Goal: Information Seeking & Learning: Check status

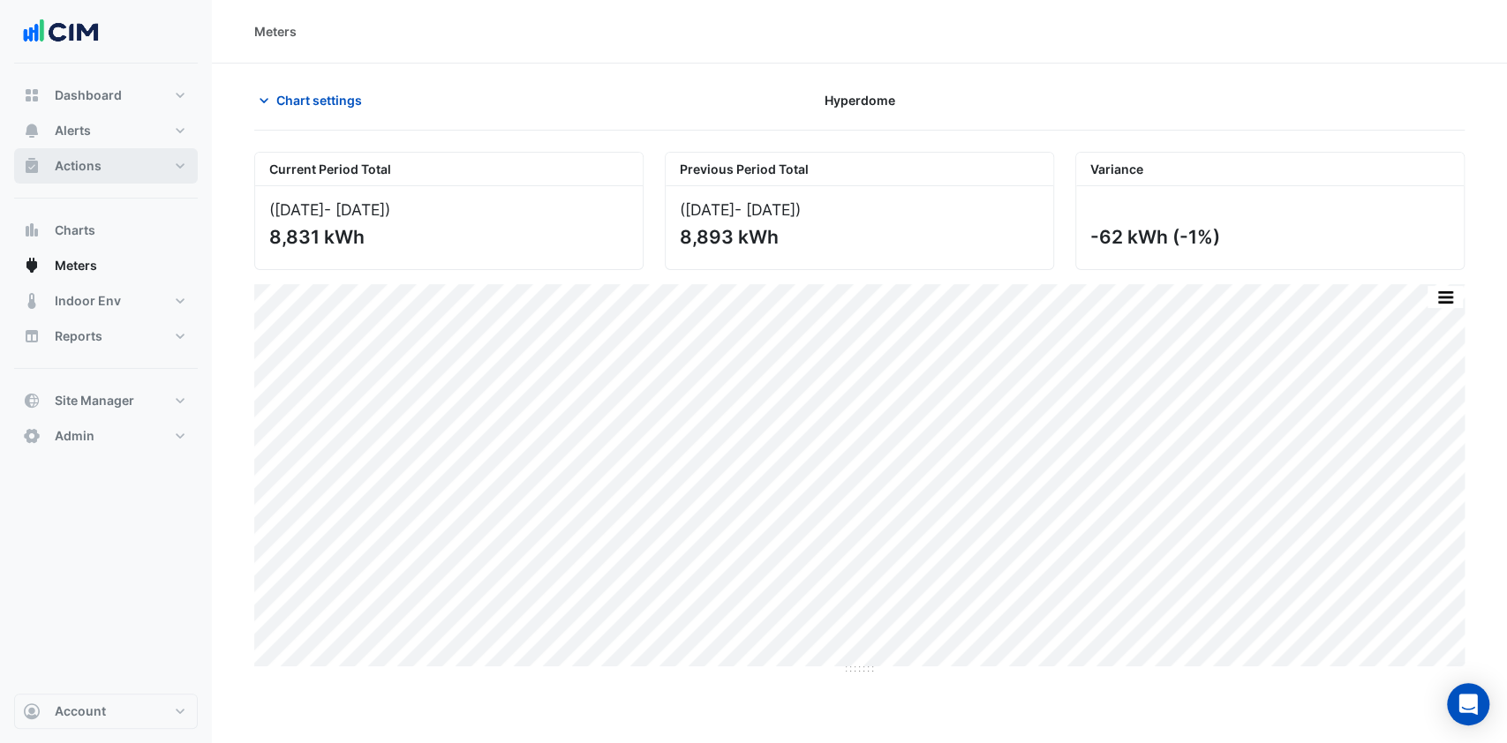
click at [154, 163] on button "Actions" at bounding box center [106, 165] width 184 height 35
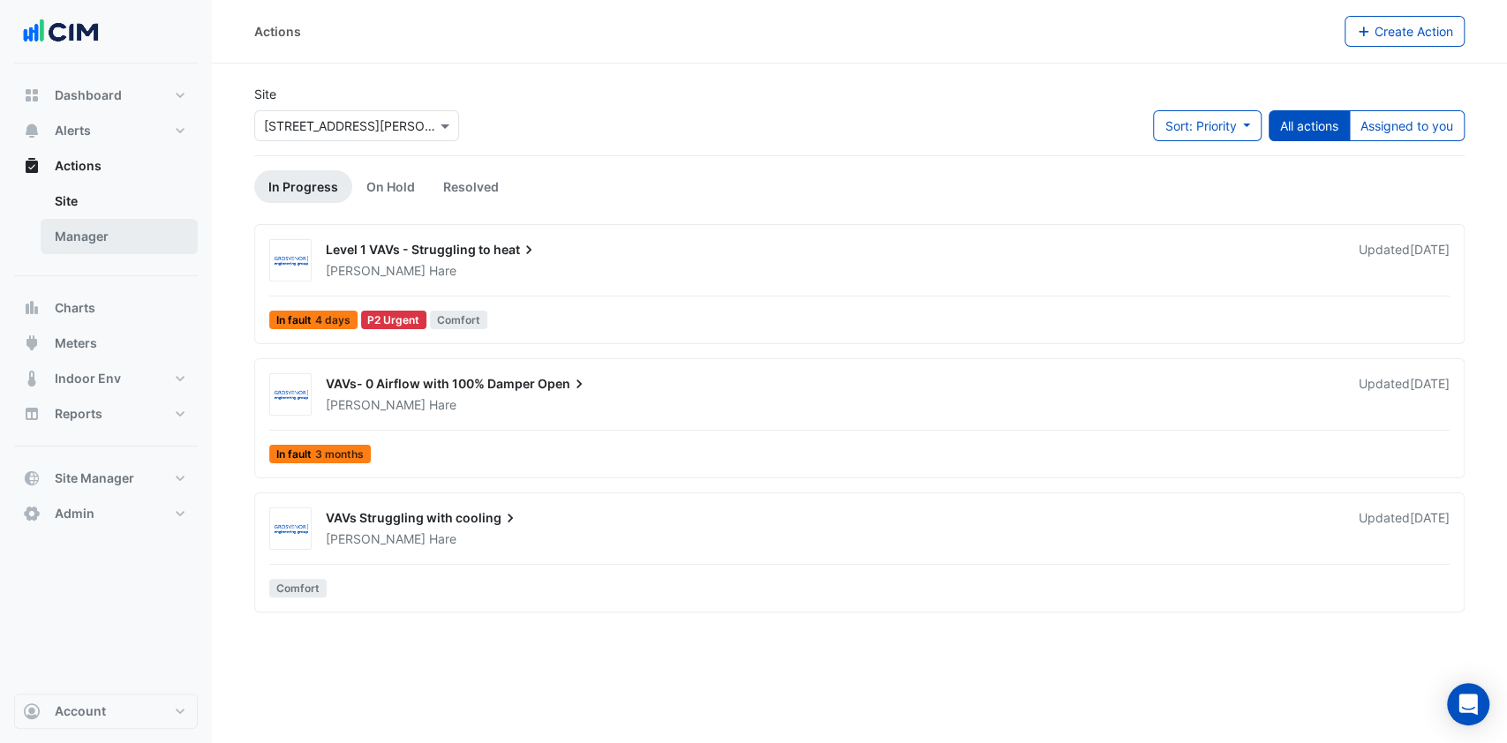
click at [102, 248] on link "Manager" at bounding box center [119, 236] width 157 height 35
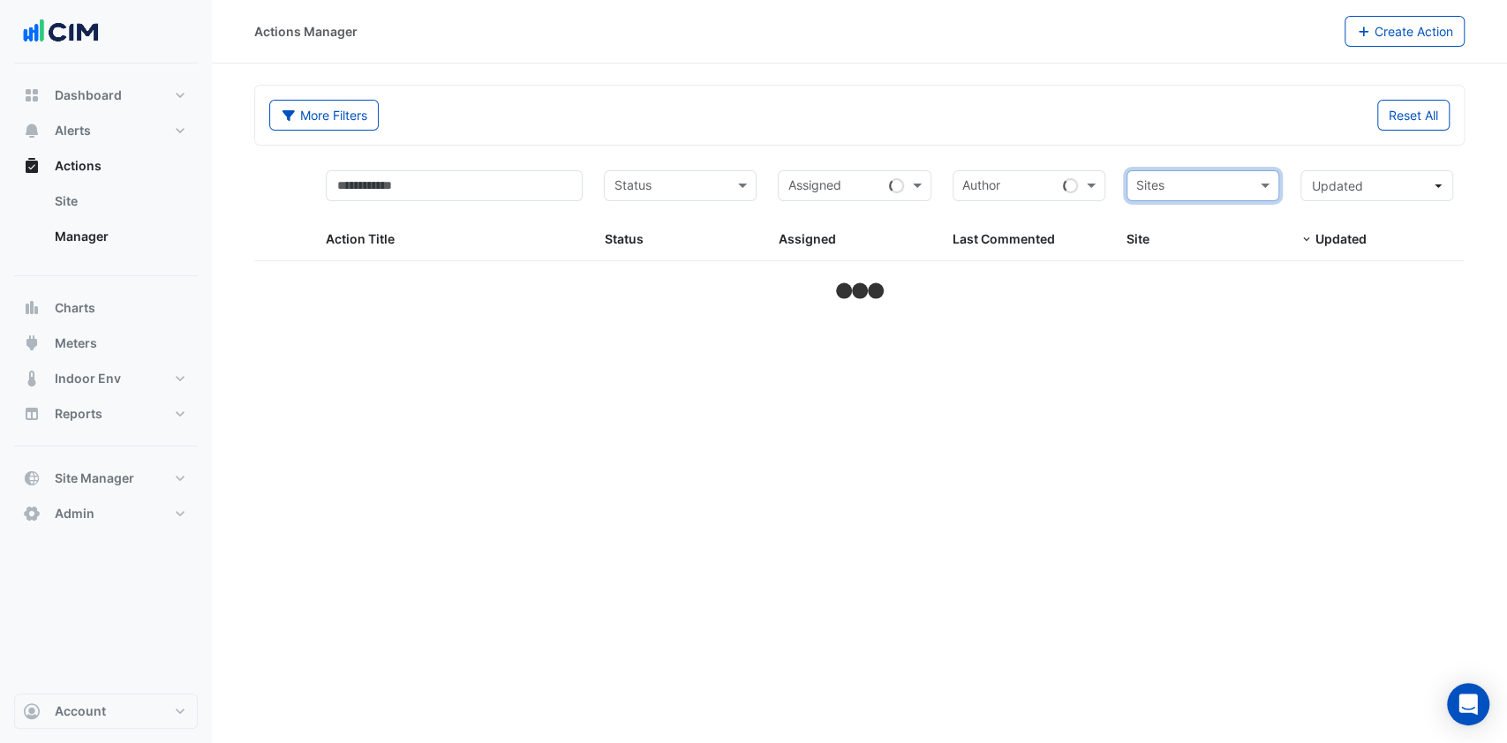
click at [1194, 187] on input "text" at bounding box center [1192, 187] width 113 height 20
type input "********"
click at [1182, 248] on span "Eastland" at bounding box center [1180, 249] width 49 height 15
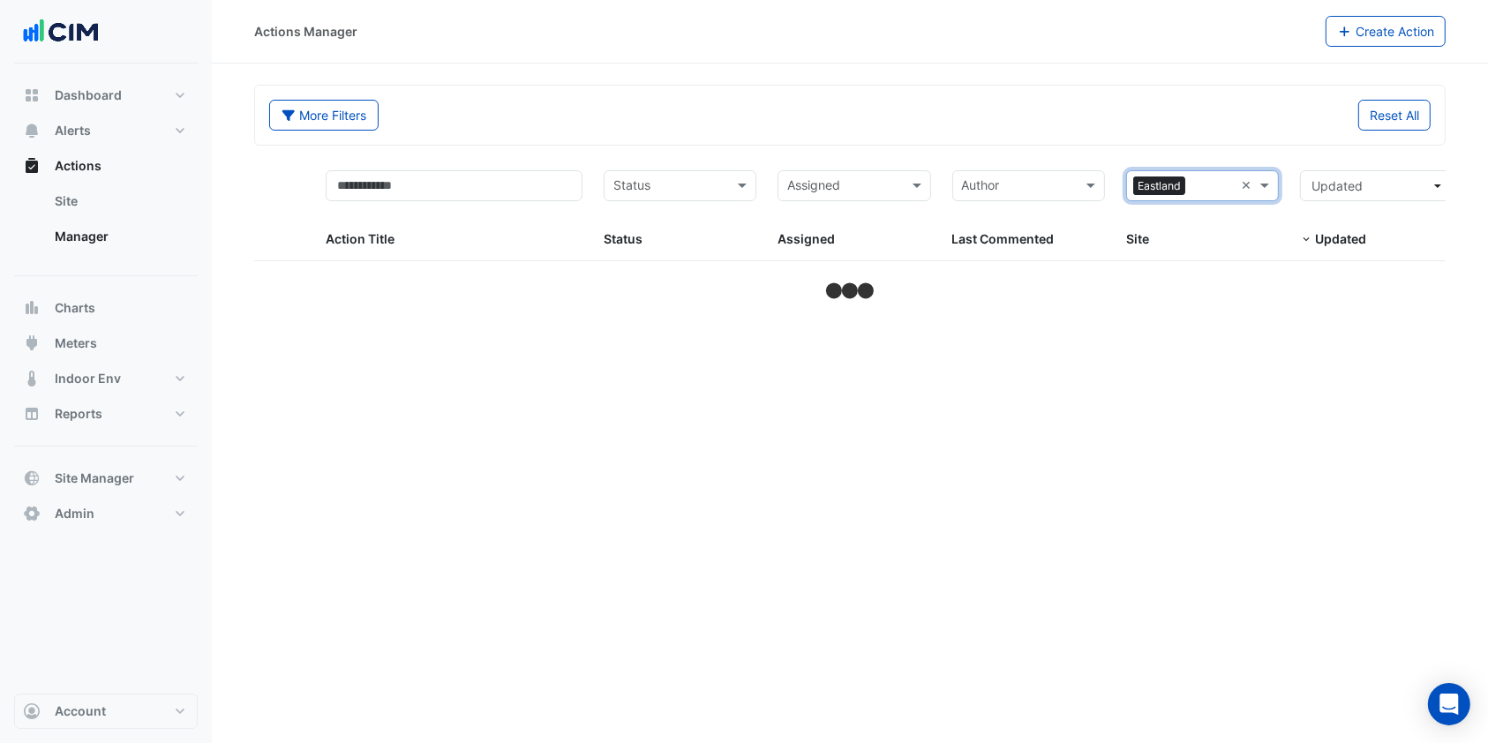
select select "***"
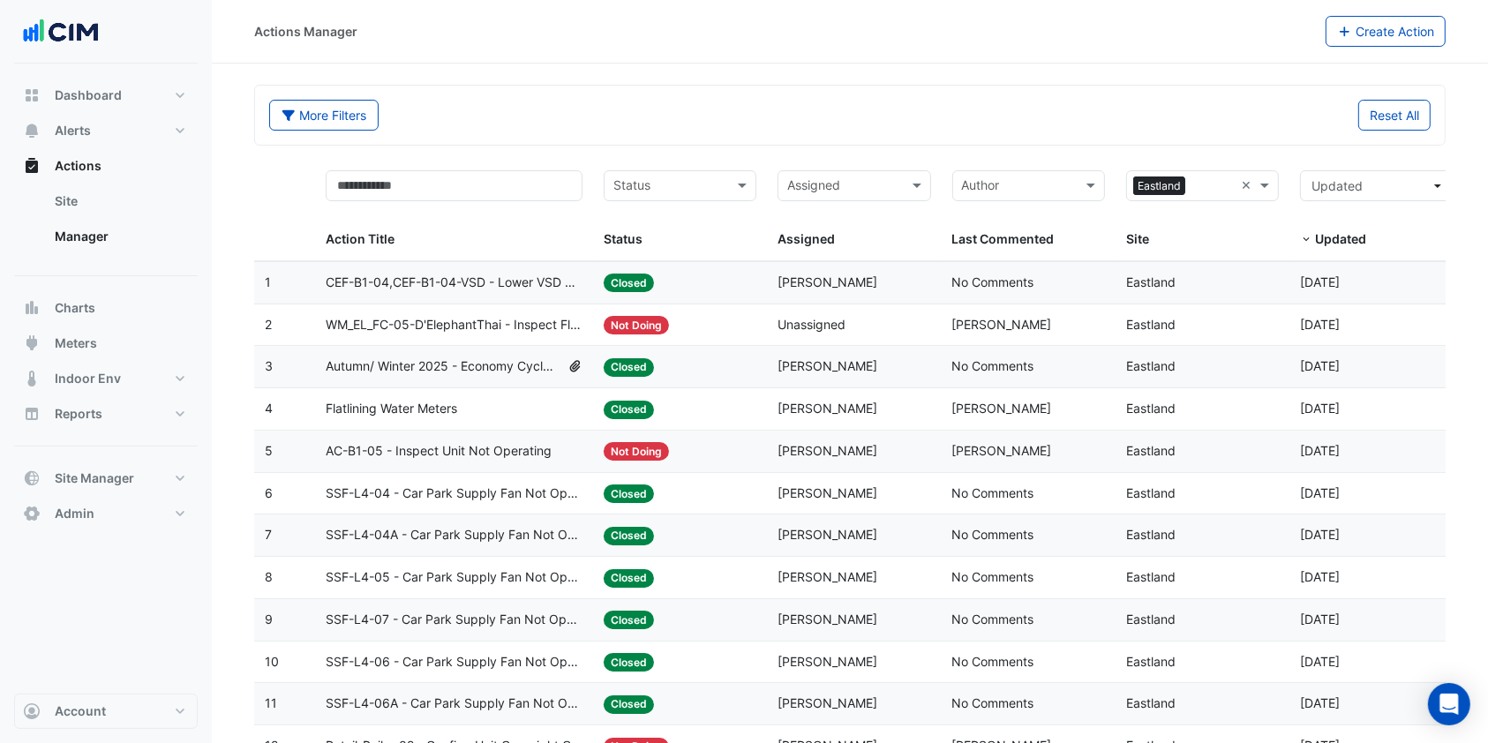
click at [964, 40] on div "Actions Manager" at bounding box center [790, 31] width 1072 height 31
click at [418, 405] on span "Flatlining Water Meters" at bounding box center [392, 409] width 132 height 20
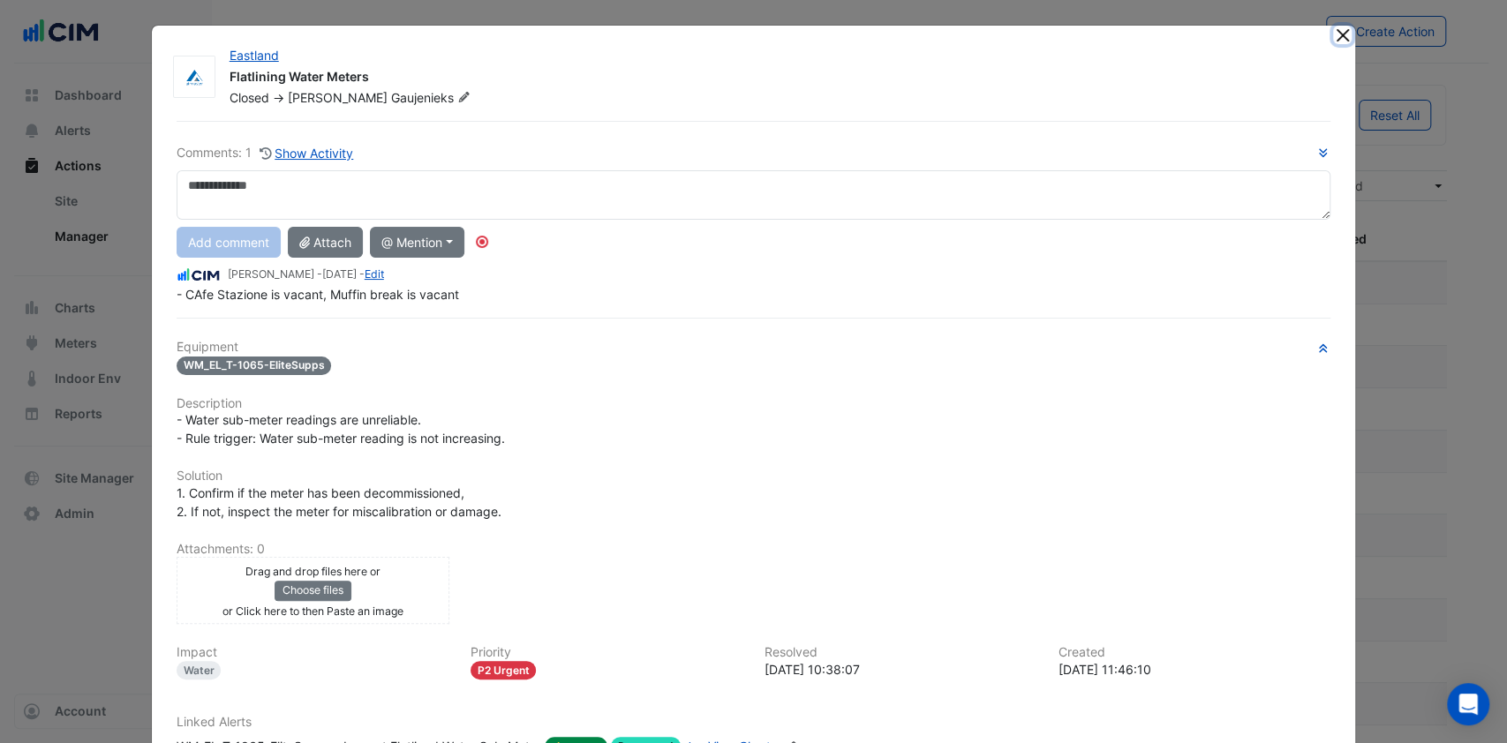
click at [1333, 32] on button "Close" at bounding box center [1342, 35] width 19 height 19
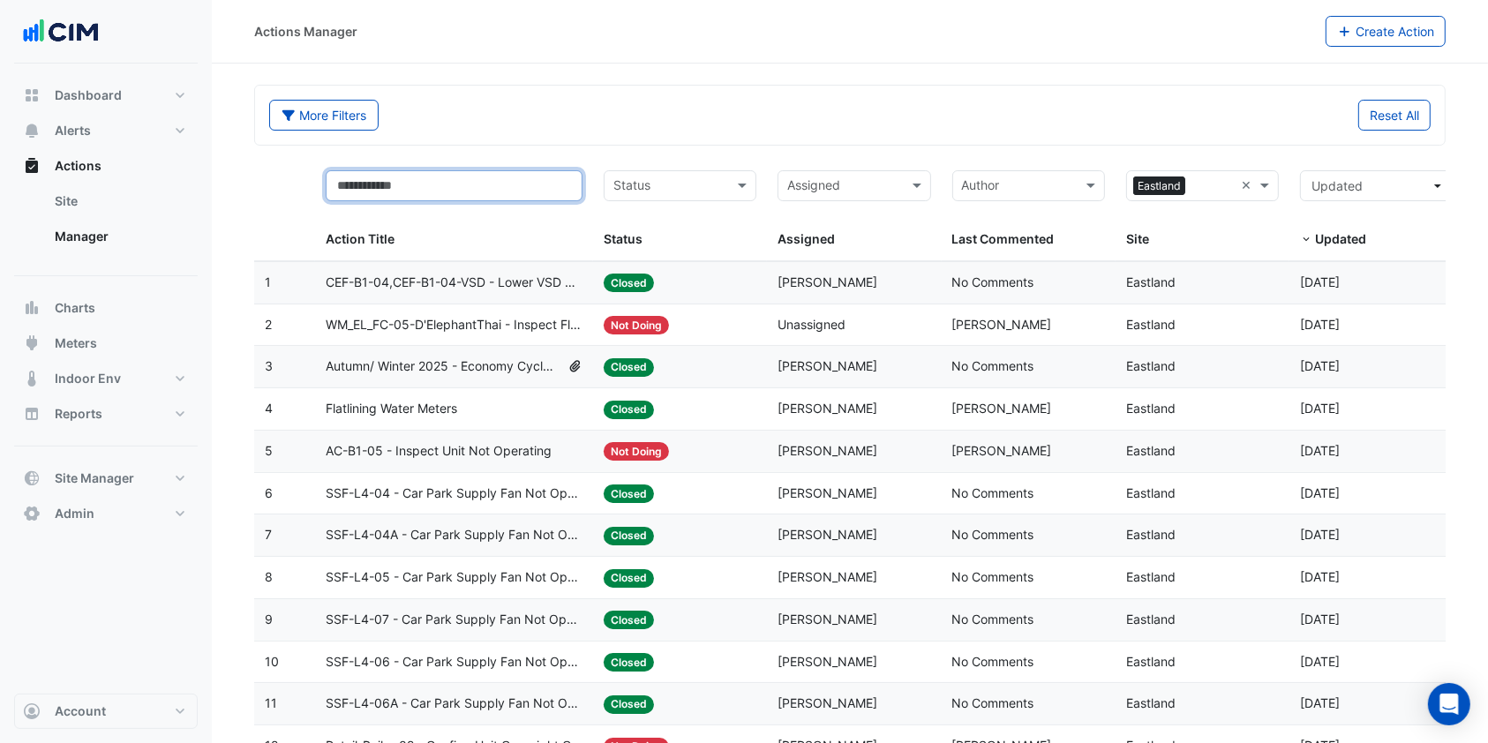
click at [474, 195] on input "text" at bounding box center [454, 185] width 257 height 31
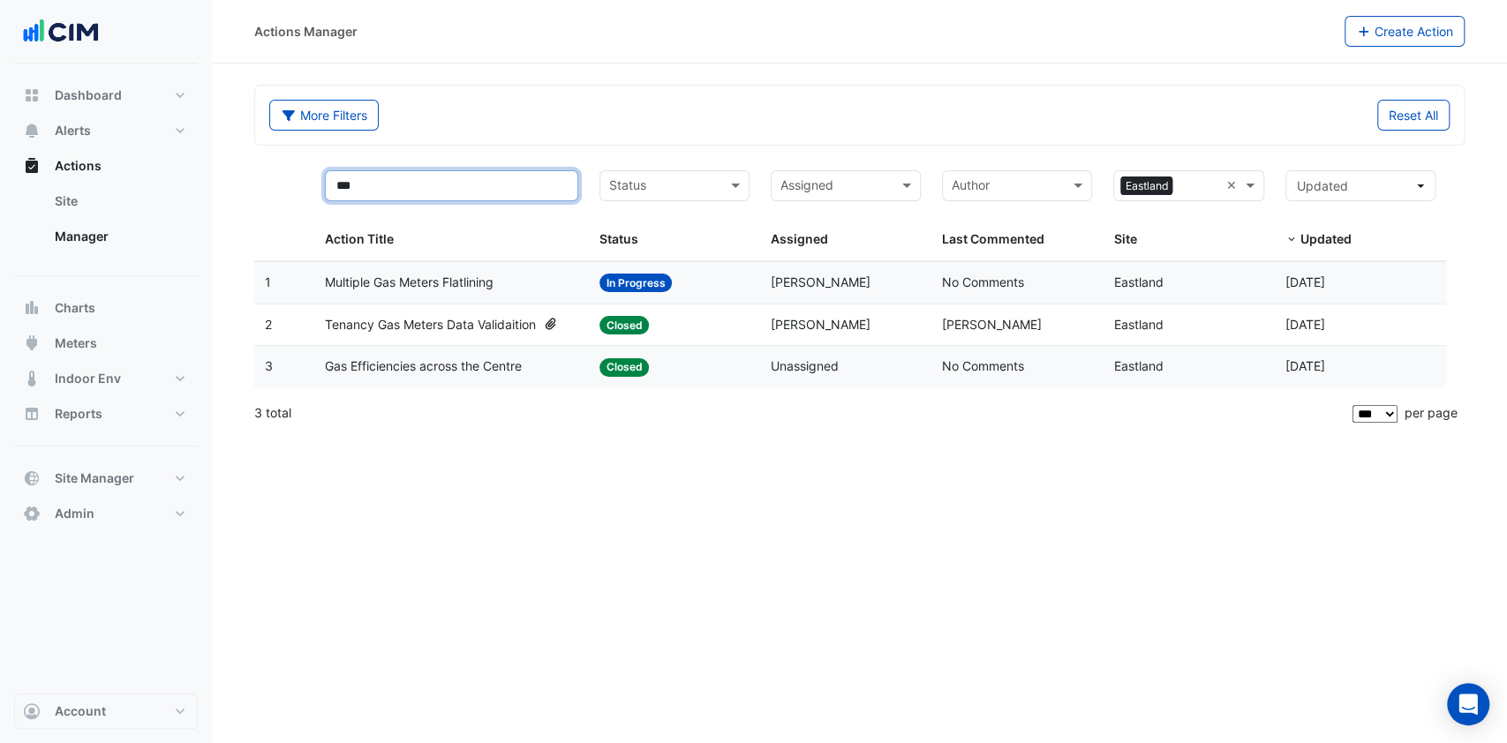
type input "***"
click at [448, 275] on span "Multiple Gas Meters Flatlining" at bounding box center [409, 283] width 169 height 20
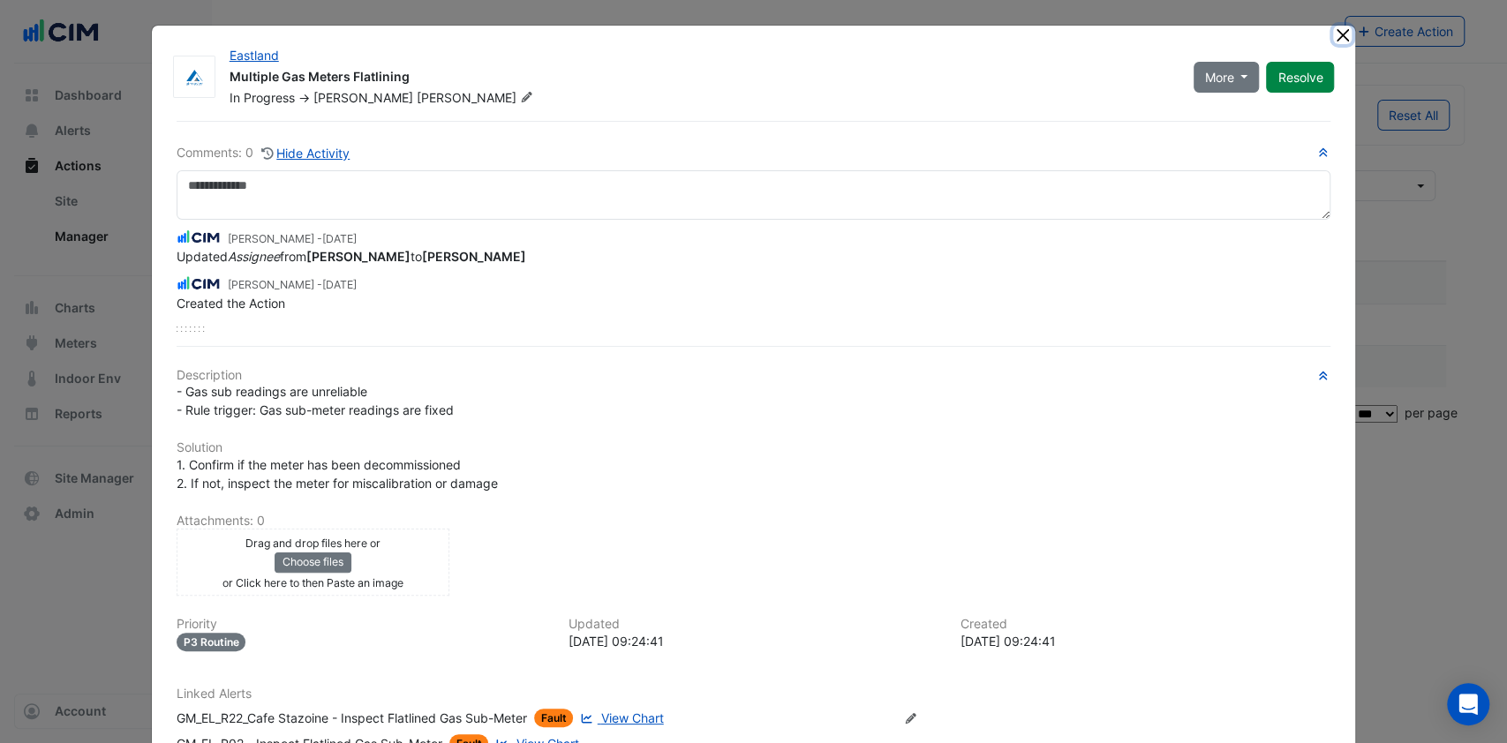
drag, startPoint x: 1340, startPoint y: 34, endPoint x: 1323, endPoint y: 38, distance: 17.1
click at [1339, 34] on button "Close" at bounding box center [1342, 35] width 19 height 19
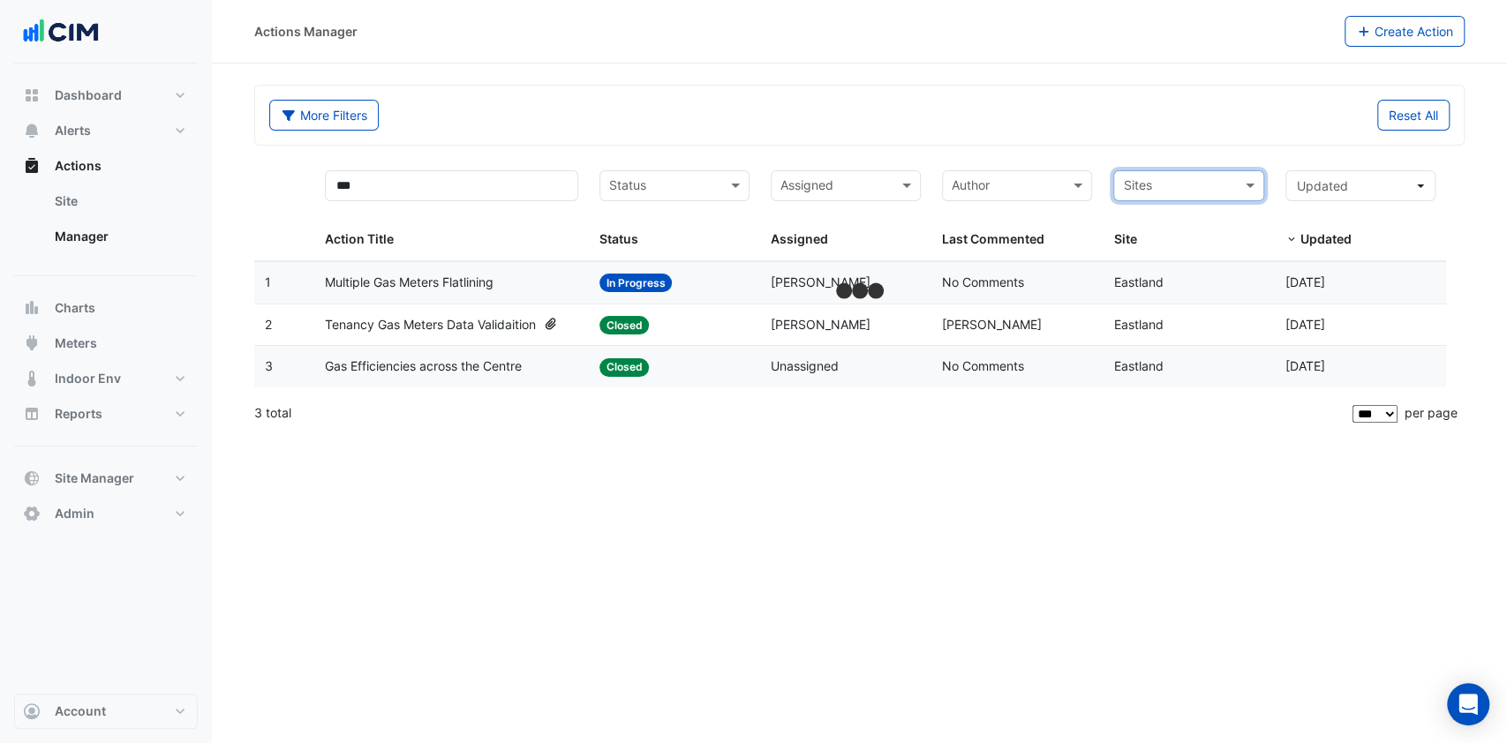
click at [1174, 182] on input "text" at bounding box center [1178, 187] width 110 height 20
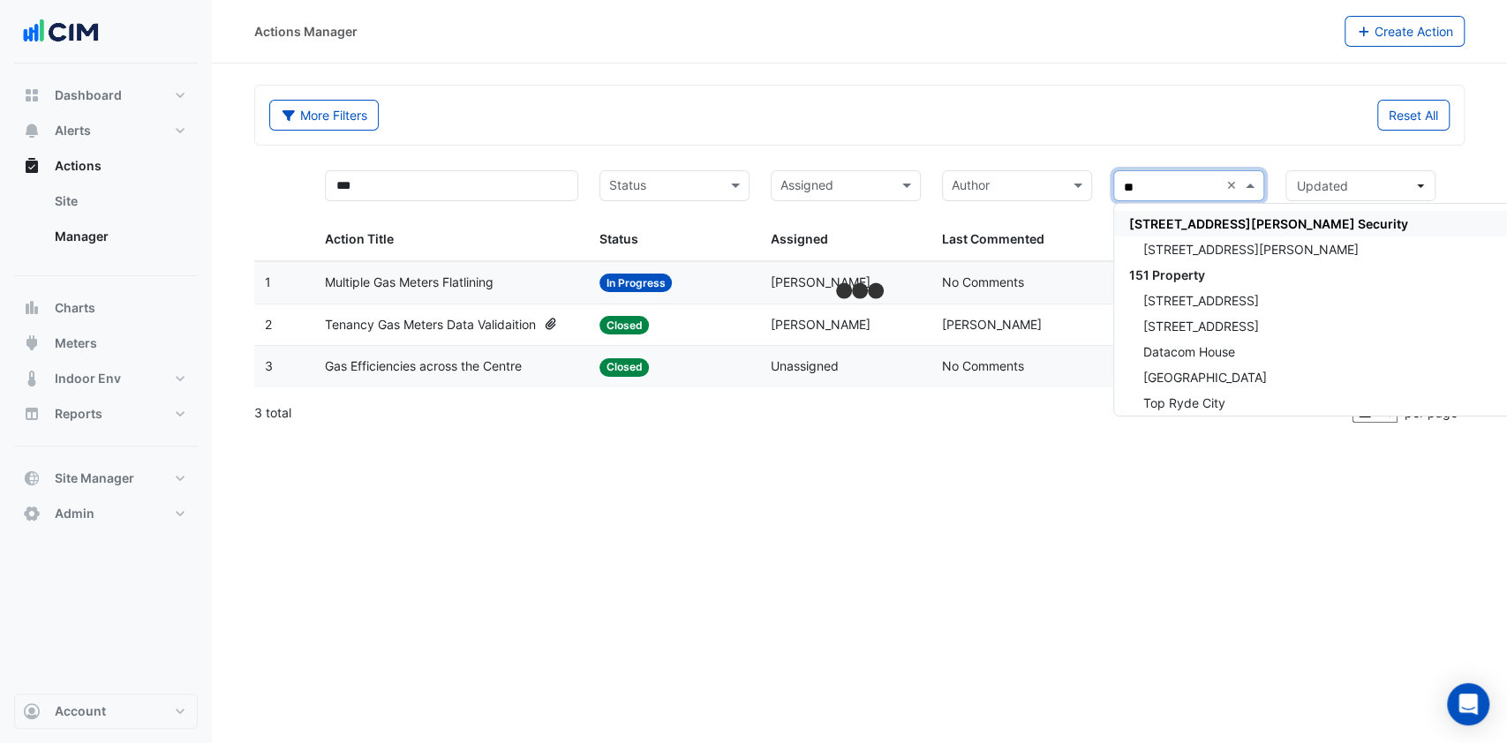
type input "***"
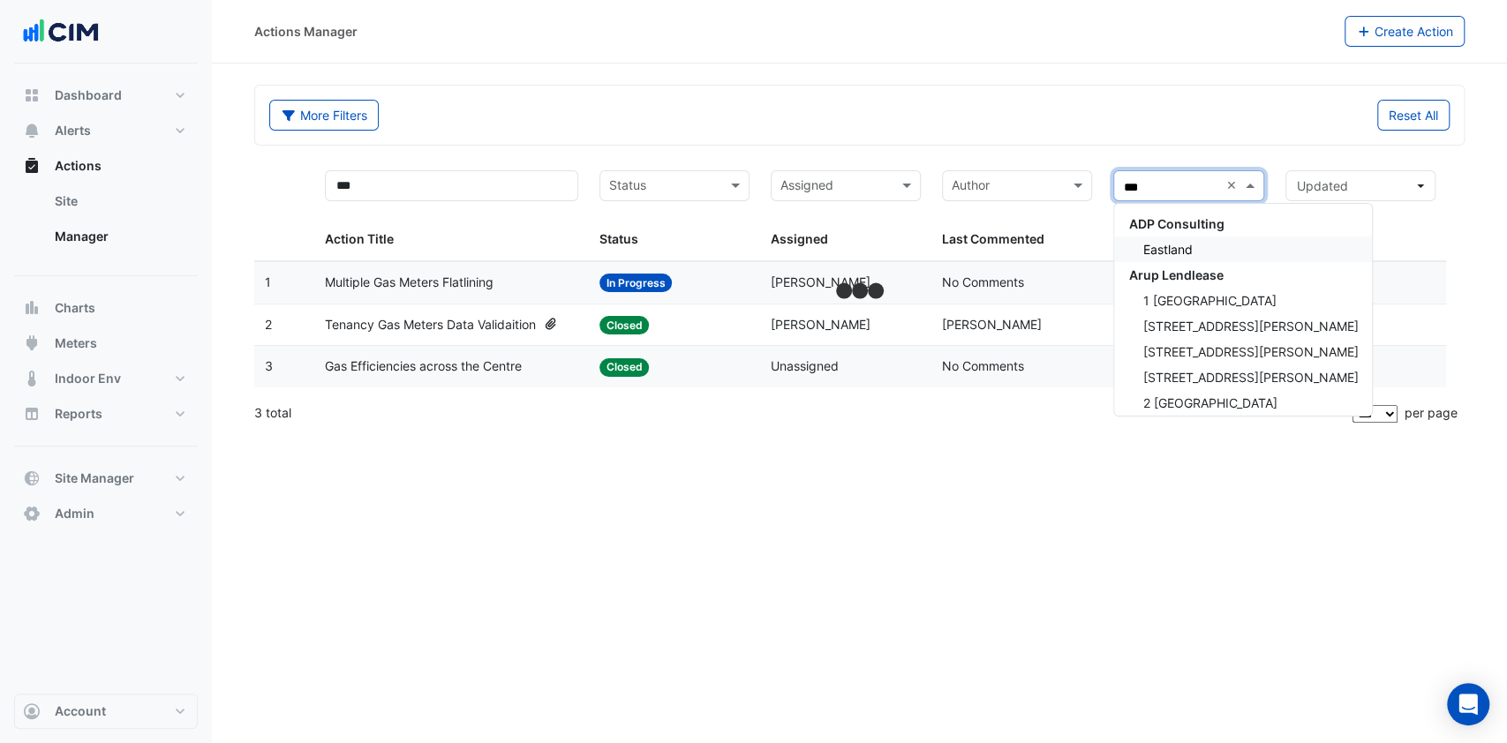
click at [1161, 244] on span "Eastland" at bounding box center [1166, 249] width 49 height 15
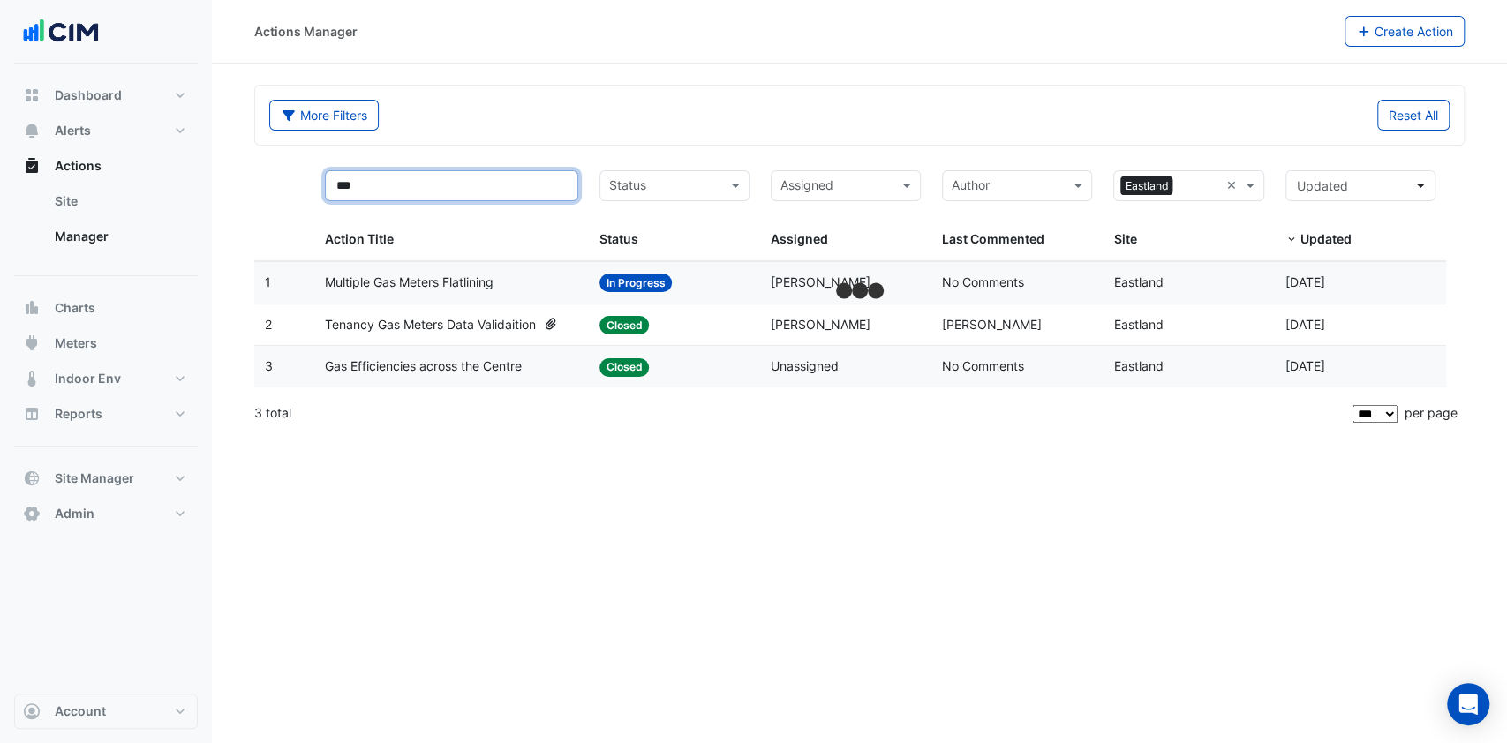
click at [478, 198] on input "***" at bounding box center [451, 185] width 253 height 31
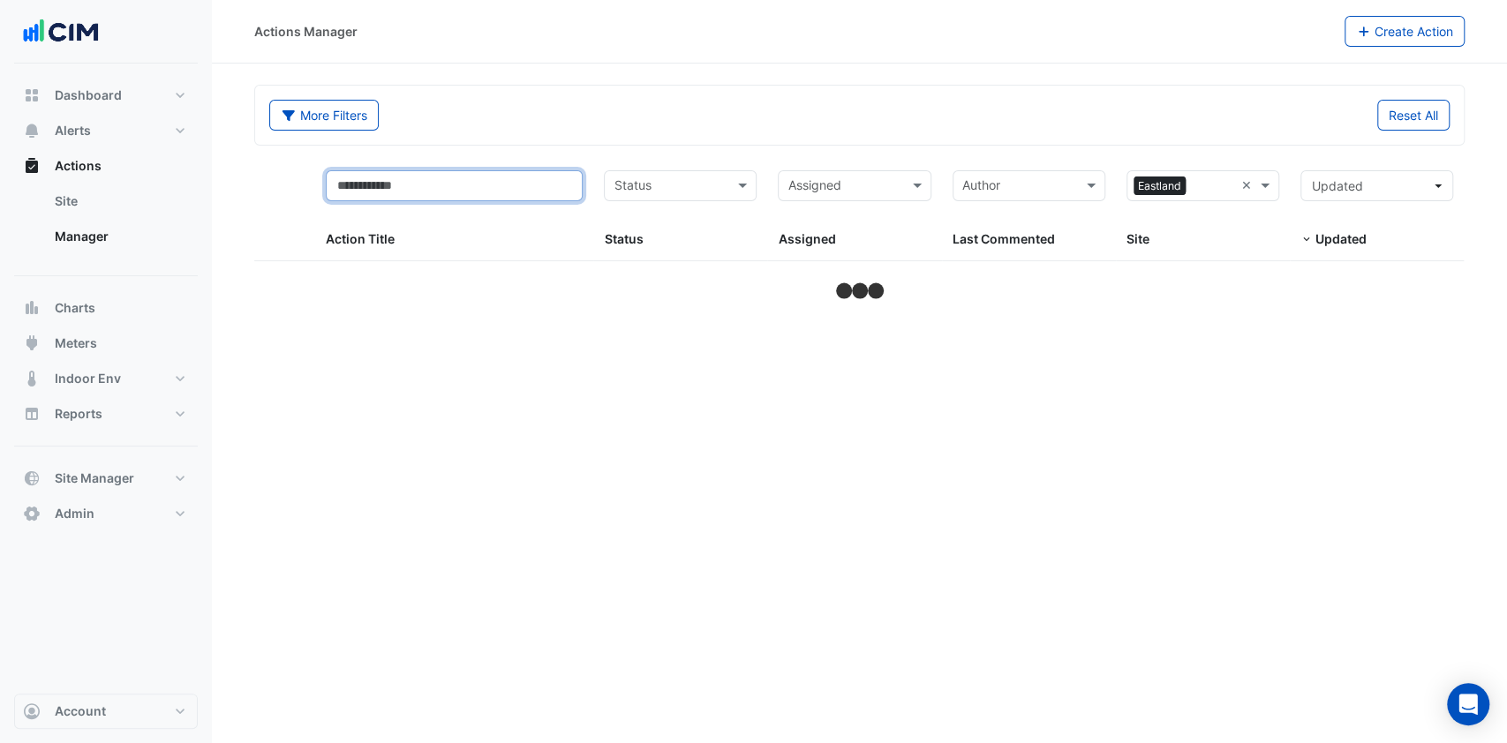
select select "***"
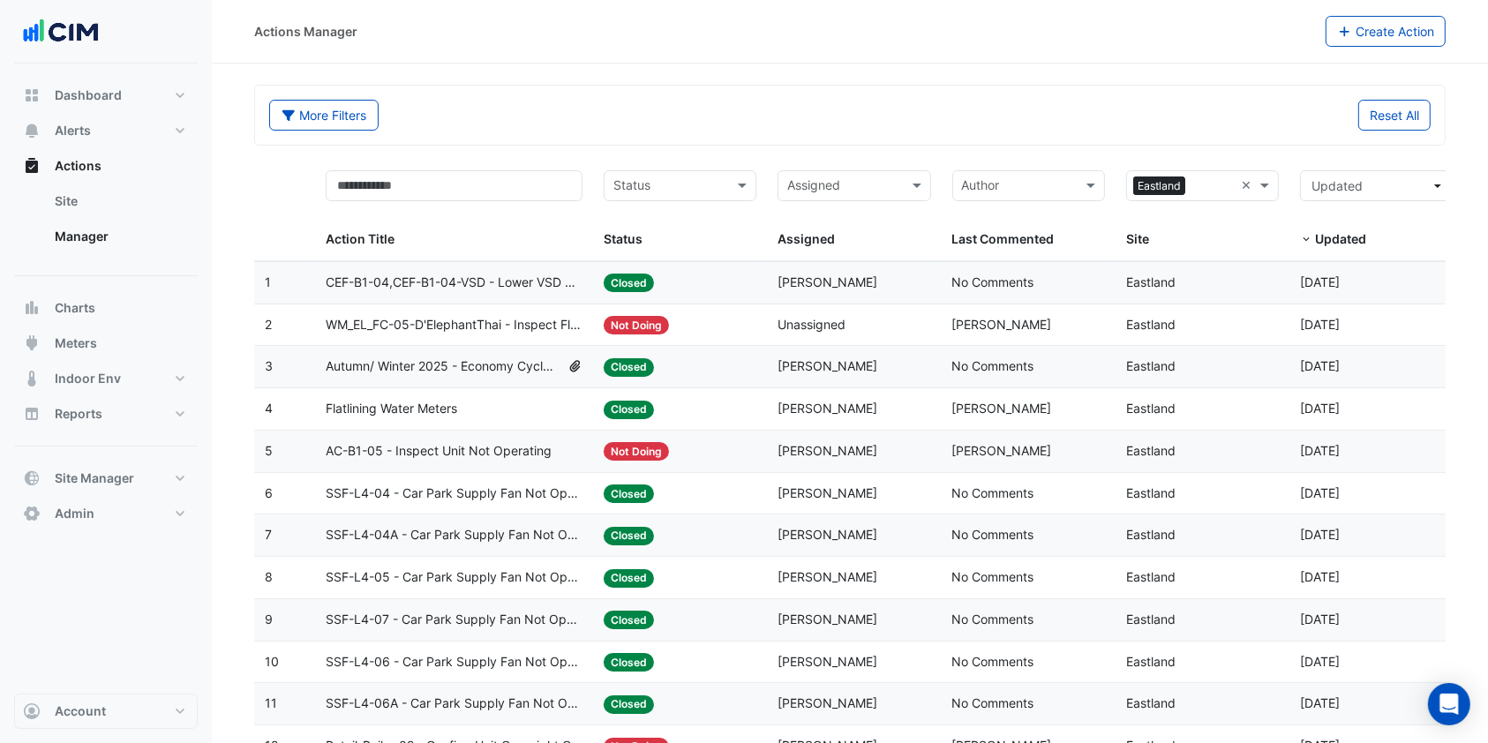
click at [454, 277] on span "CEF-B1-04,CEF-B1-04-VSD - Lower VSD Speed Overused (Energy Waste)" at bounding box center [454, 283] width 257 height 20
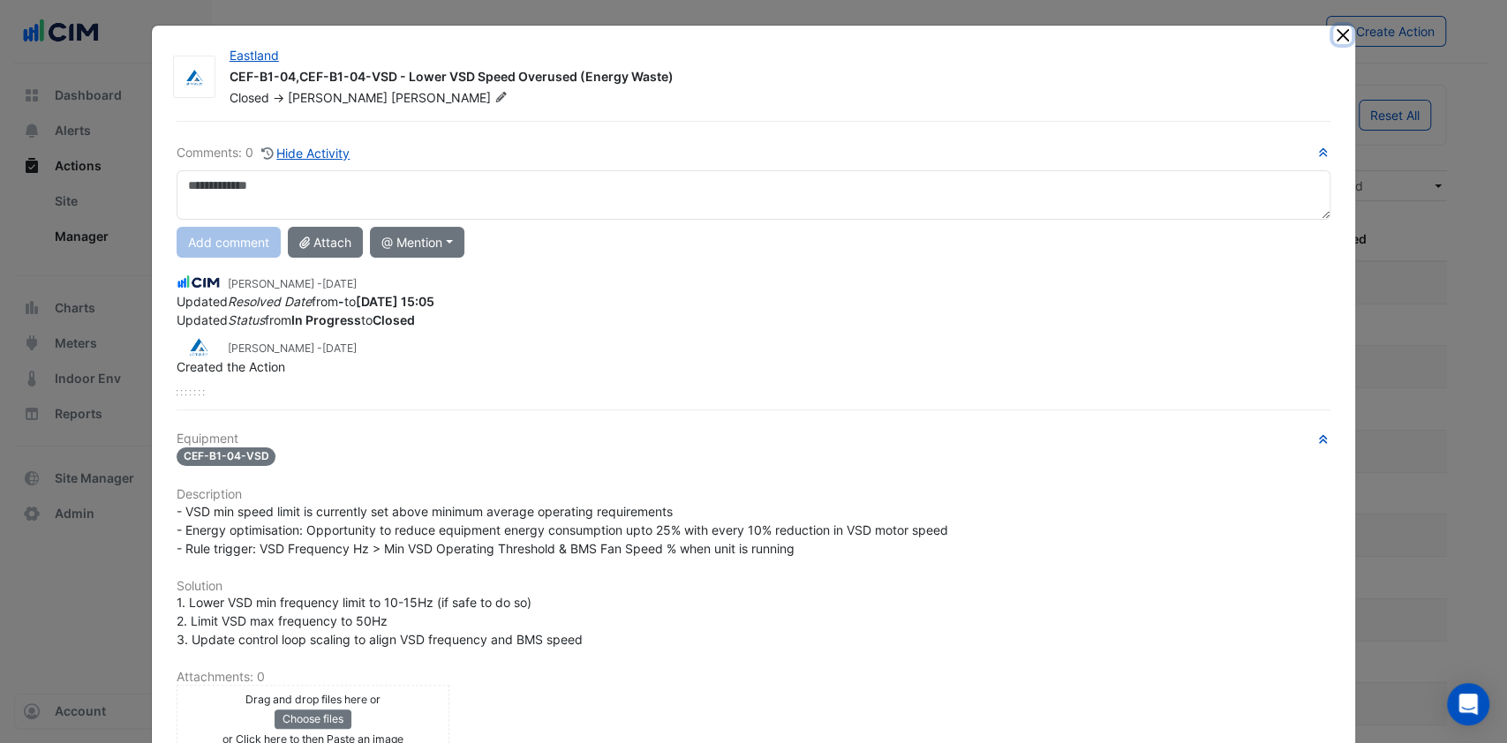
click at [1339, 41] on button "Close" at bounding box center [1342, 35] width 19 height 19
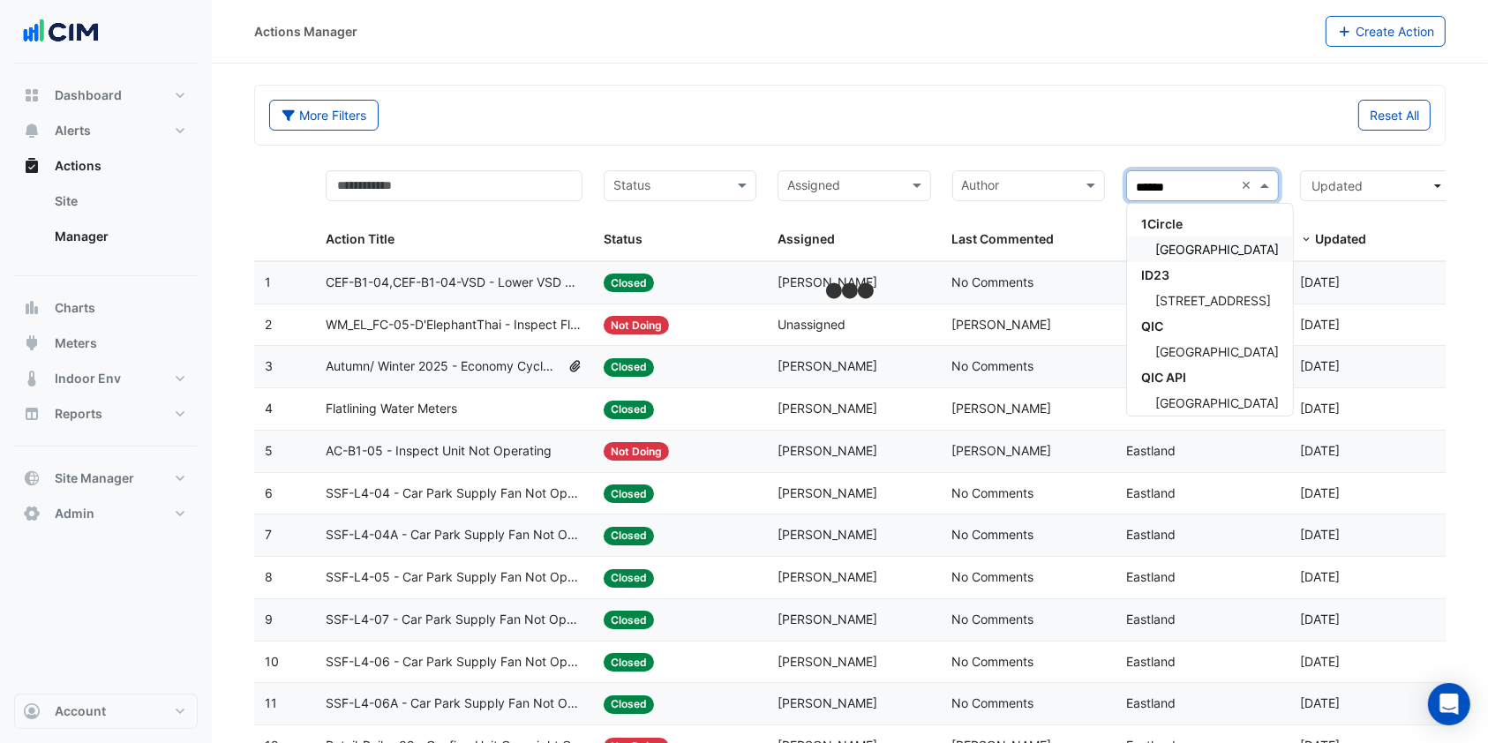
click at [1164, 243] on div "[GEOGRAPHIC_DATA]" at bounding box center [1210, 250] width 166 height 26
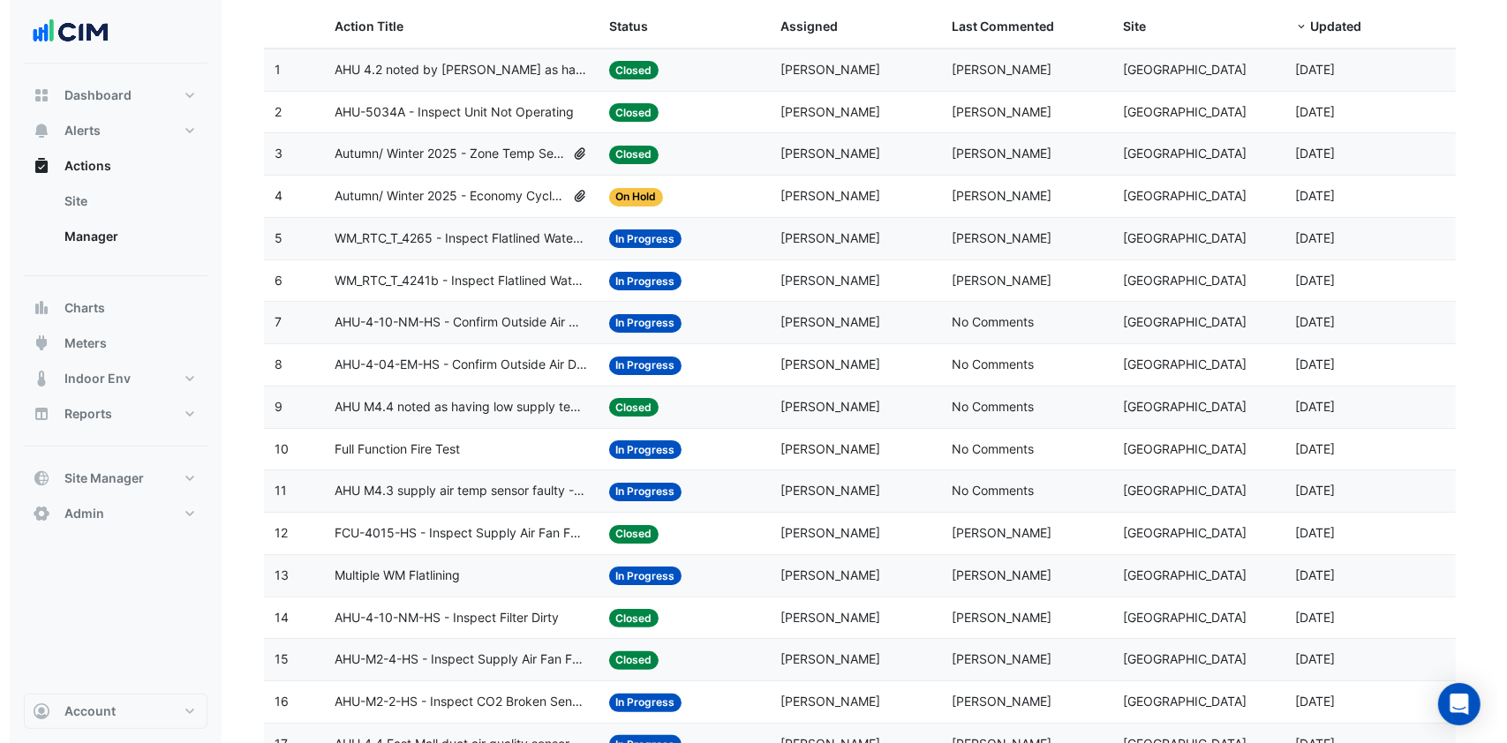
scroll to position [235, 0]
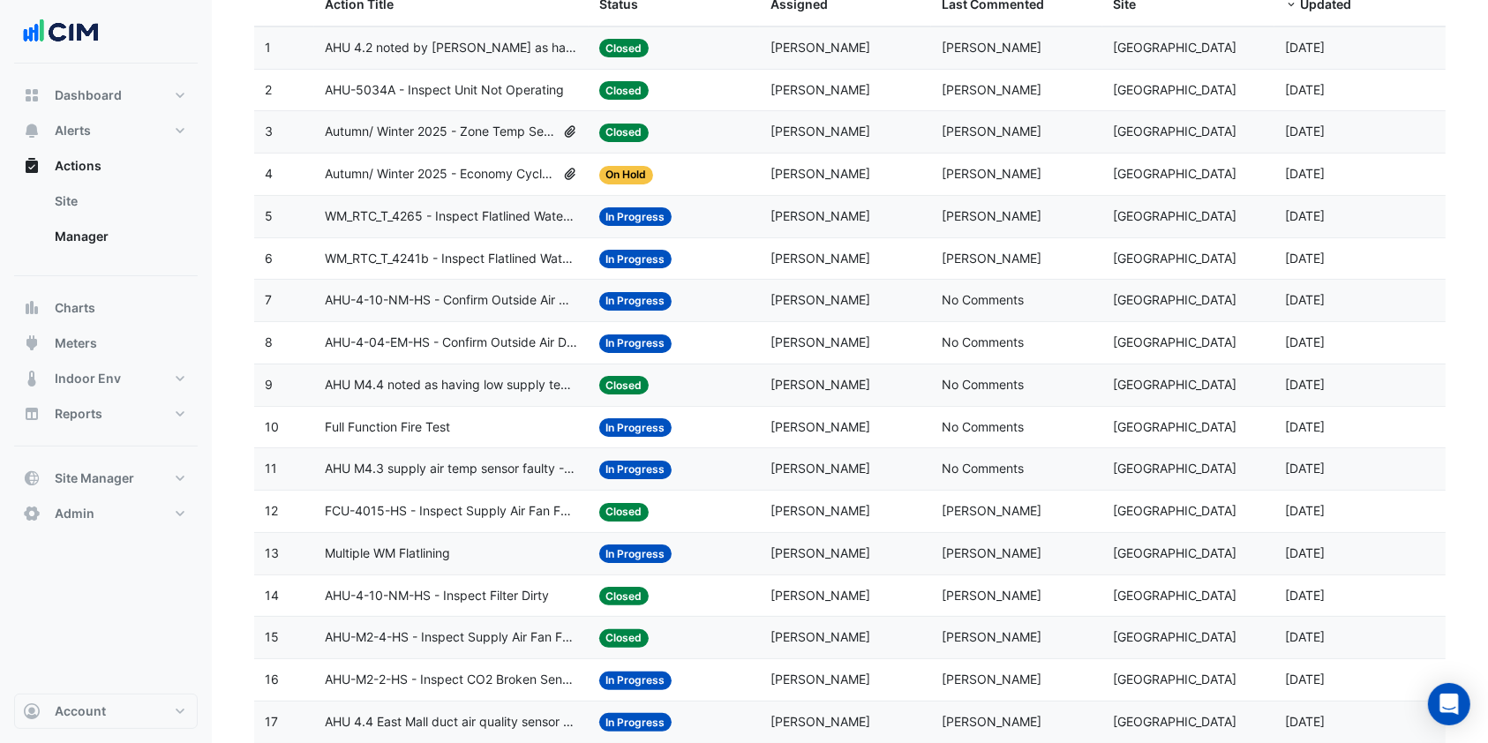
click at [403, 426] on span "Full Function Fire Test" at bounding box center [387, 428] width 125 height 20
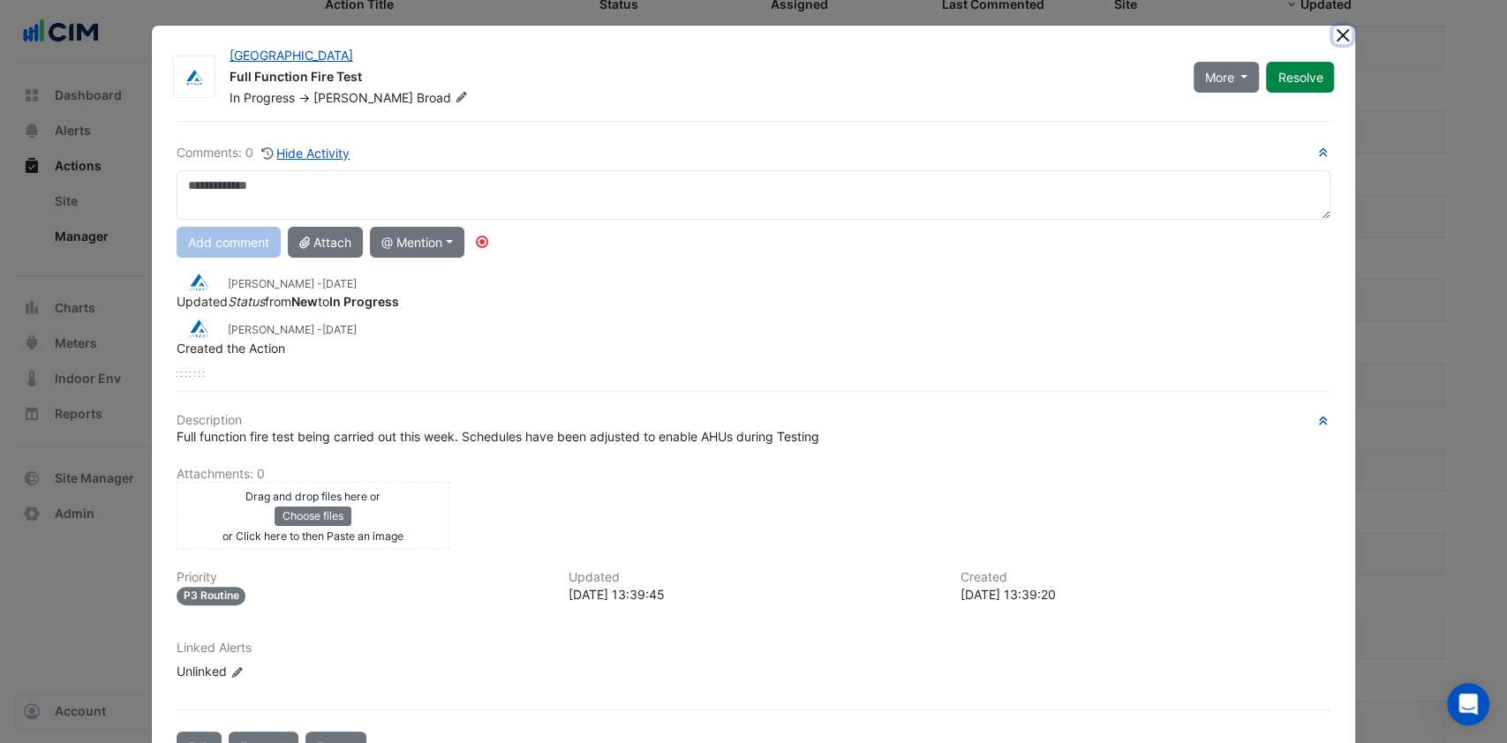
click at [1333, 32] on button "Close" at bounding box center [1342, 35] width 19 height 19
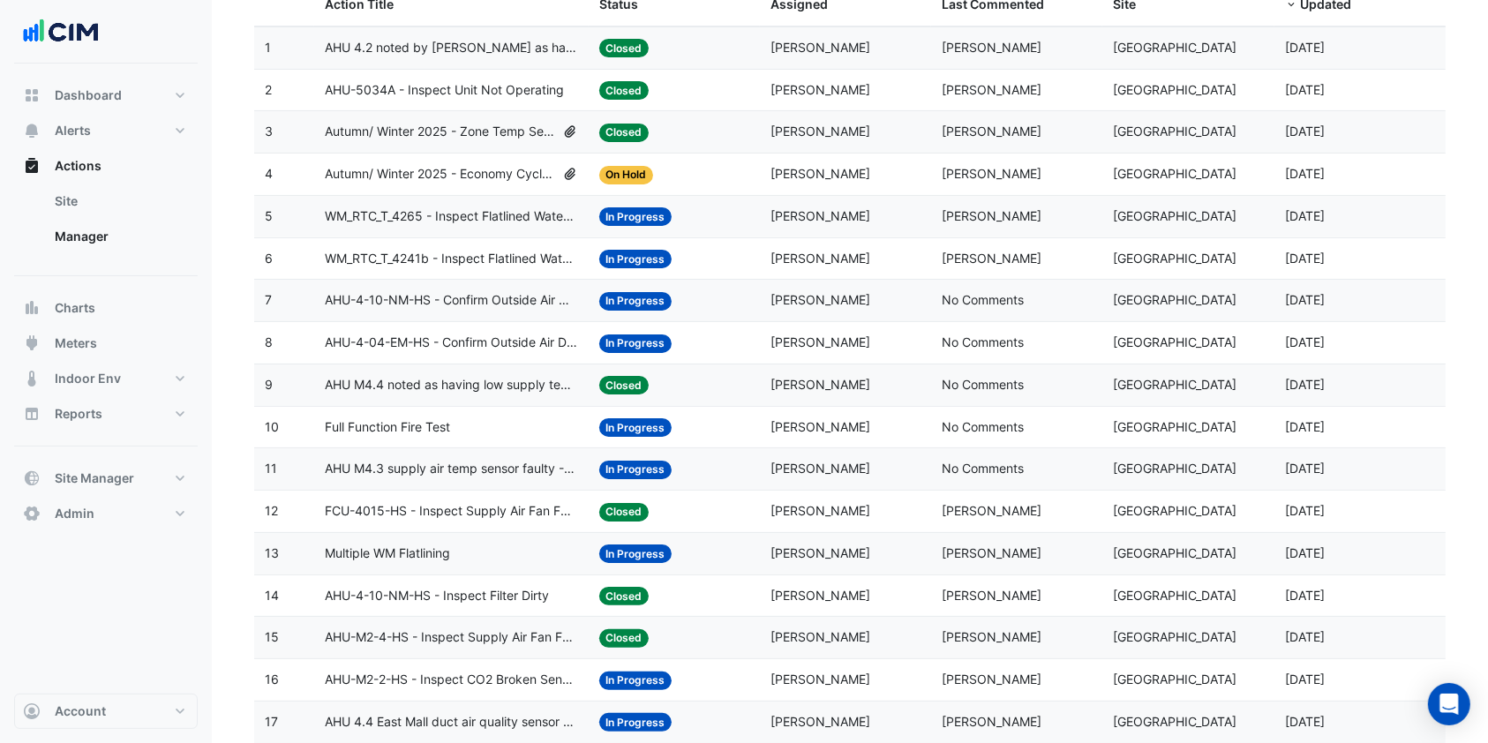
click at [448, 560] on span "Multiple WM Flatlining" at bounding box center [387, 554] width 125 height 20
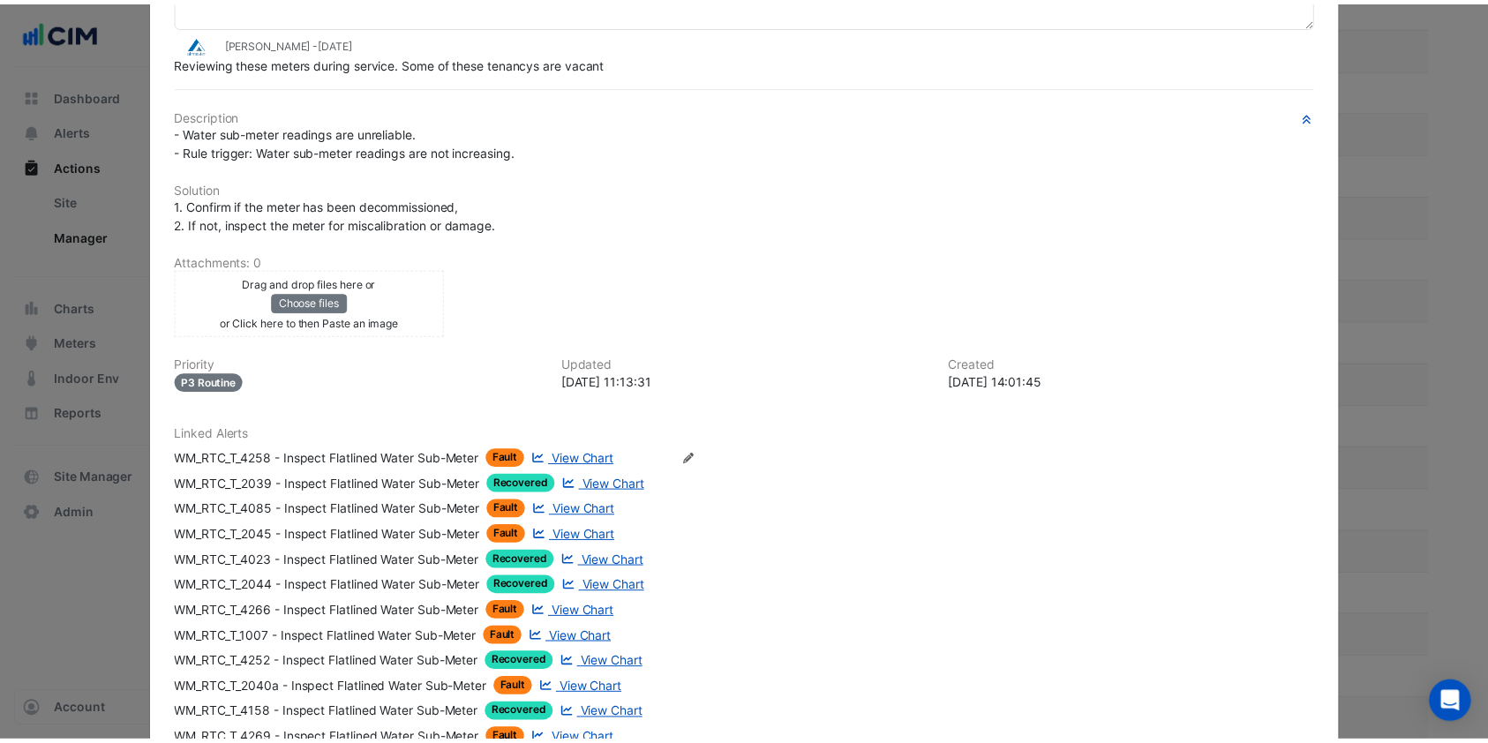
scroll to position [0, 0]
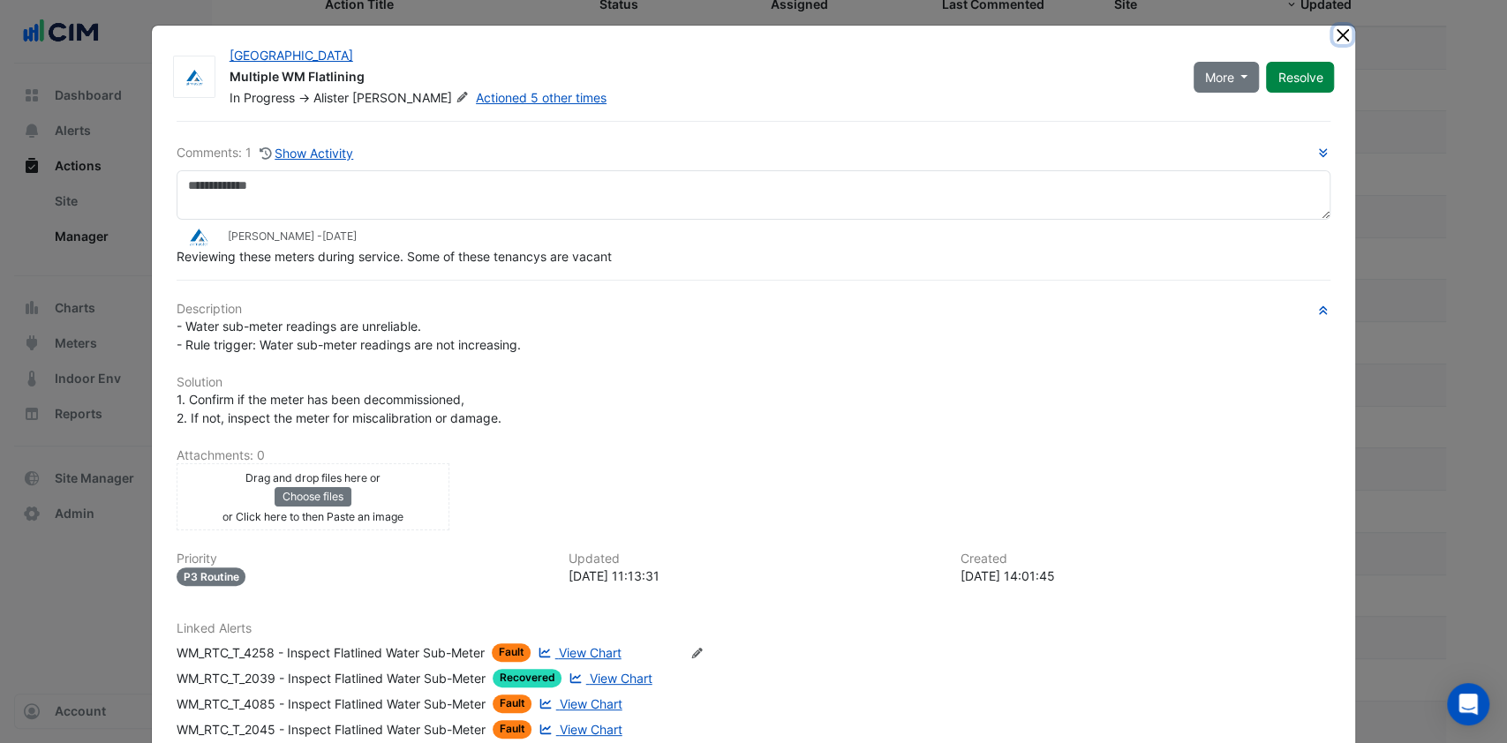
click at [1333, 37] on button "Close" at bounding box center [1342, 35] width 19 height 19
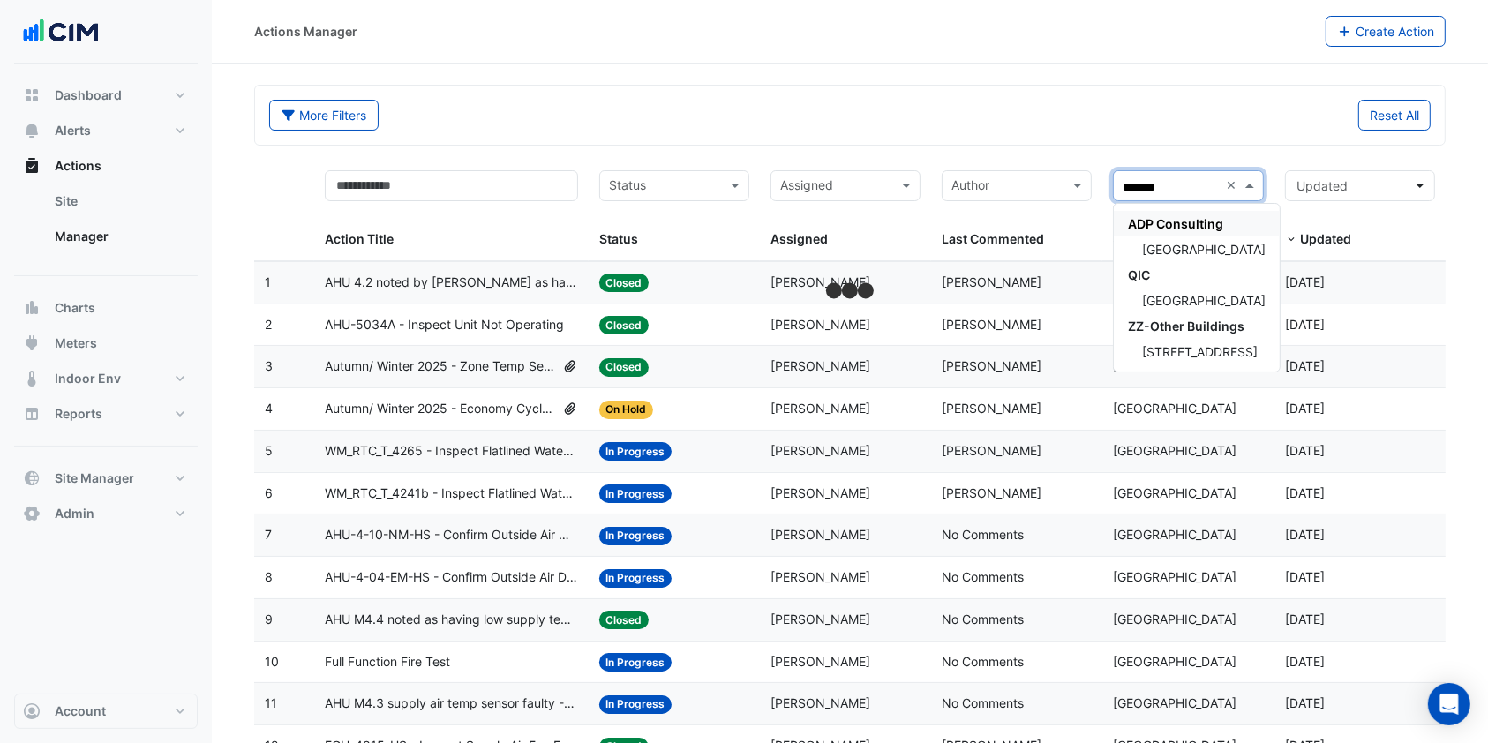
type input "********"
click at [1150, 256] on div "[GEOGRAPHIC_DATA]" at bounding box center [1197, 250] width 166 height 26
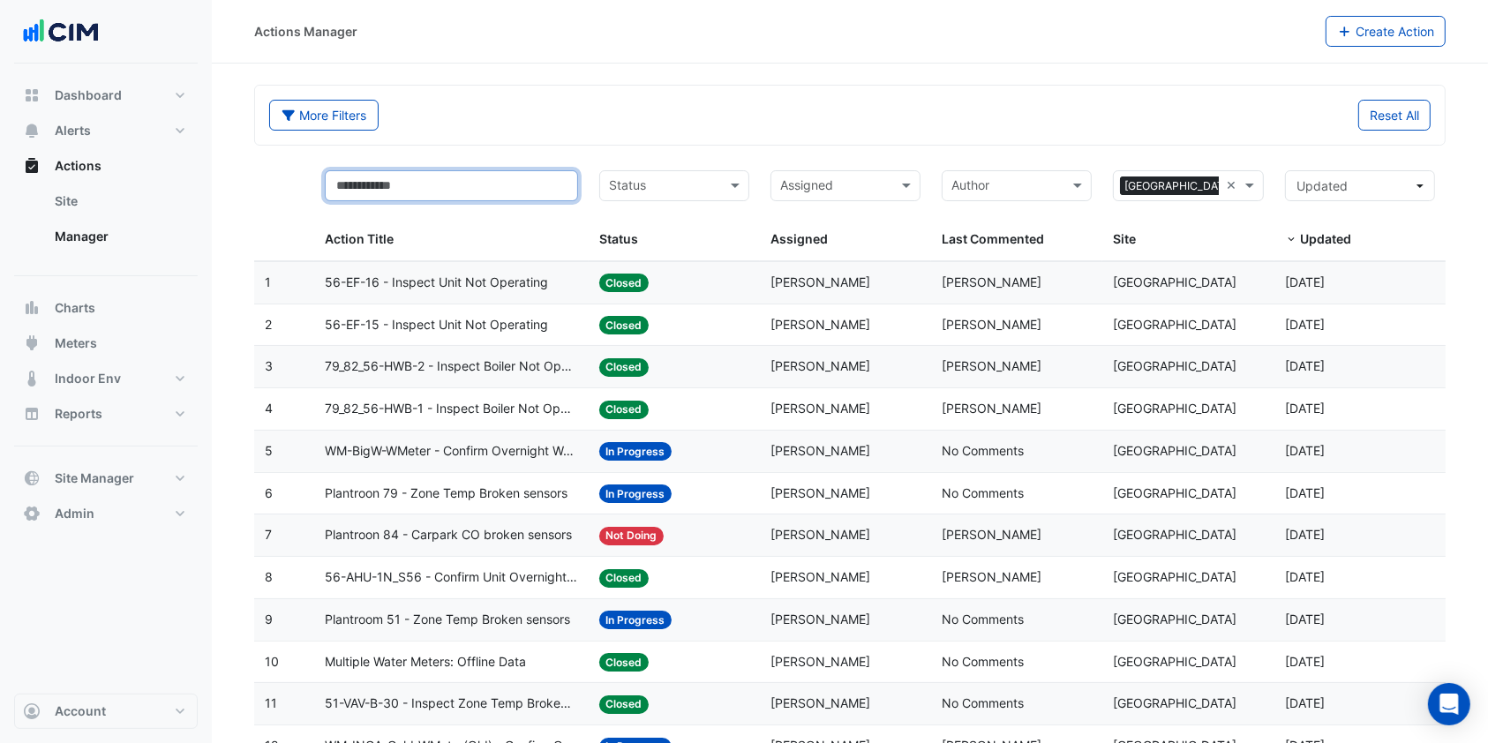
click at [494, 178] on input "text" at bounding box center [451, 185] width 253 height 31
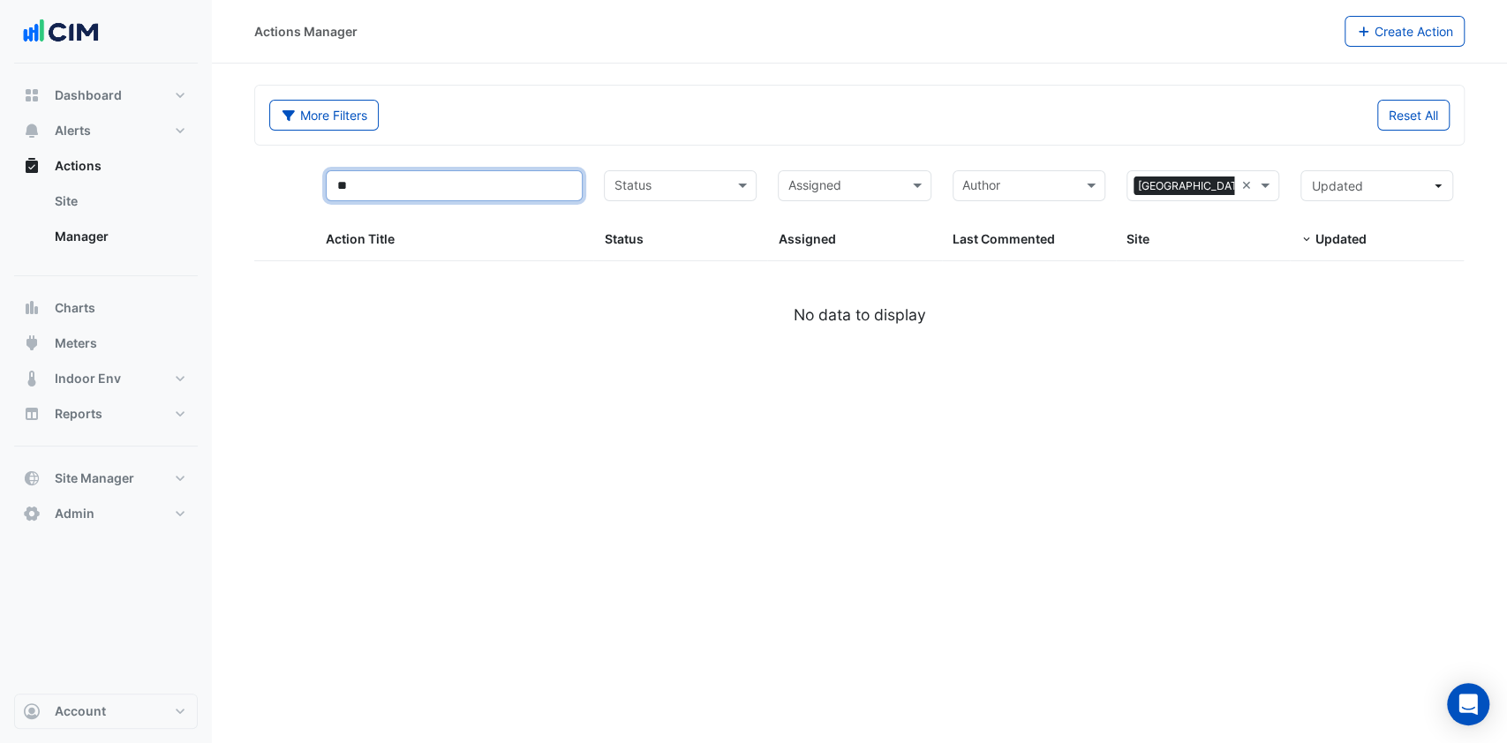
type input "*"
select select "***"
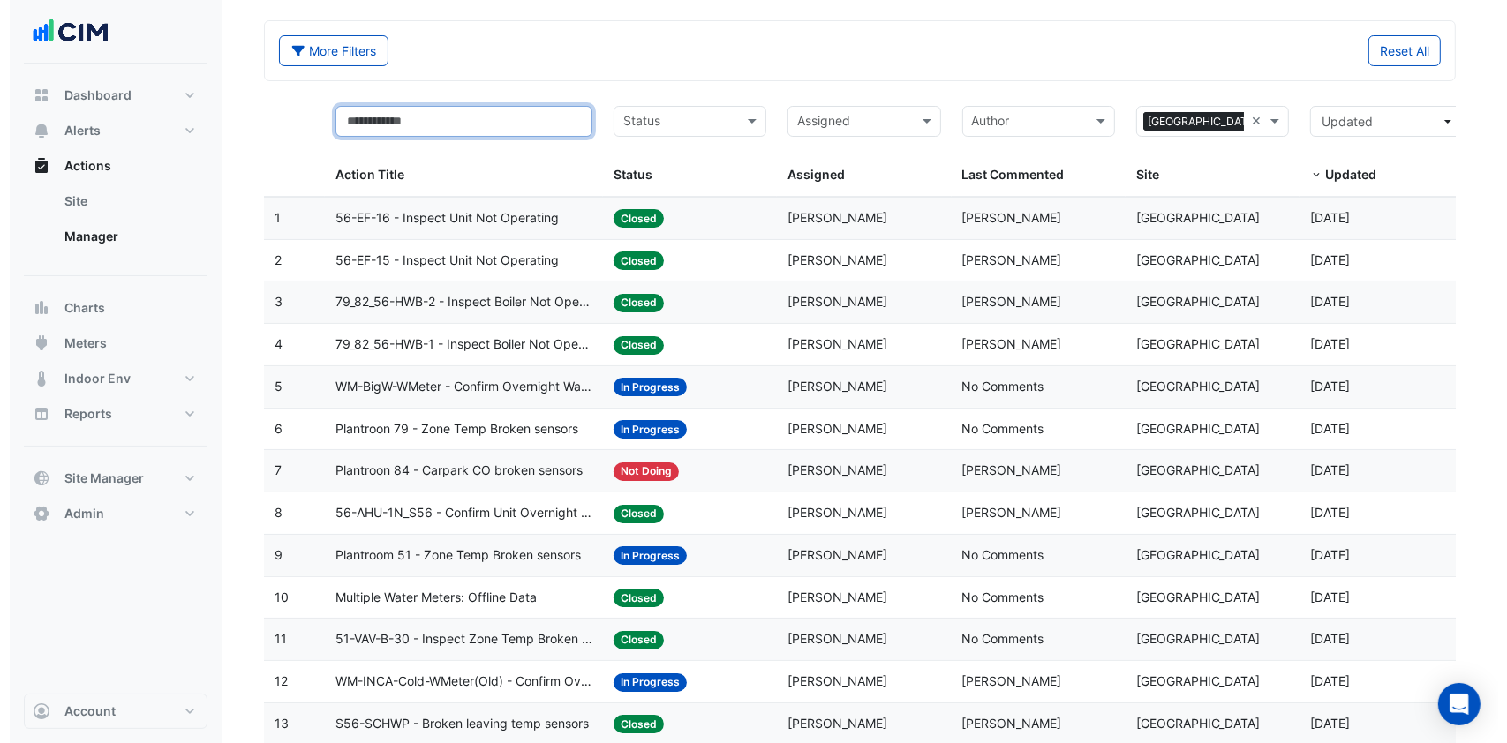
scroll to position [117, 0]
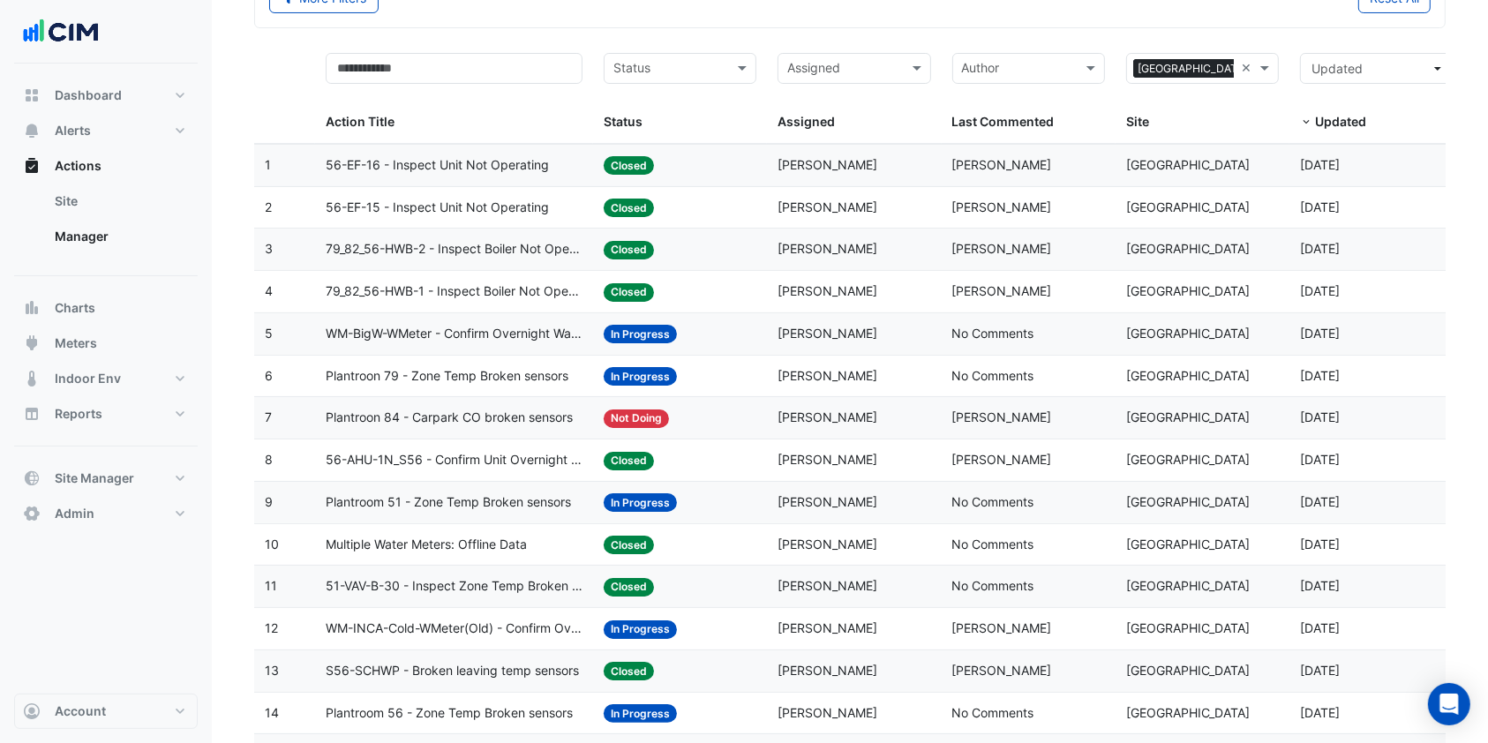
click at [457, 540] on span "Multiple Water Meters: Offline Data" at bounding box center [426, 545] width 201 height 20
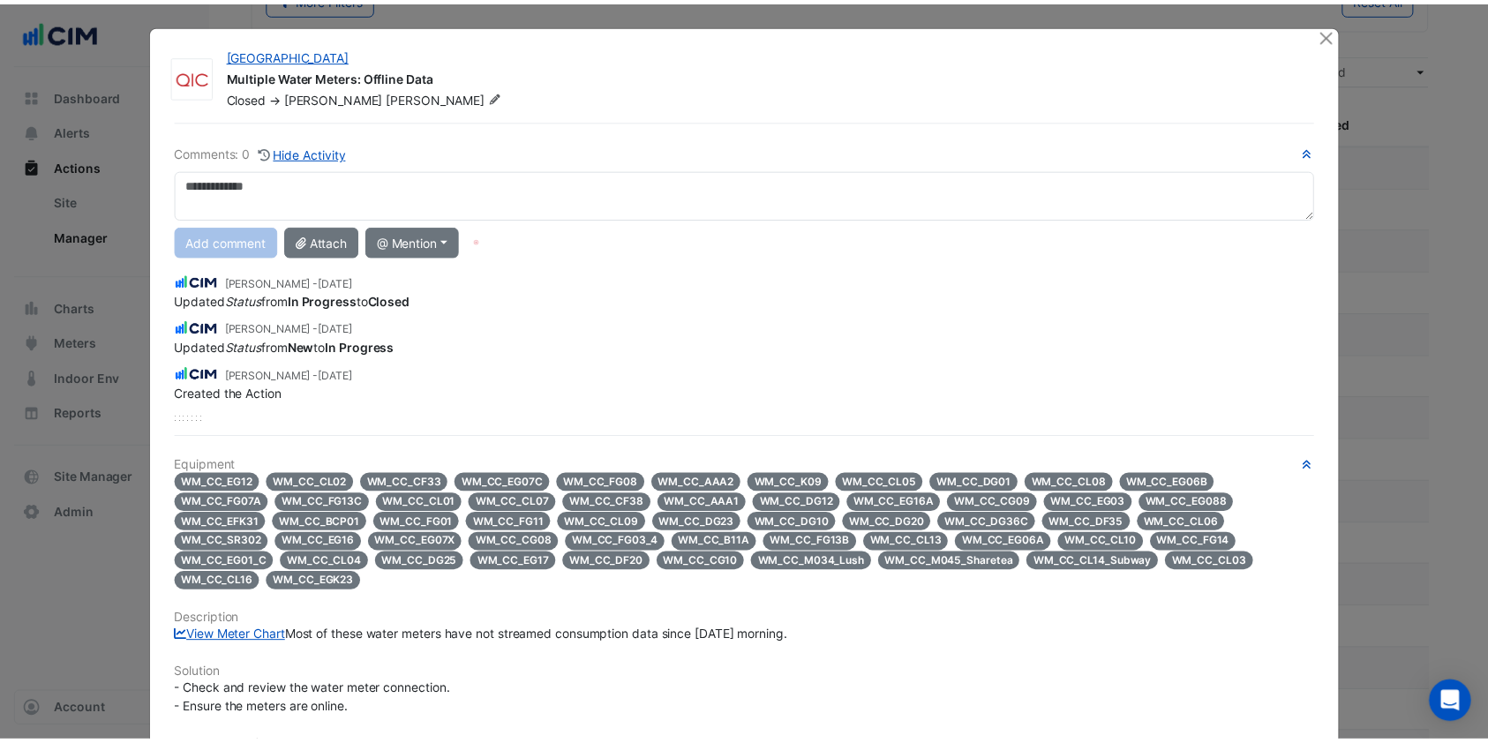
scroll to position [0, 0]
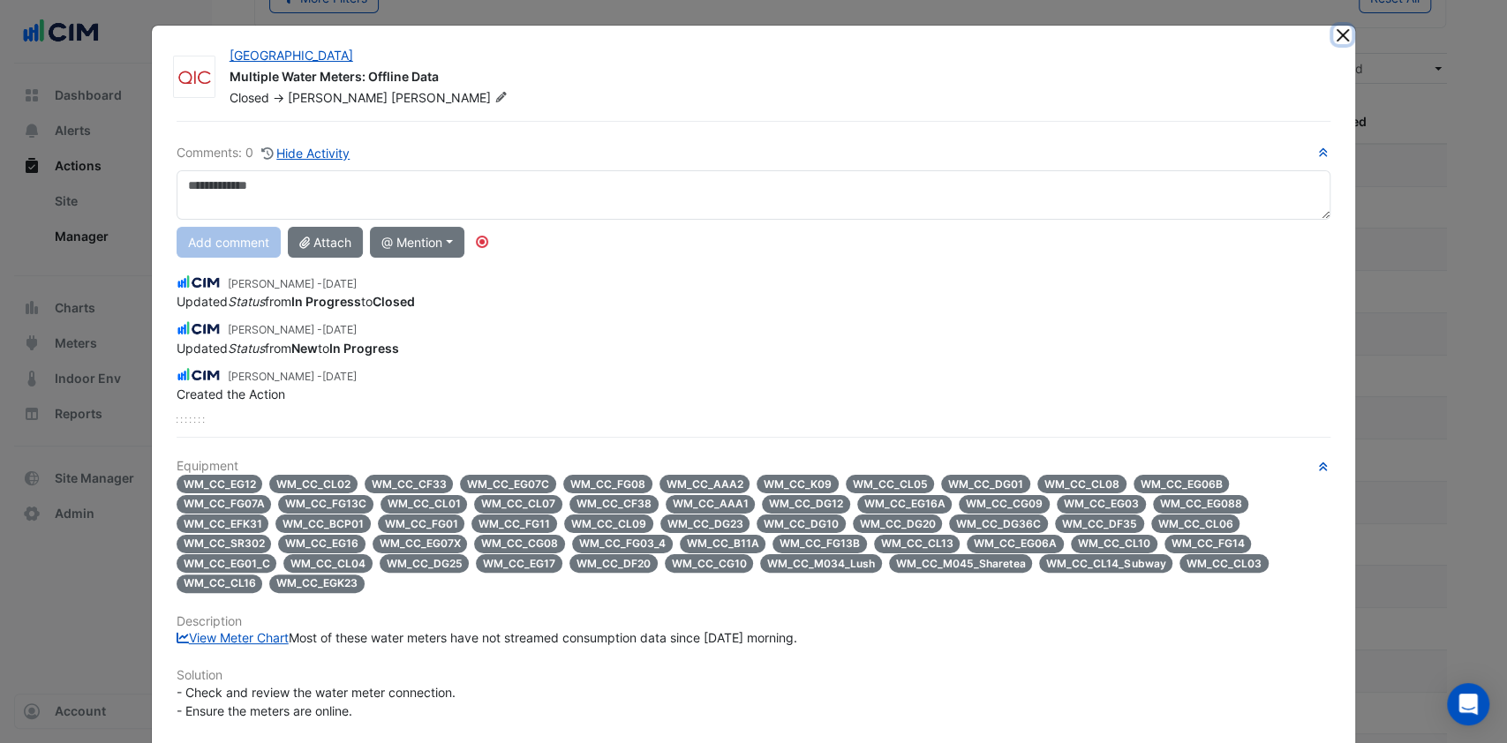
click at [1341, 33] on button "Close" at bounding box center [1342, 35] width 19 height 19
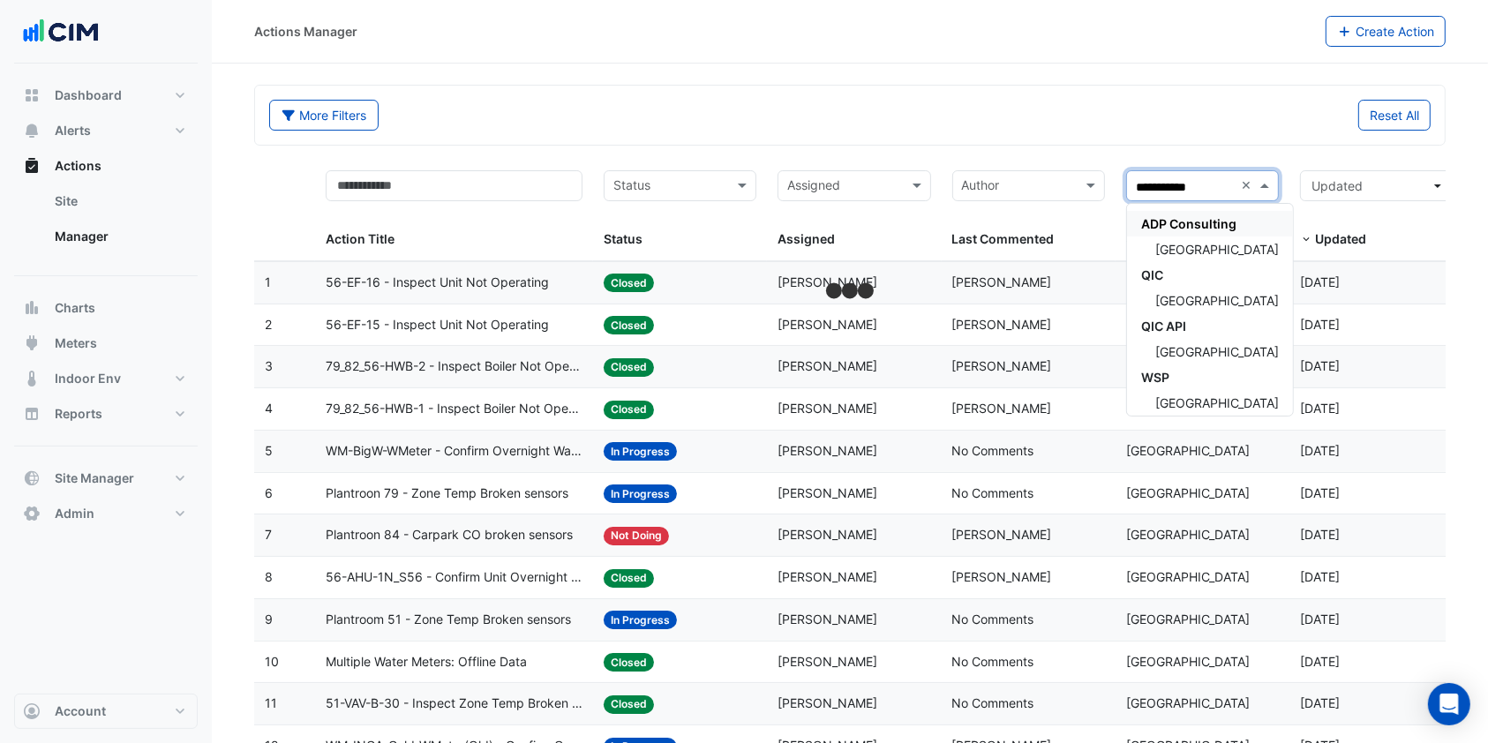
type input "**********"
click at [1222, 247] on span "[GEOGRAPHIC_DATA]" at bounding box center [1218, 249] width 124 height 15
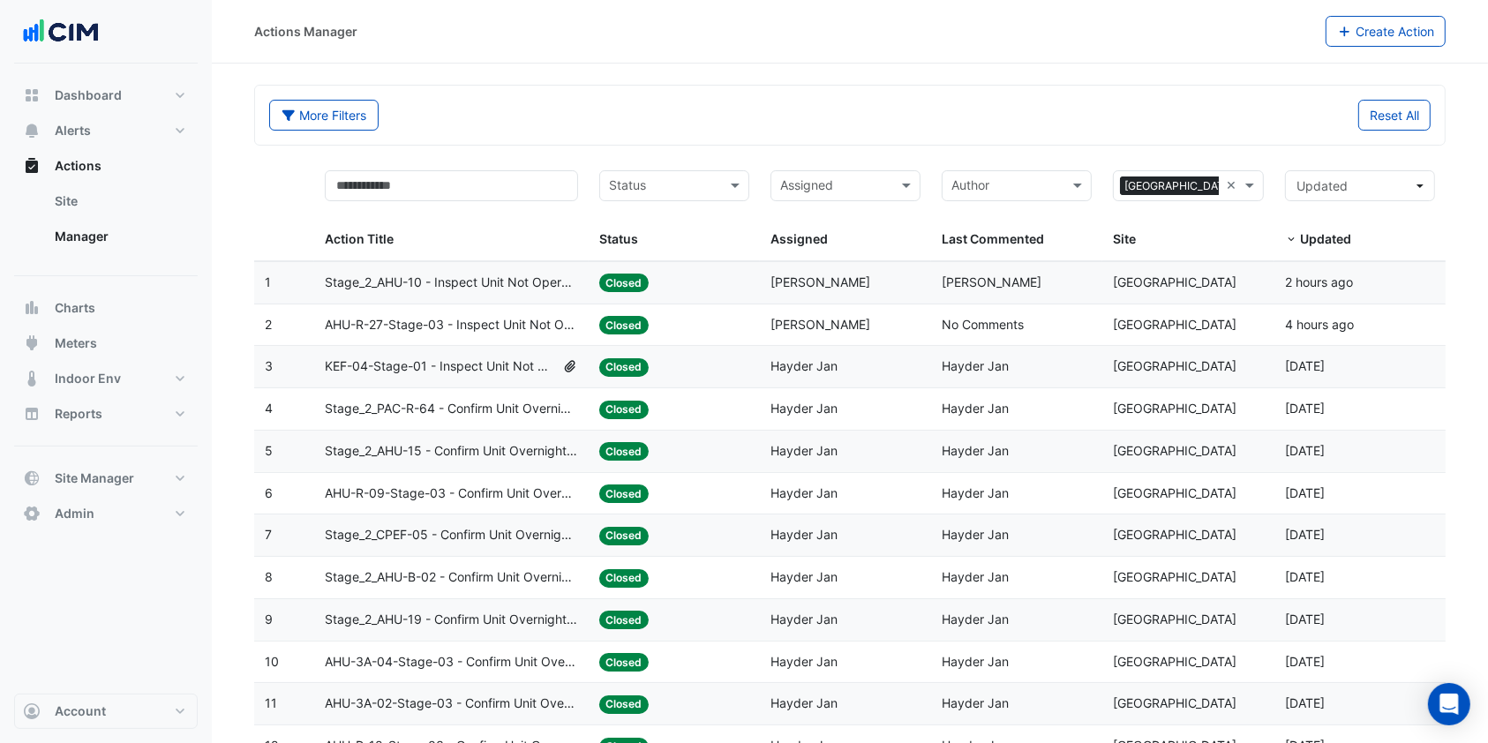
click at [471, 448] on span "Stage_2_AHU-15 - Confirm Unit Overnight Operation (Energy Waste)" at bounding box center [451, 451] width 253 height 20
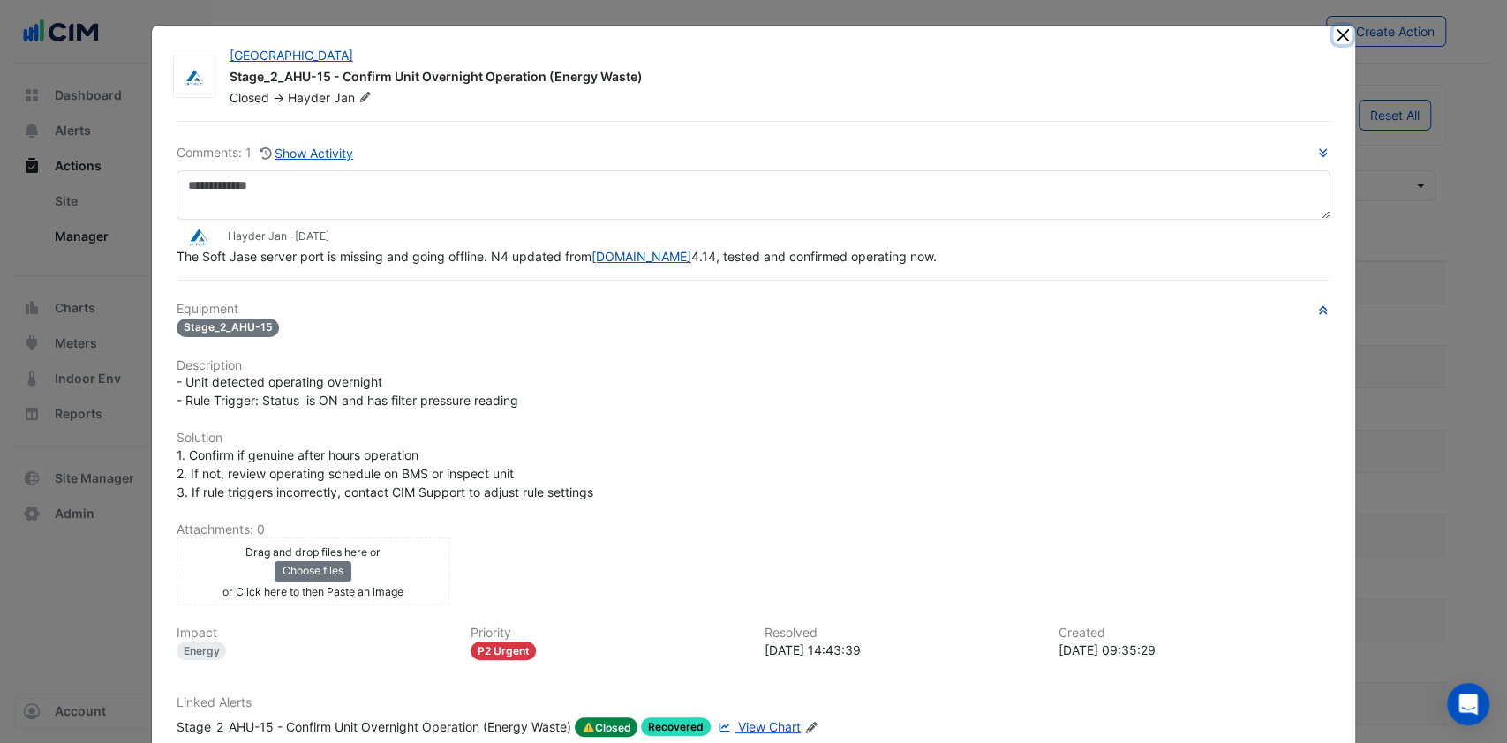
click at [1333, 39] on button "Close" at bounding box center [1342, 35] width 19 height 19
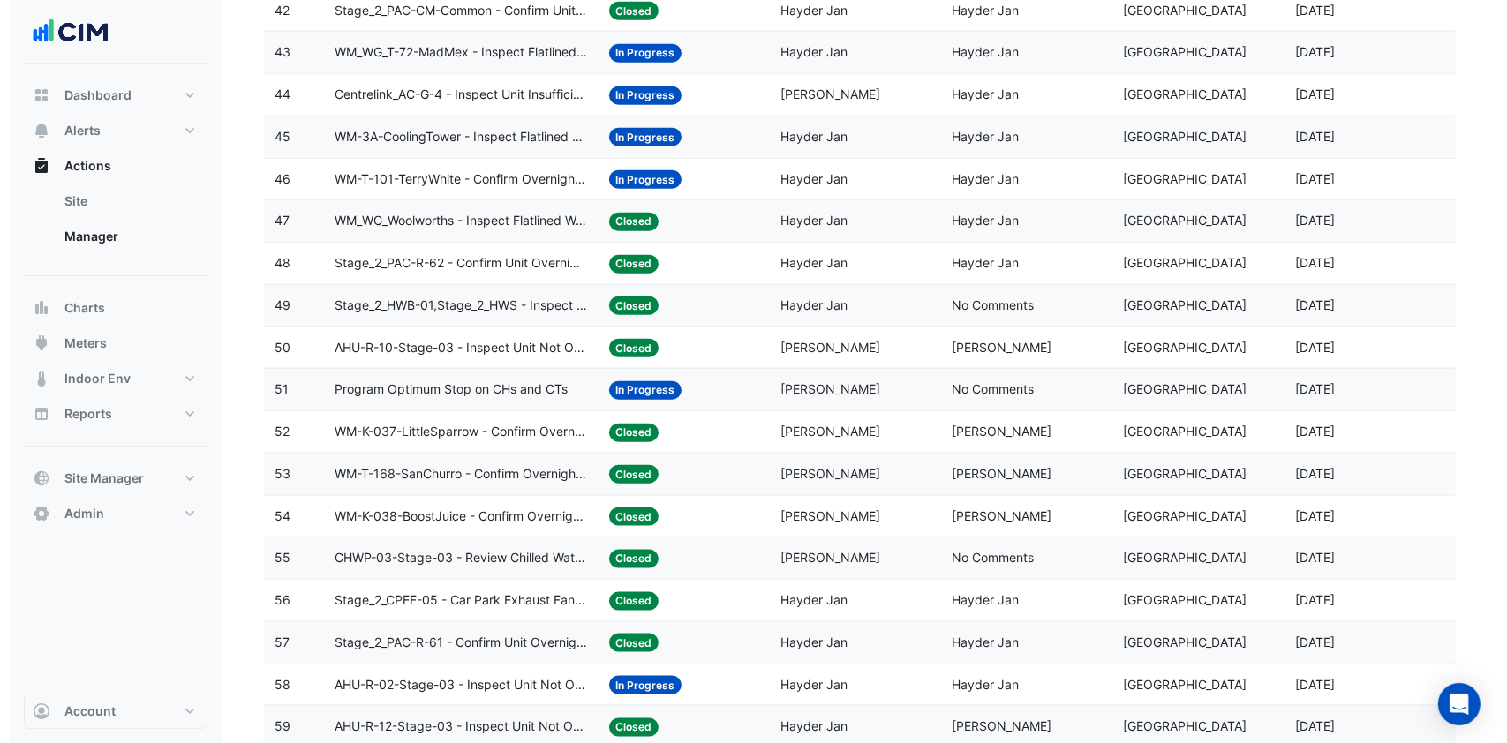
scroll to position [1883, 0]
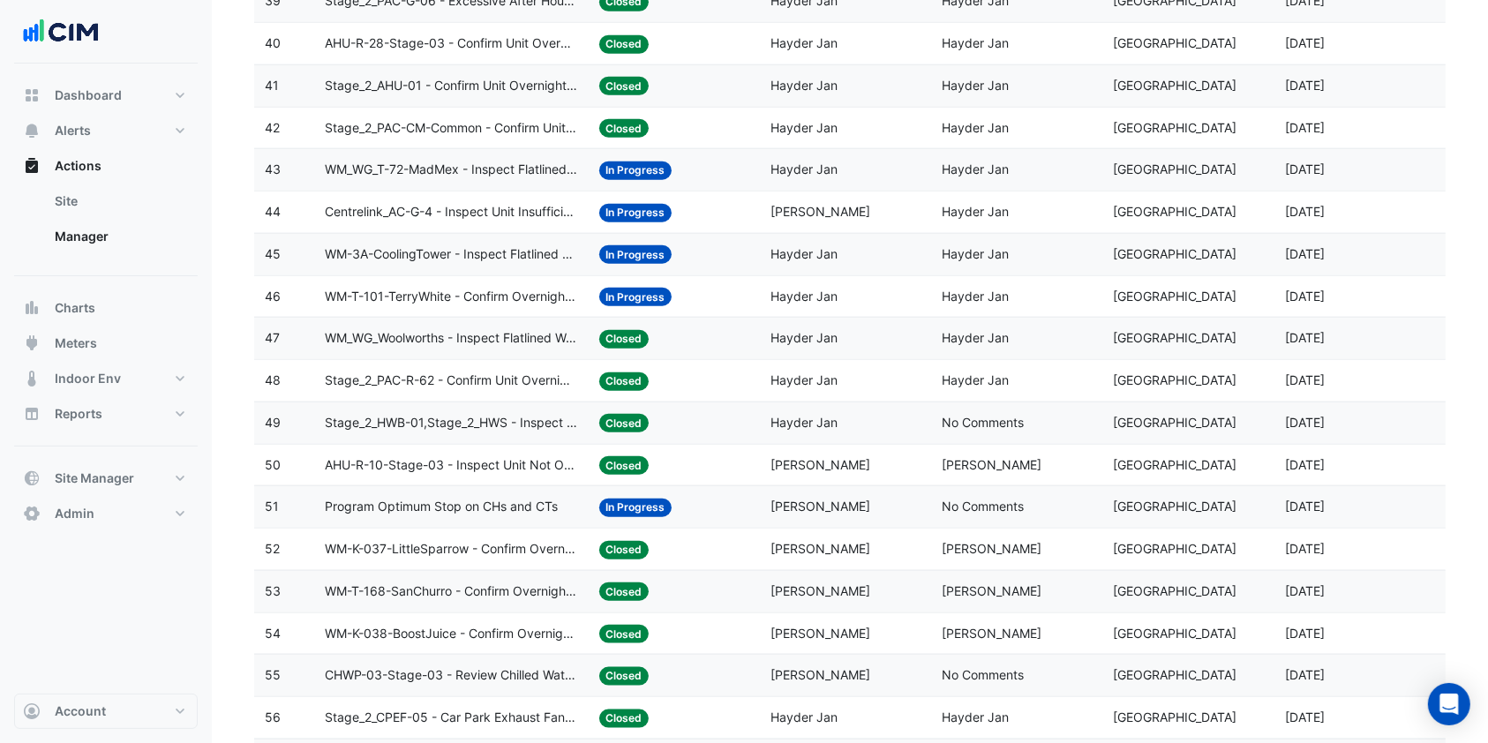
click at [484, 255] on span "WM-3A-CoolingTower - Inspect Flatlined Water Sub-Meter" at bounding box center [451, 255] width 253 height 20
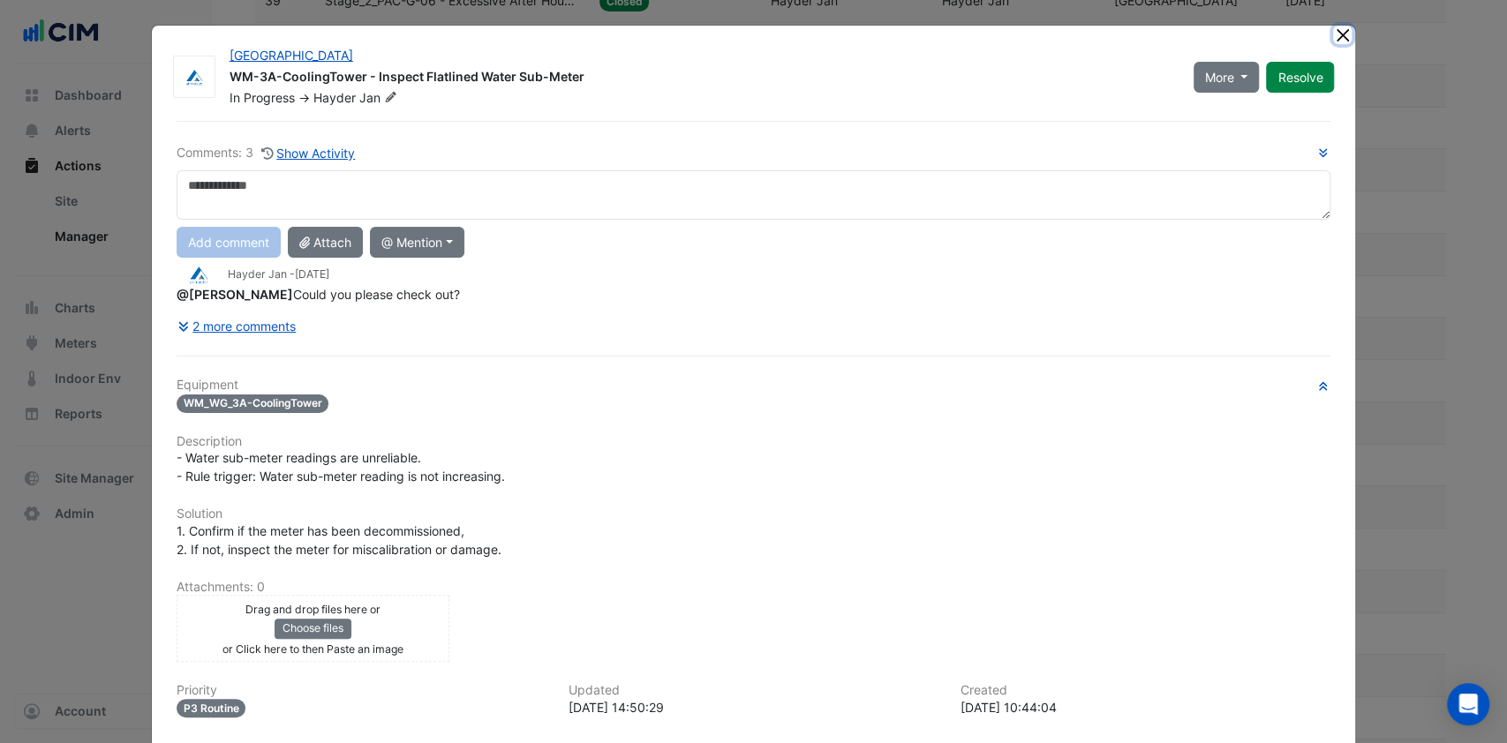
click at [1333, 29] on button "Close" at bounding box center [1342, 35] width 19 height 19
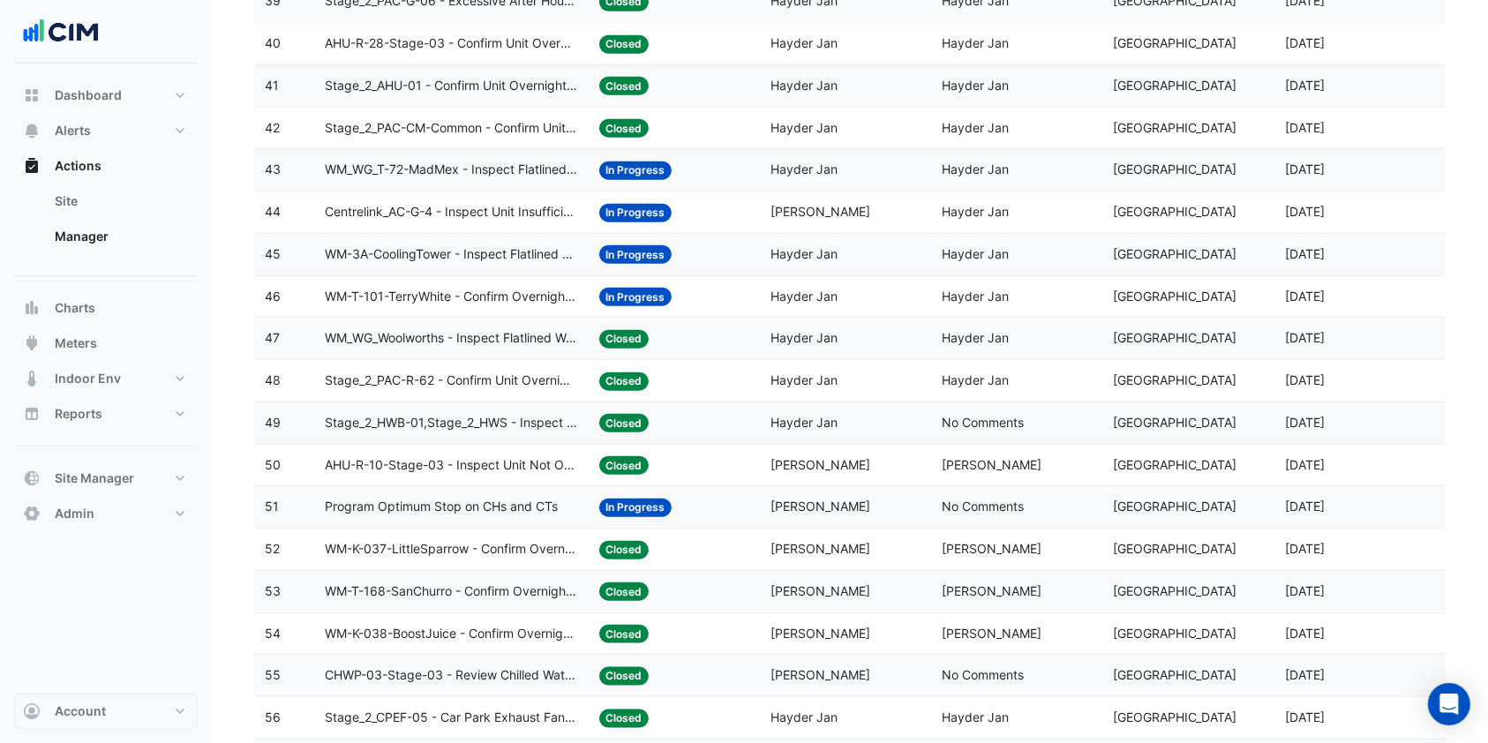
click at [514, 293] on span "WM-T-101-TerryWhite - Confirm Overnight Water Consumption" at bounding box center [451, 297] width 253 height 20
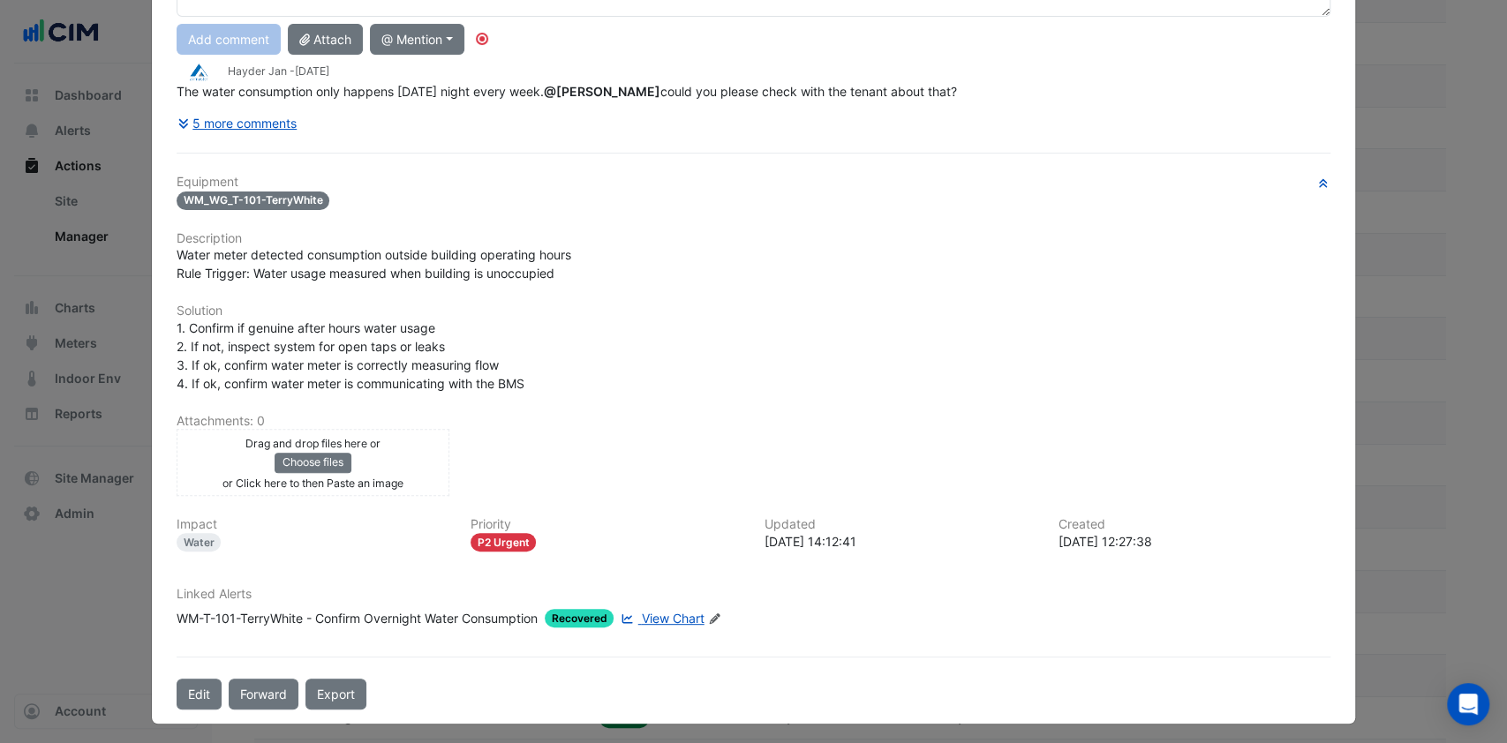
scroll to position [0, 0]
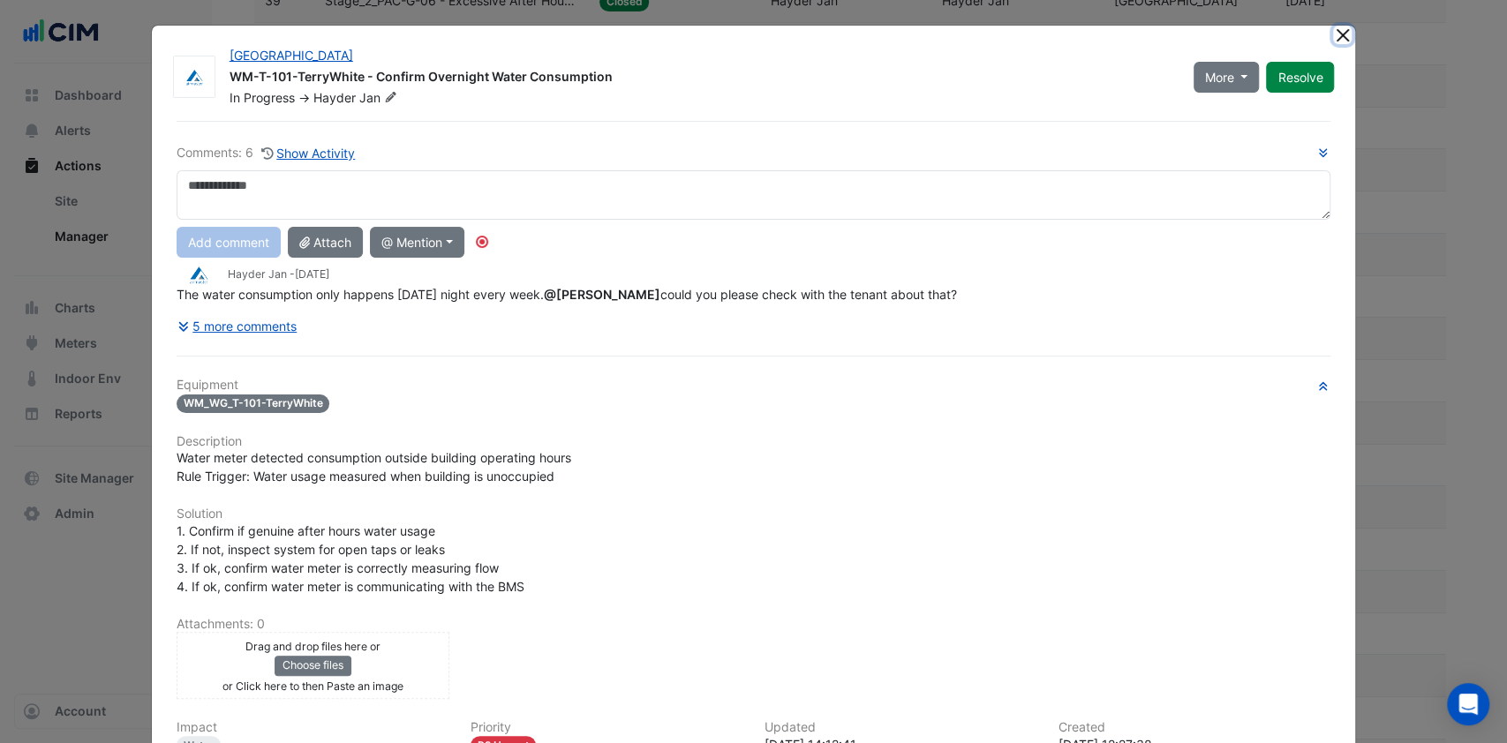
click at [1335, 38] on button "Close" at bounding box center [1342, 35] width 19 height 19
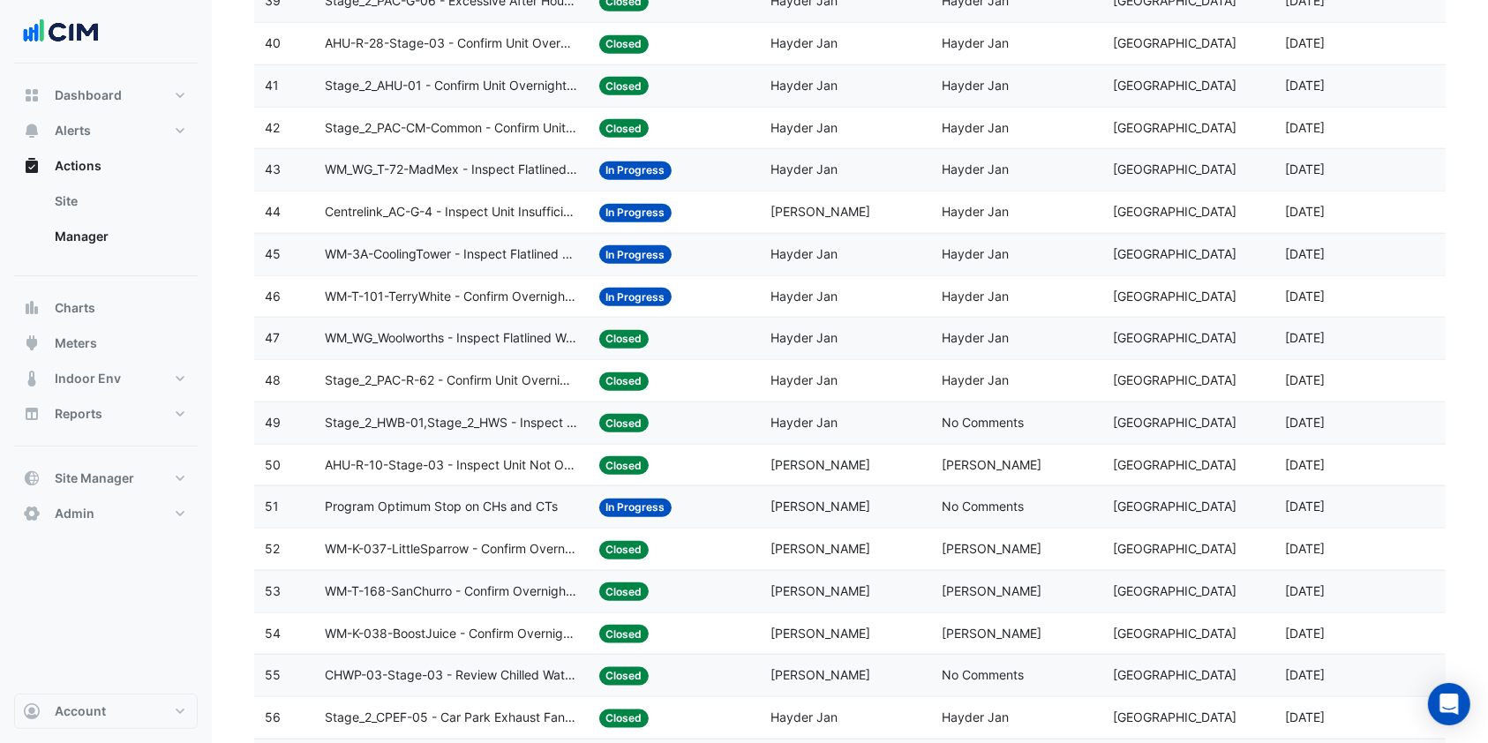
click at [445, 160] on span "WM_WG_T-72-MadMex - Inspect Flatlined Water Sub-Meter" at bounding box center [451, 170] width 253 height 20
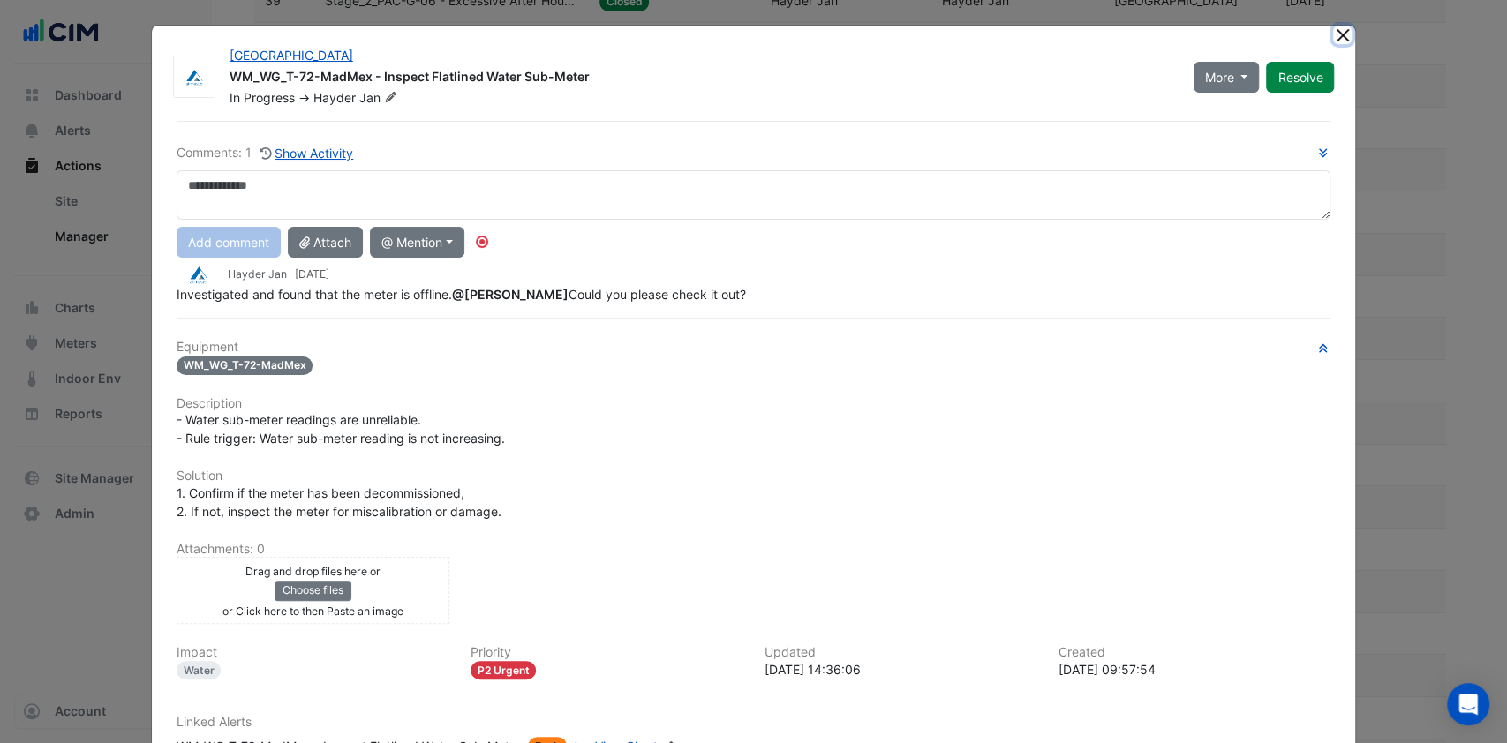
click at [1337, 32] on button "Close" at bounding box center [1342, 35] width 19 height 19
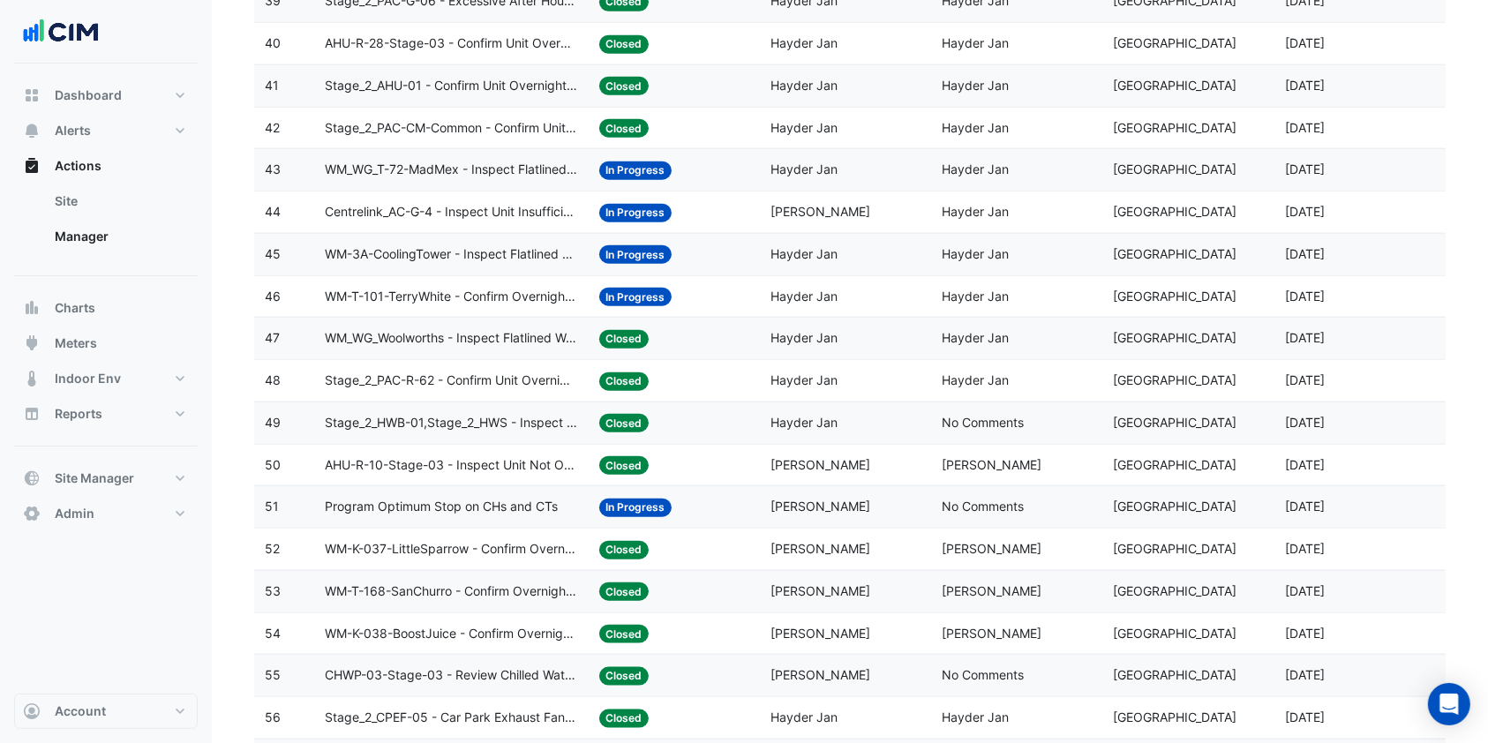
click at [506, 506] on span "Program Optimum Stop on CHs and CTs" at bounding box center [441, 507] width 233 height 20
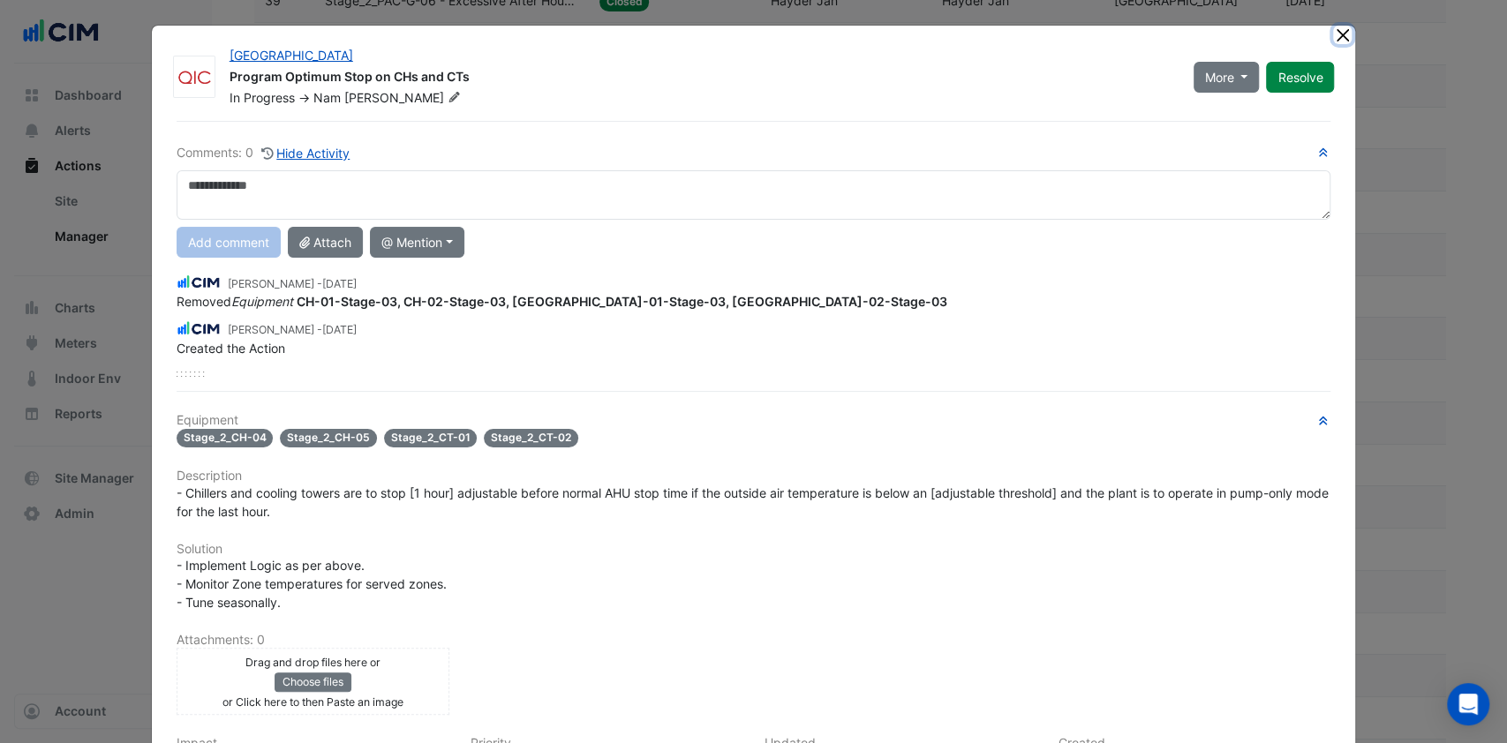
click at [1341, 38] on button "Close" at bounding box center [1342, 35] width 19 height 19
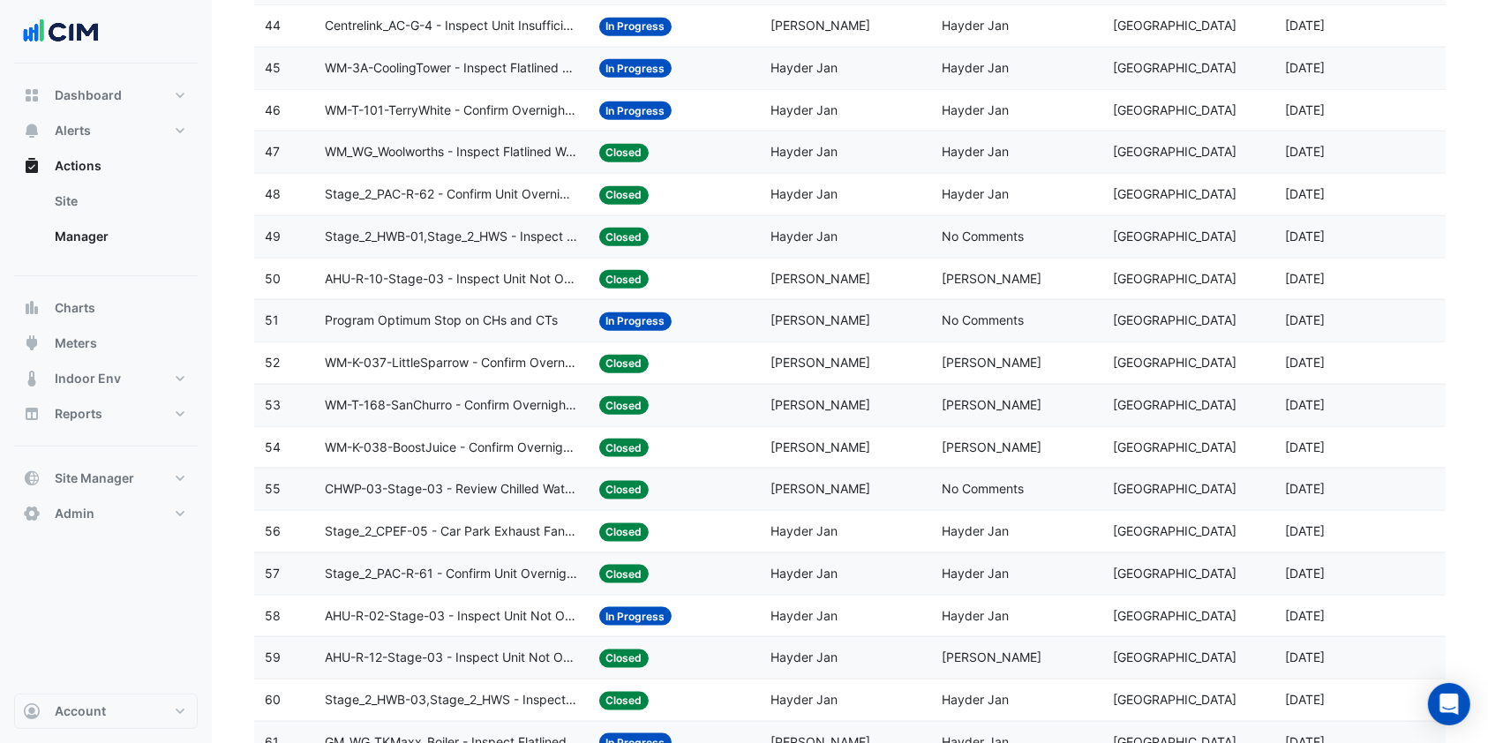
scroll to position [2119, 0]
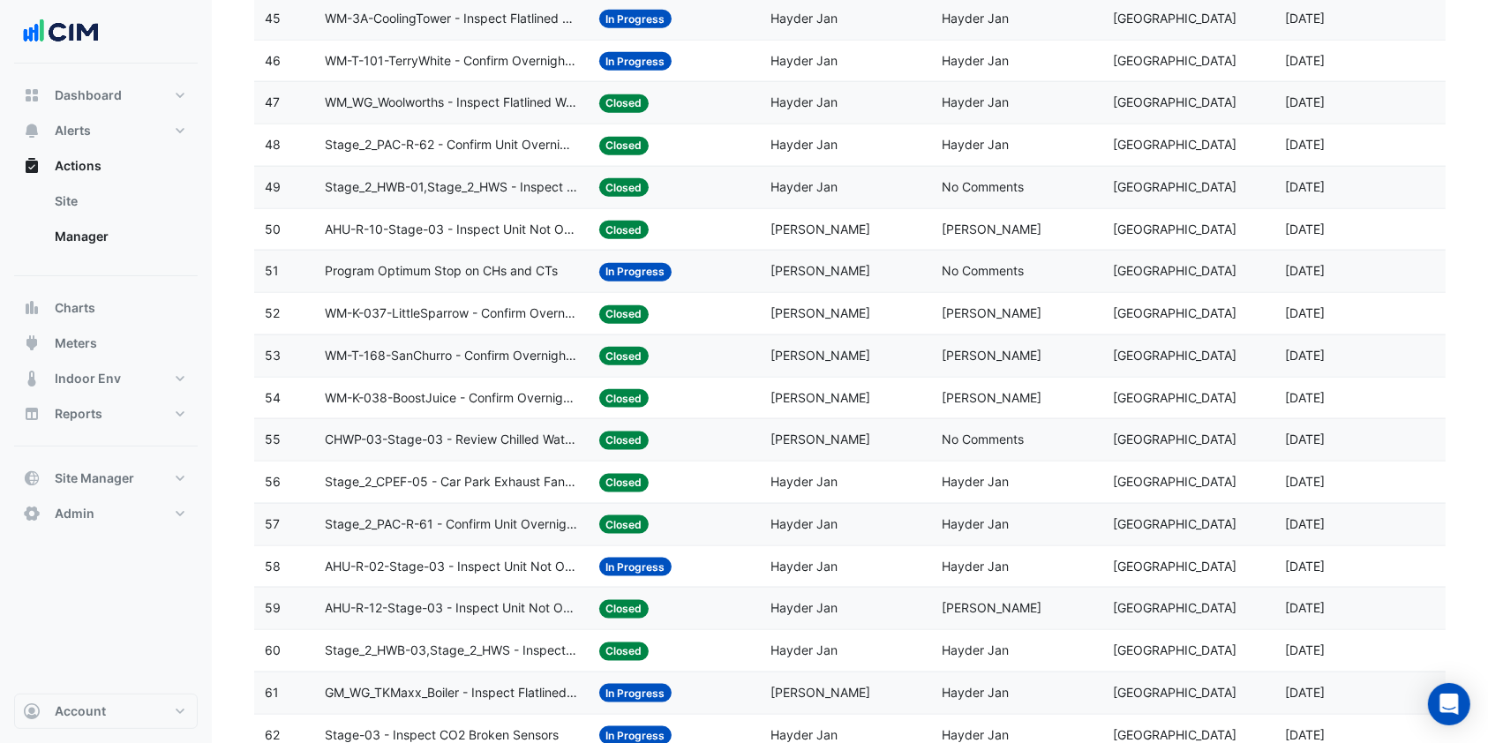
click at [536, 356] on span "WM-T-168-SanChurro - Confirm Overnight Water Consumption" at bounding box center [451, 356] width 253 height 20
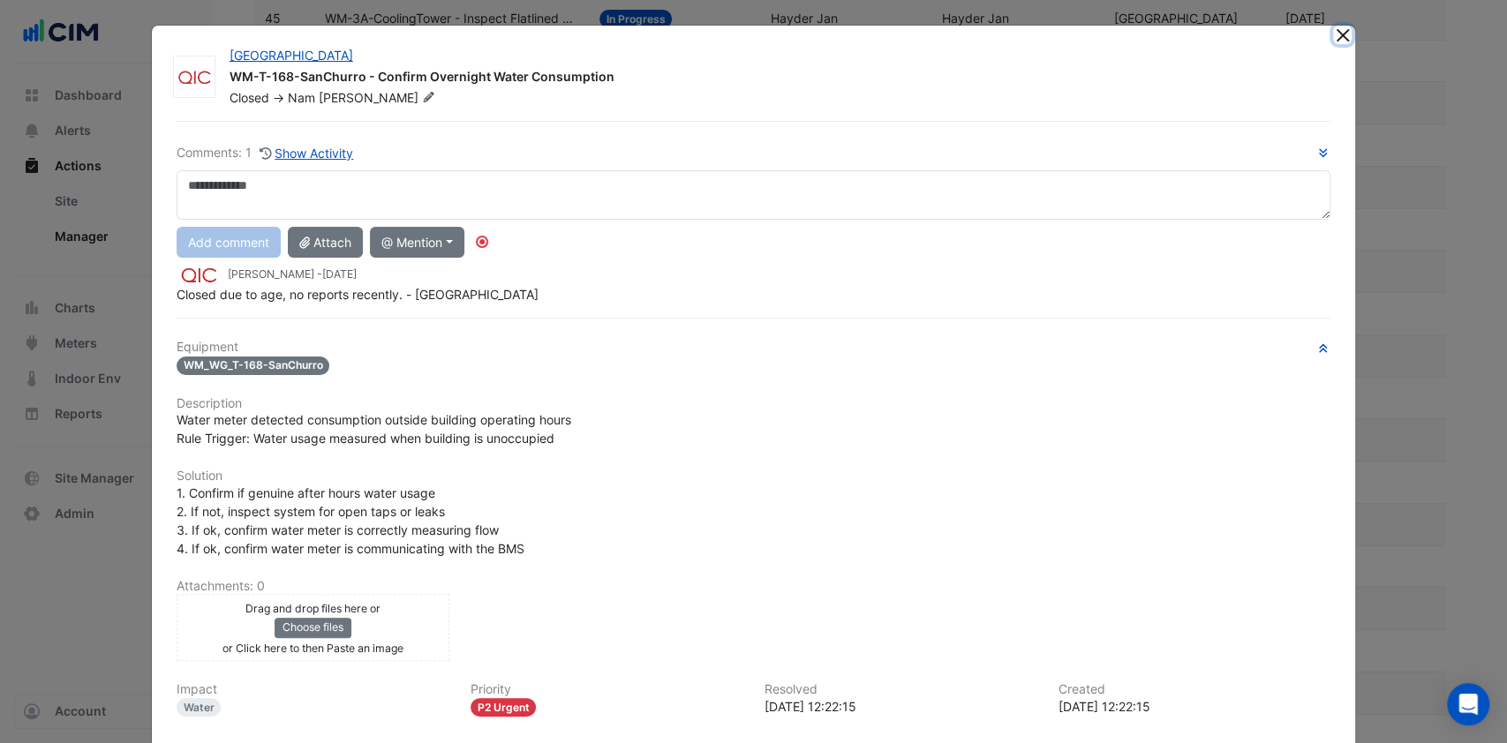
click at [1335, 38] on button "Close" at bounding box center [1342, 35] width 19 height 19
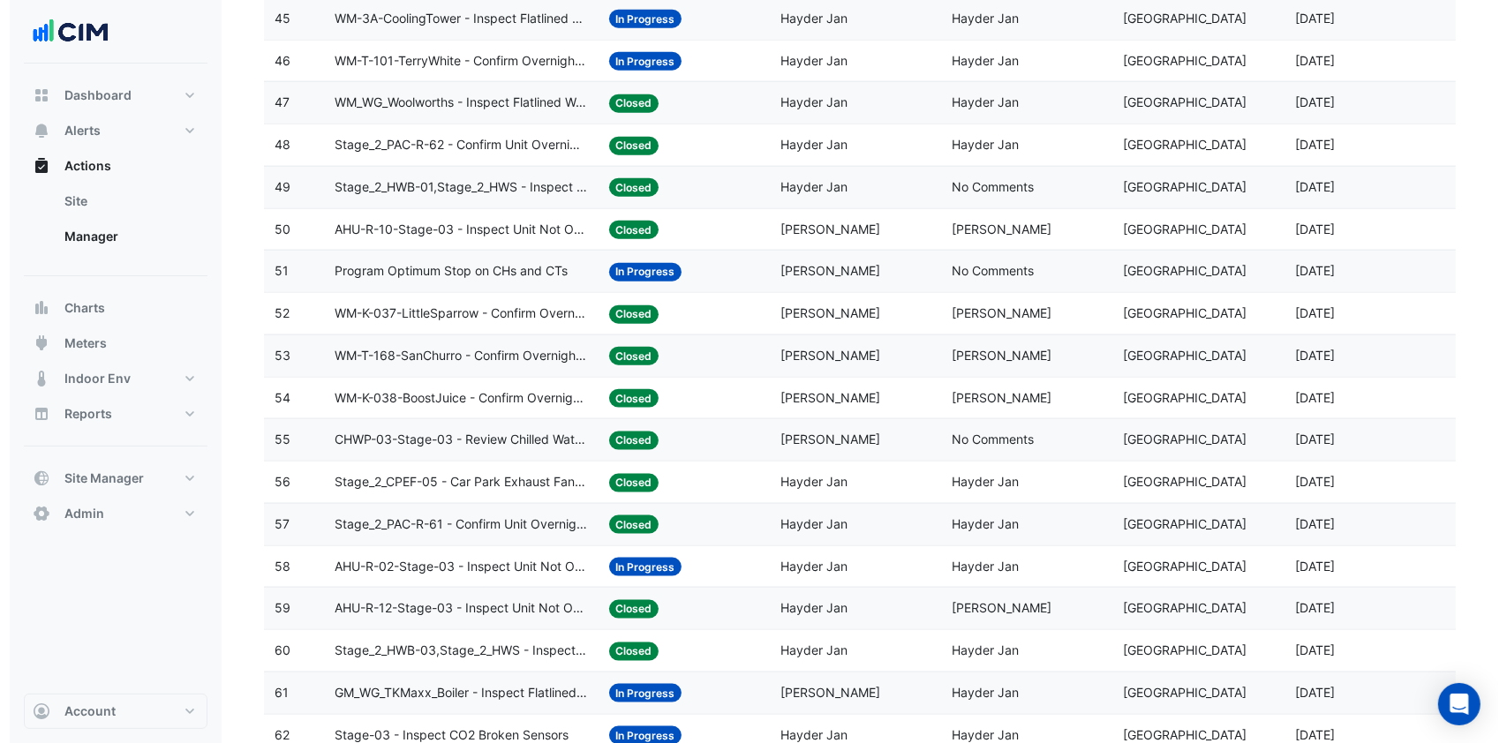
scroll to position [2236, 0]
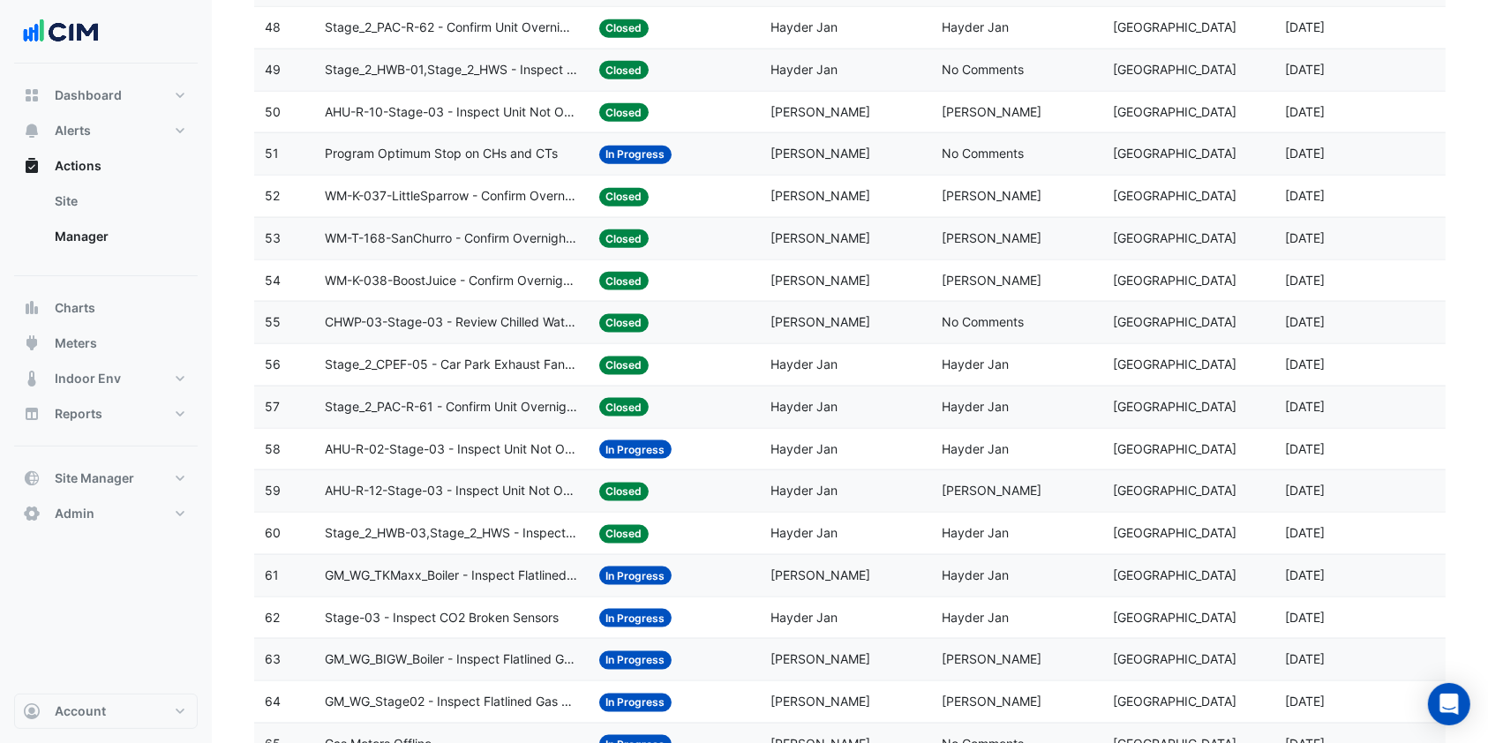
click at [447, 571] on span "GM_WG_TKMaxx_Boiler - Inspect Flatlined Gas Sub-Meter" at bounding box center [451, 576] width 253 height 20
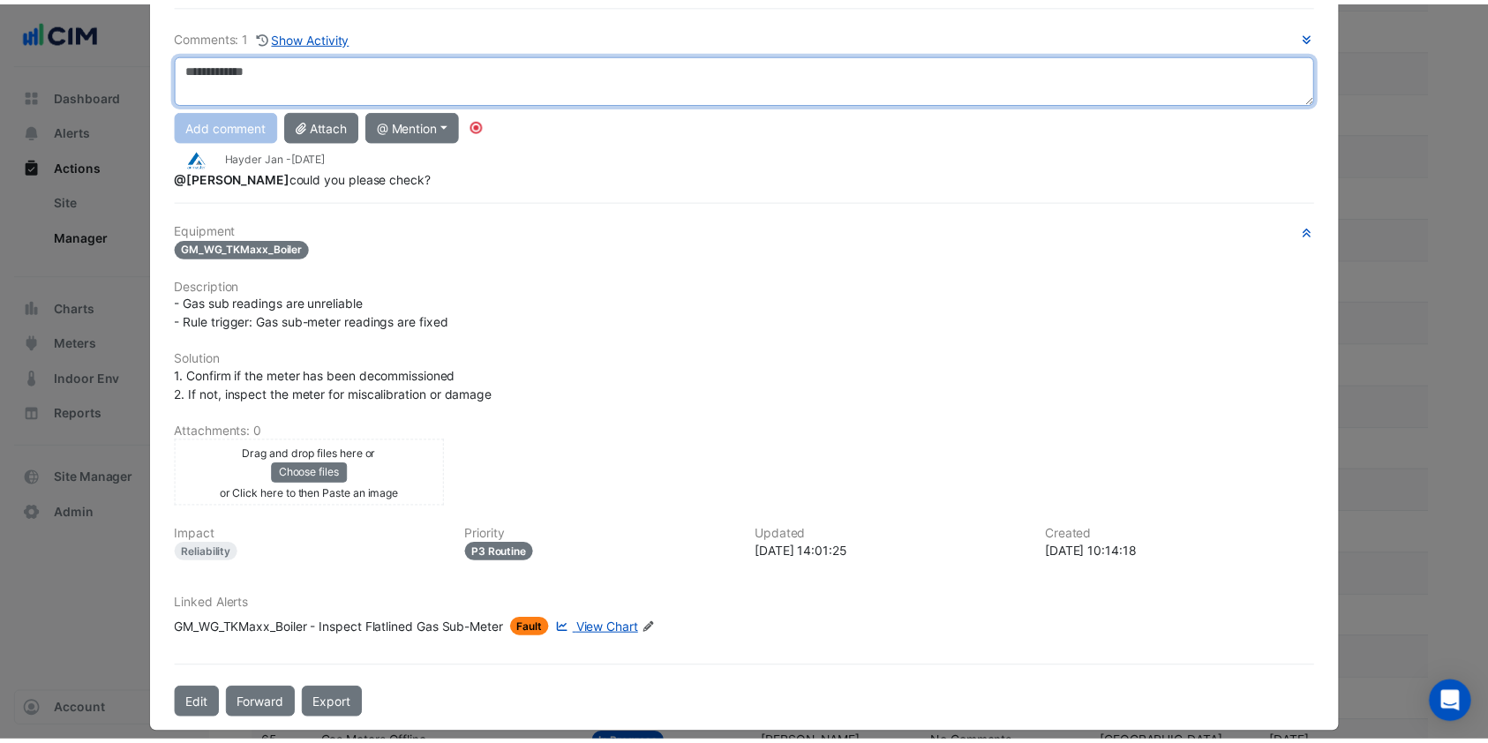
scroll to position [0, 0]
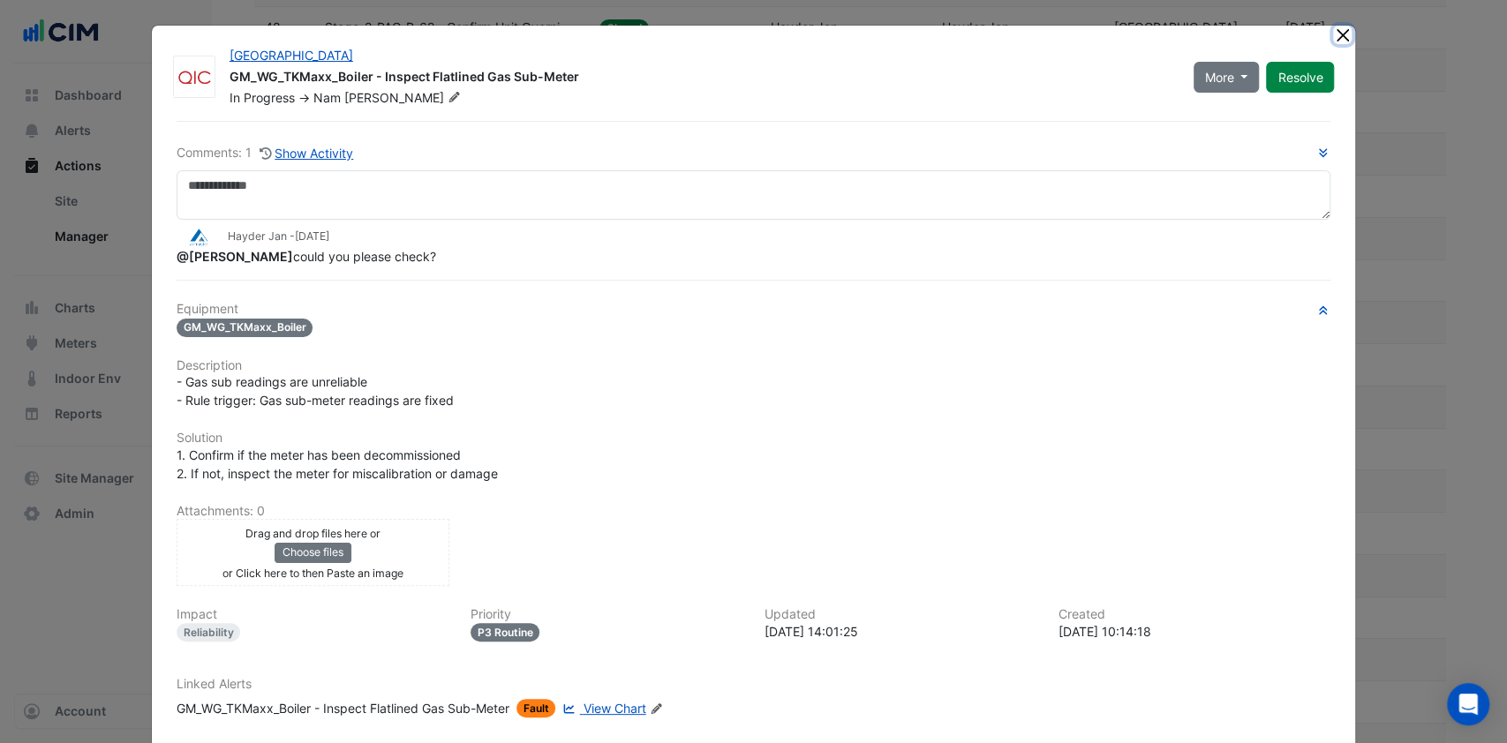
click at [1333, 34] on button "Close" at bounding box center [1342, 35] width 19 height 19
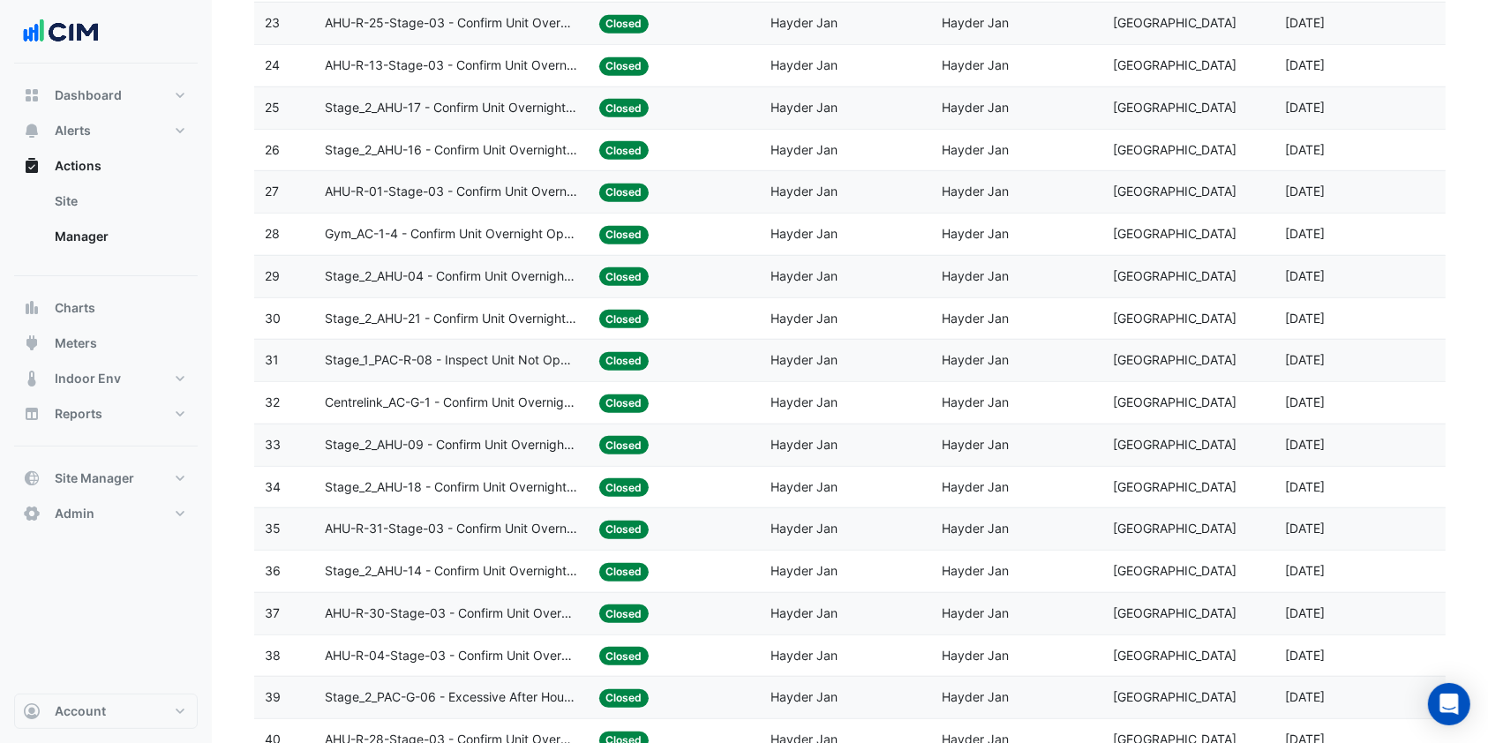
scroll to position [1059, 0]
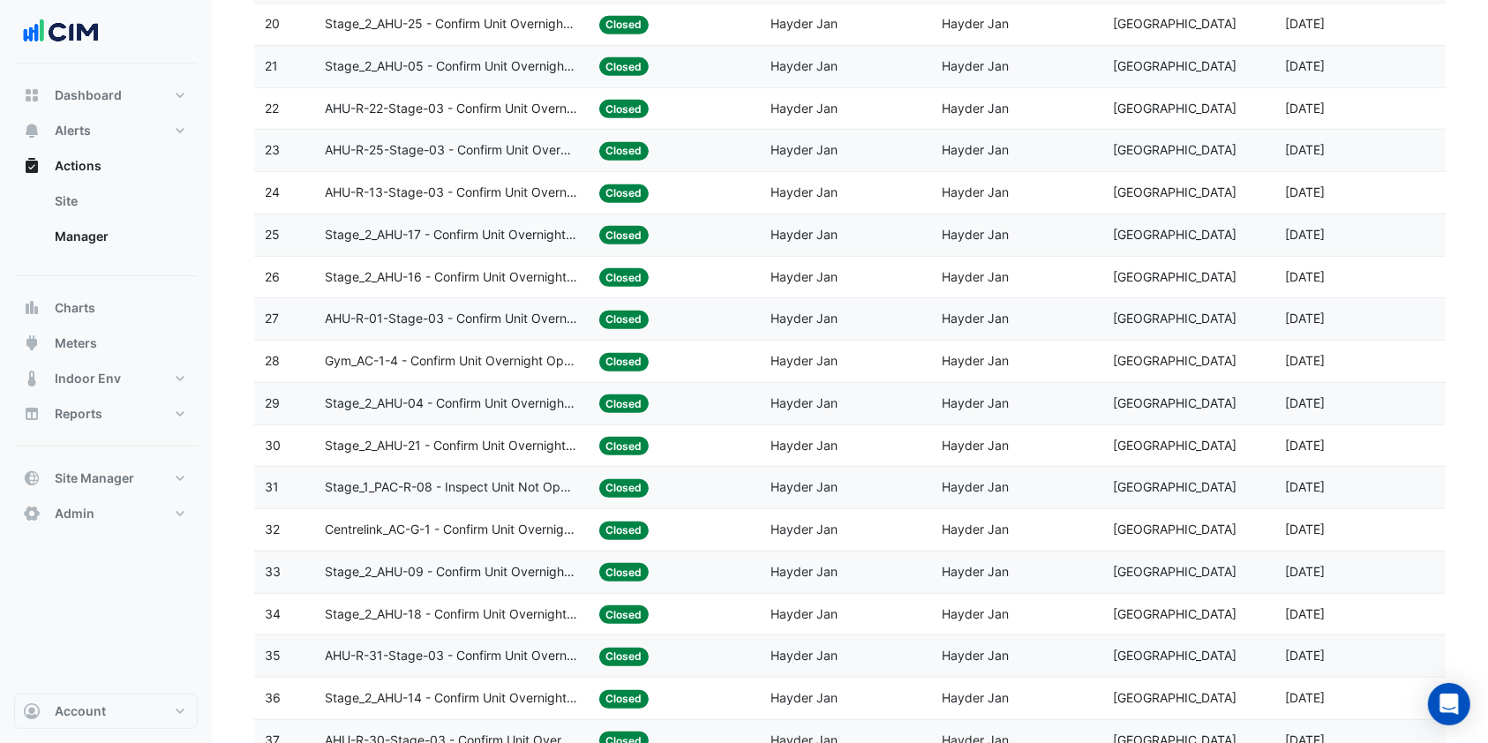
click at [494, 267] on span "Stage_2_AHU-16 - Confirm Unit Overnight Operation (Energy Waste)" at bounding box center [451, 277] width 253 height 20
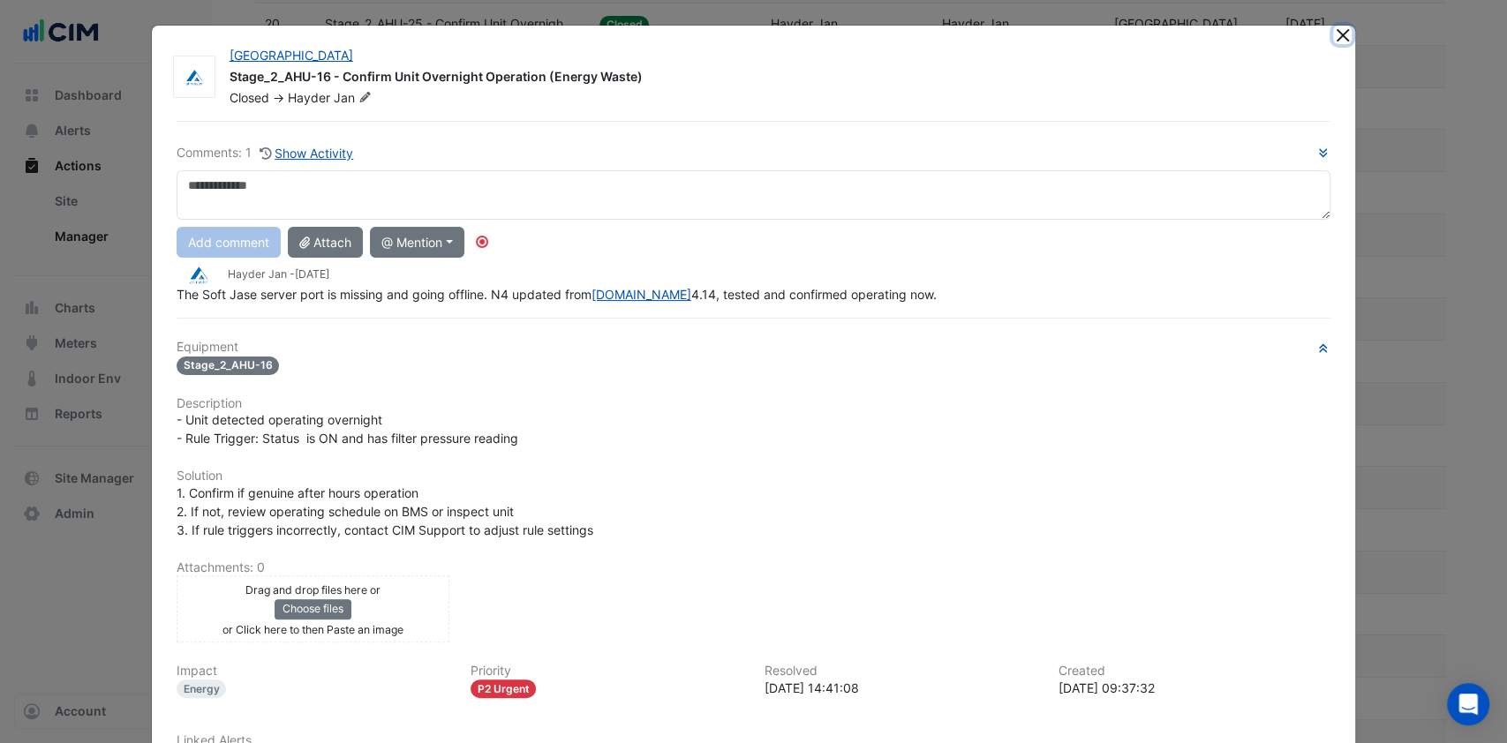
click at [1333, 41] on button "Close" at bounding box center [1342, 35] width 19 height 19
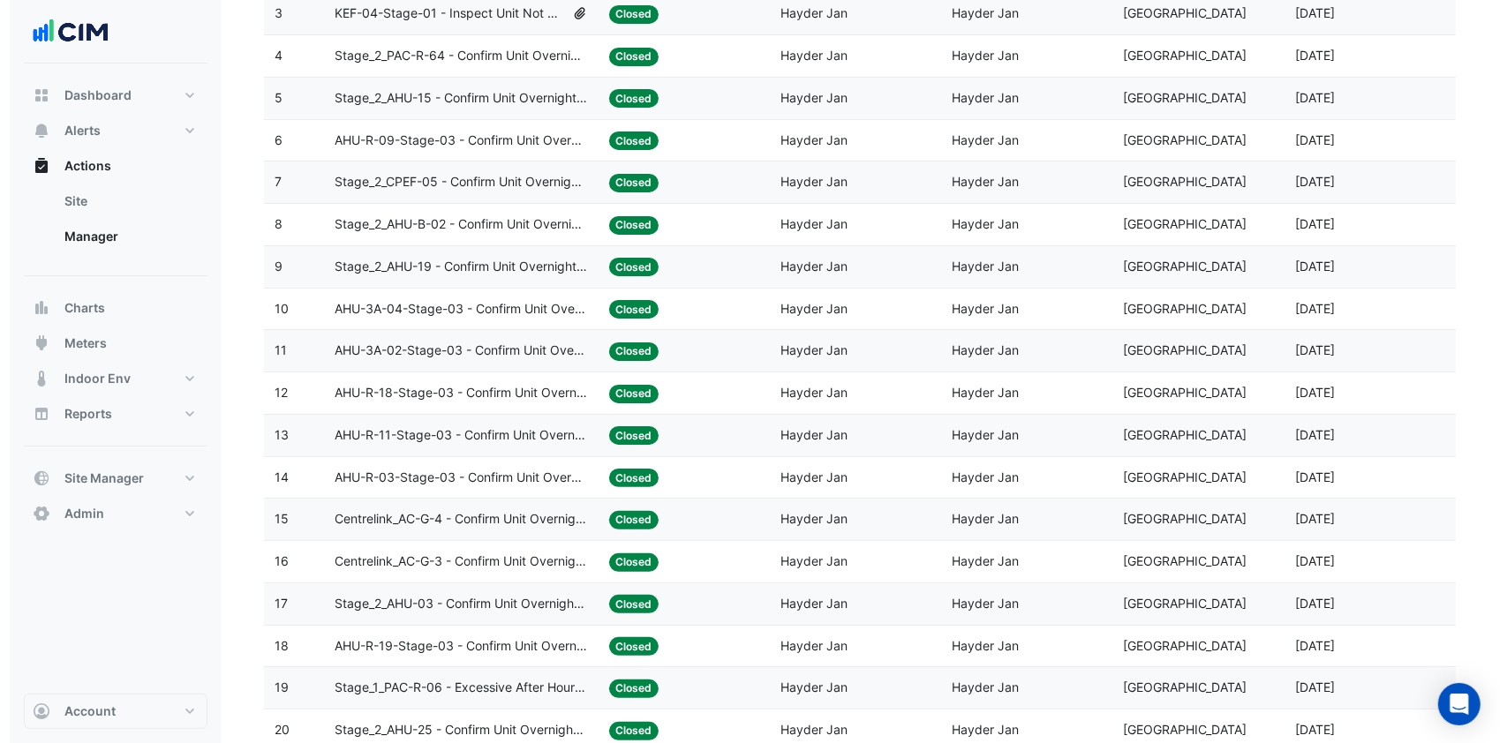
scroll to position [117, 0]
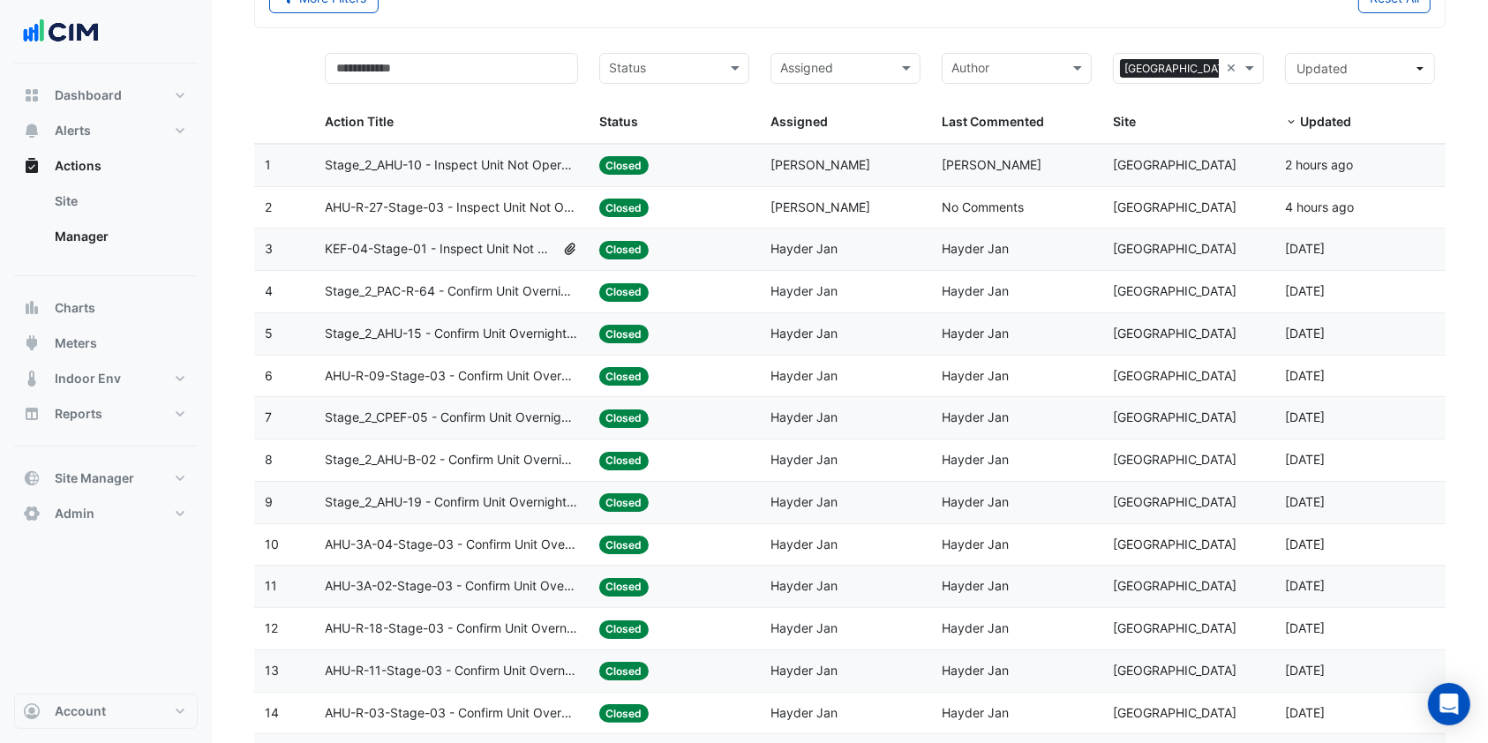
click at [462, 251] on span "KEF-04-Stage-01 - Inspect Unit Not Operating" at bounding box center [440, 249] width 230 height 20
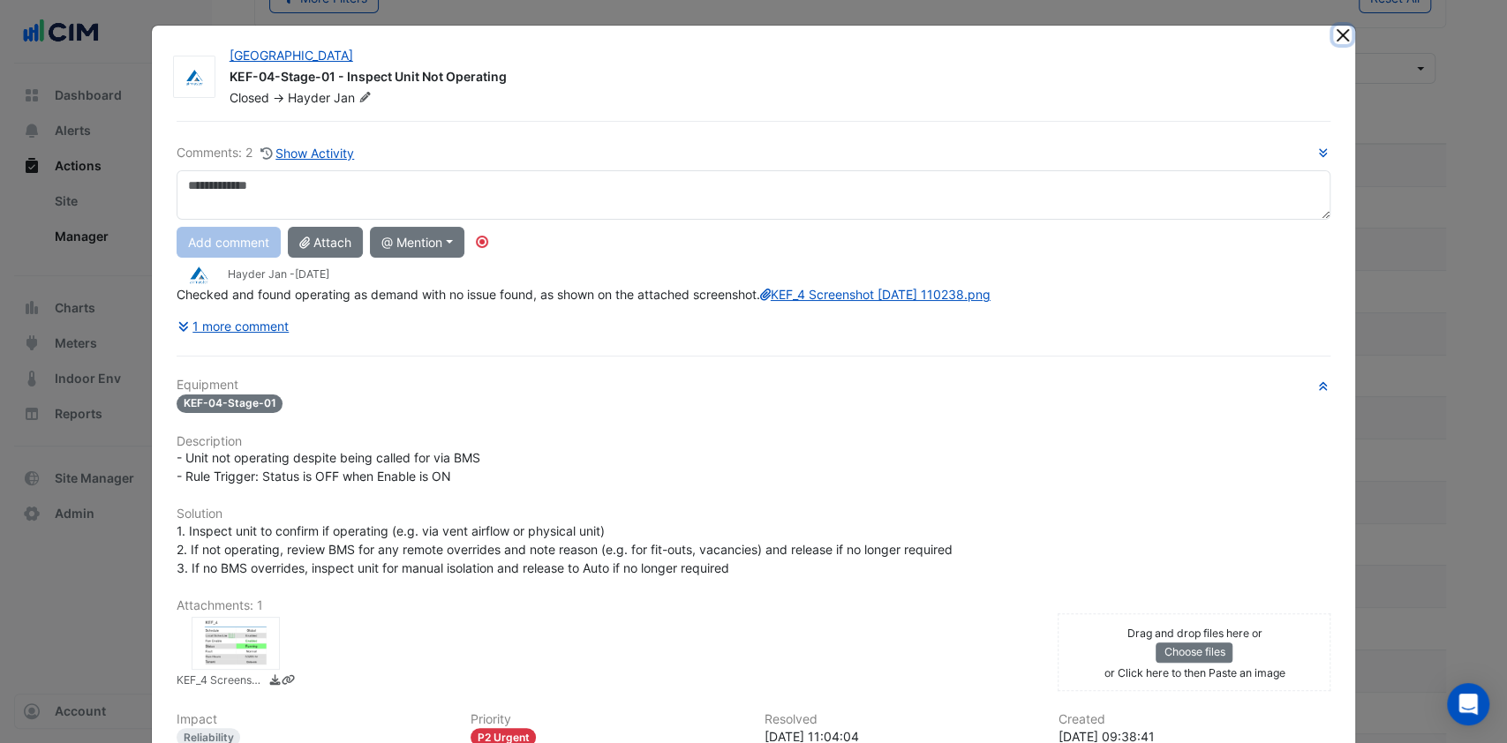
click at [1333, 38] on button "Close" at bounding box center [1342, 35] width 19 height 19
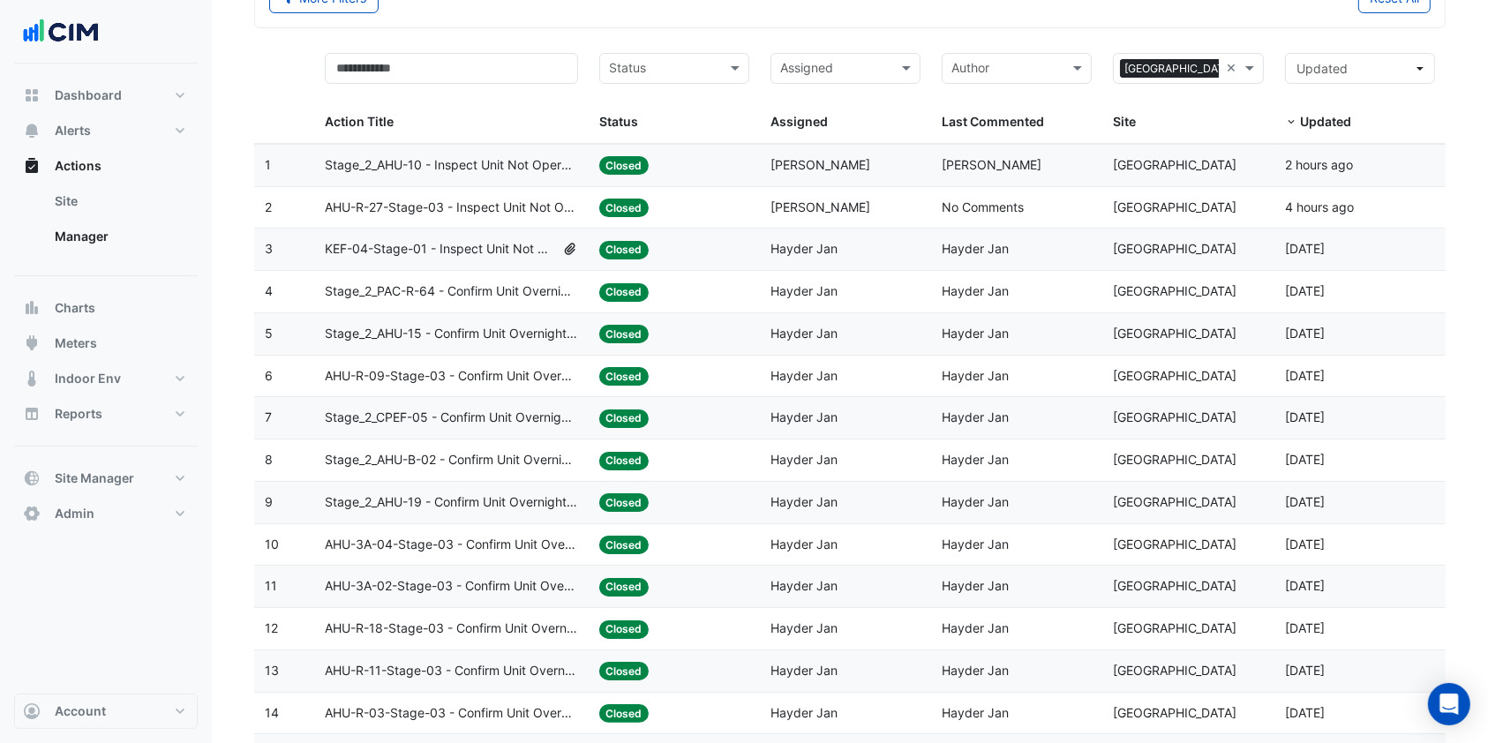
click at [445, 537] on span "AHU-3A-04-Stage-03 - Confirm Unit Overnight Operation (Energy Waste)" at bounding box center [451, 545] width 253 height 20
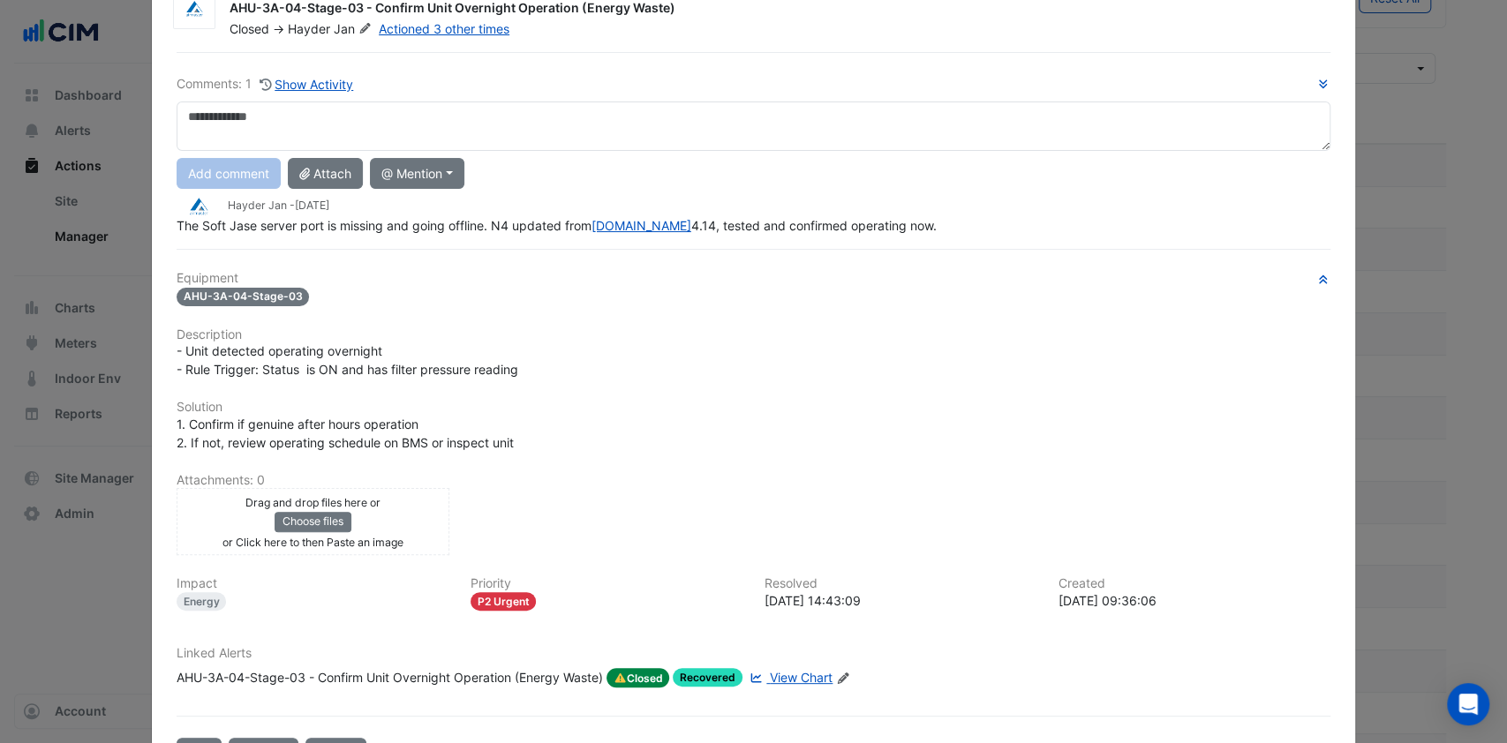
scroll to position [129, 0]
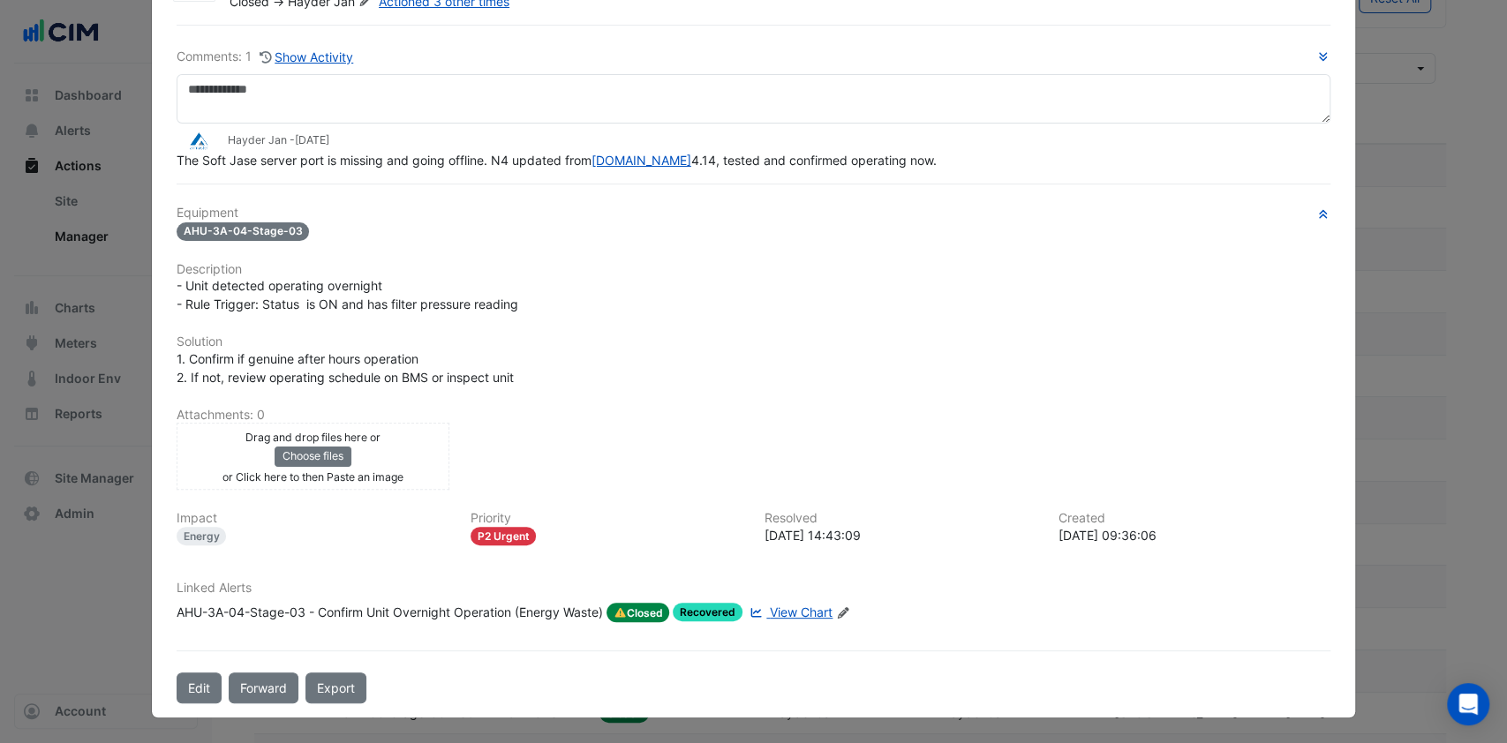
click at [779, 606] on span "View Chart" at bounding box center [801, 612] width 63 height 15
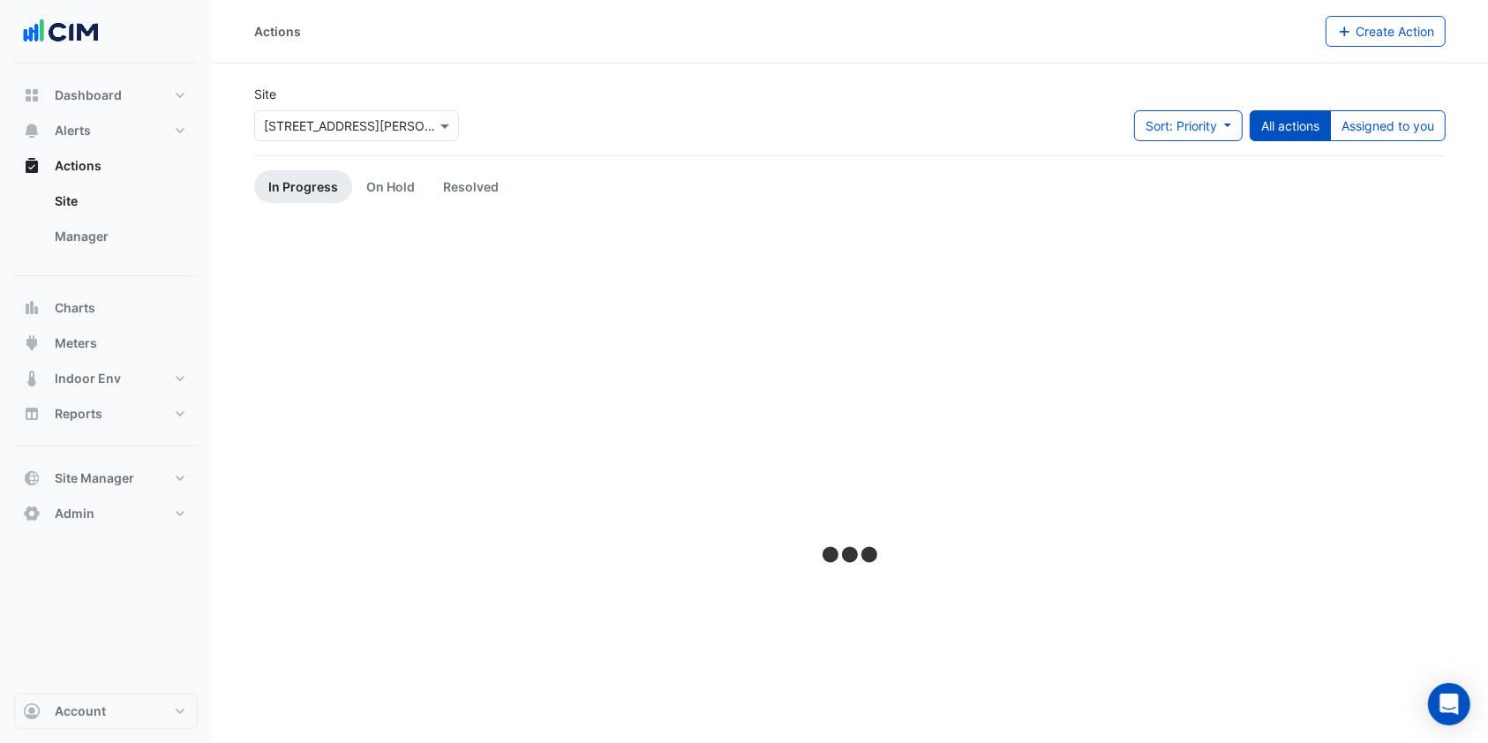
click at [127, 177] on button "Actions" at bounding box center [106, 165] width 184 height 35
click at [102, 229] on link "Manager" at bounding box center [119, 236] width 157 height 35
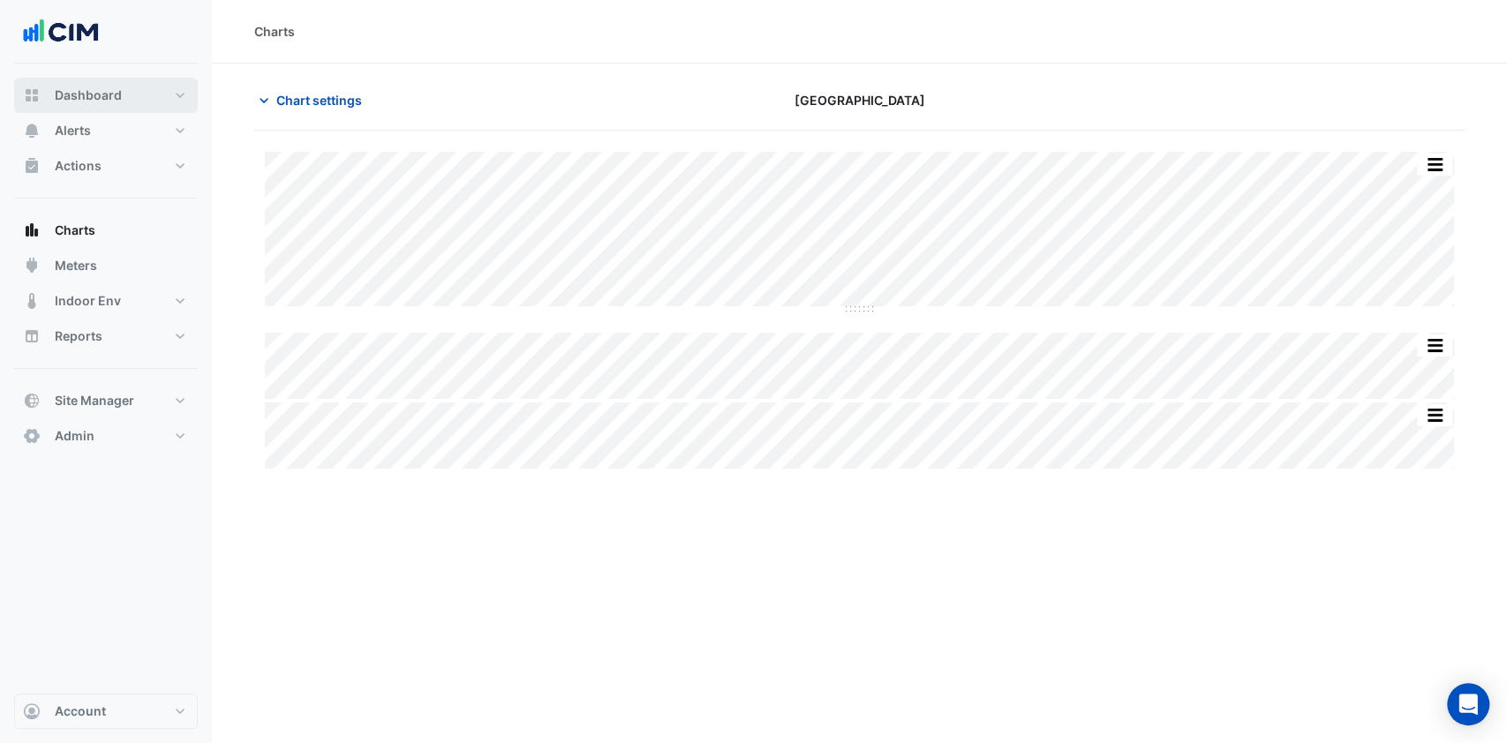
click at [102, 103] on span "Dashboard" at bounding box center [88, 96] width 67 height 18
select select "***"
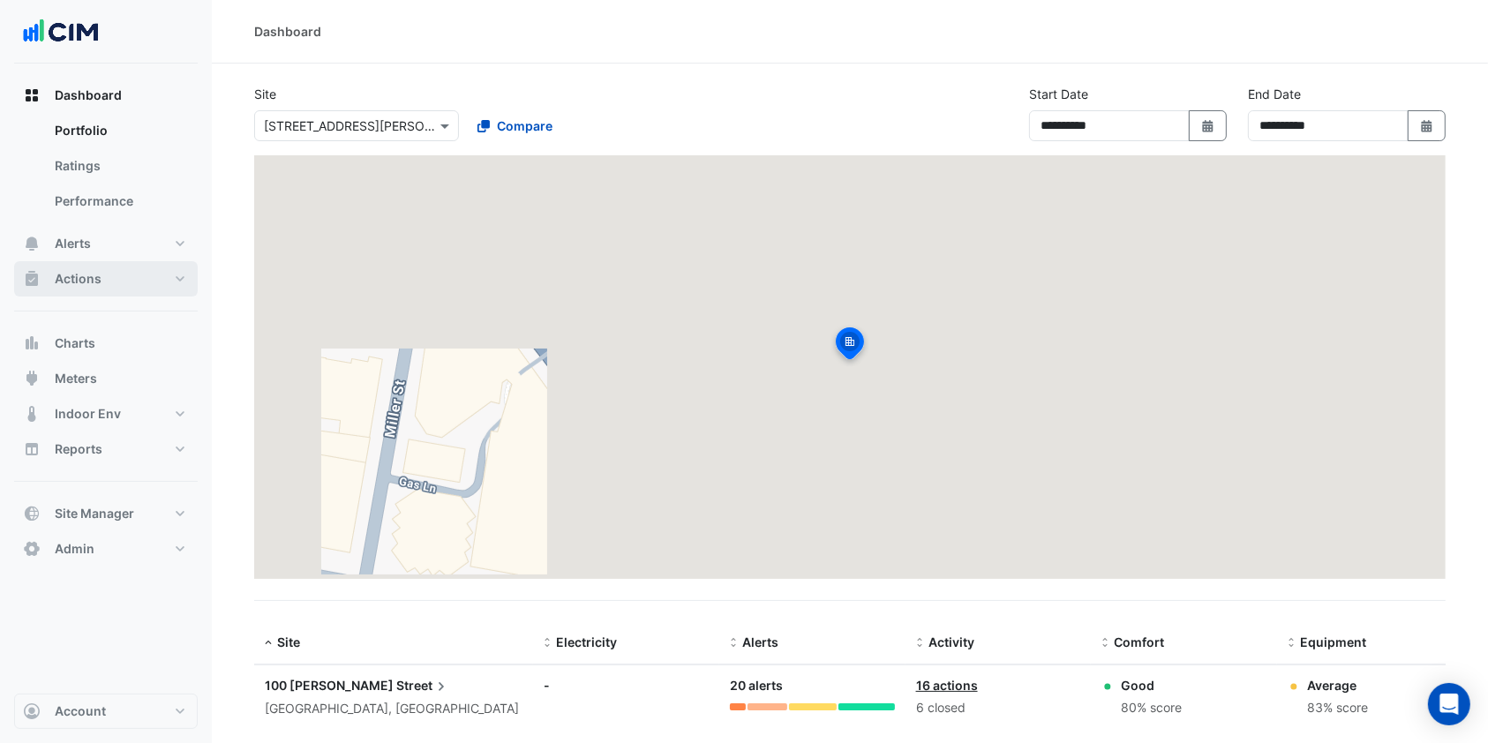
click at [117, 287] on button "Actions" at bounding box center [106, 278] width 184 height 35
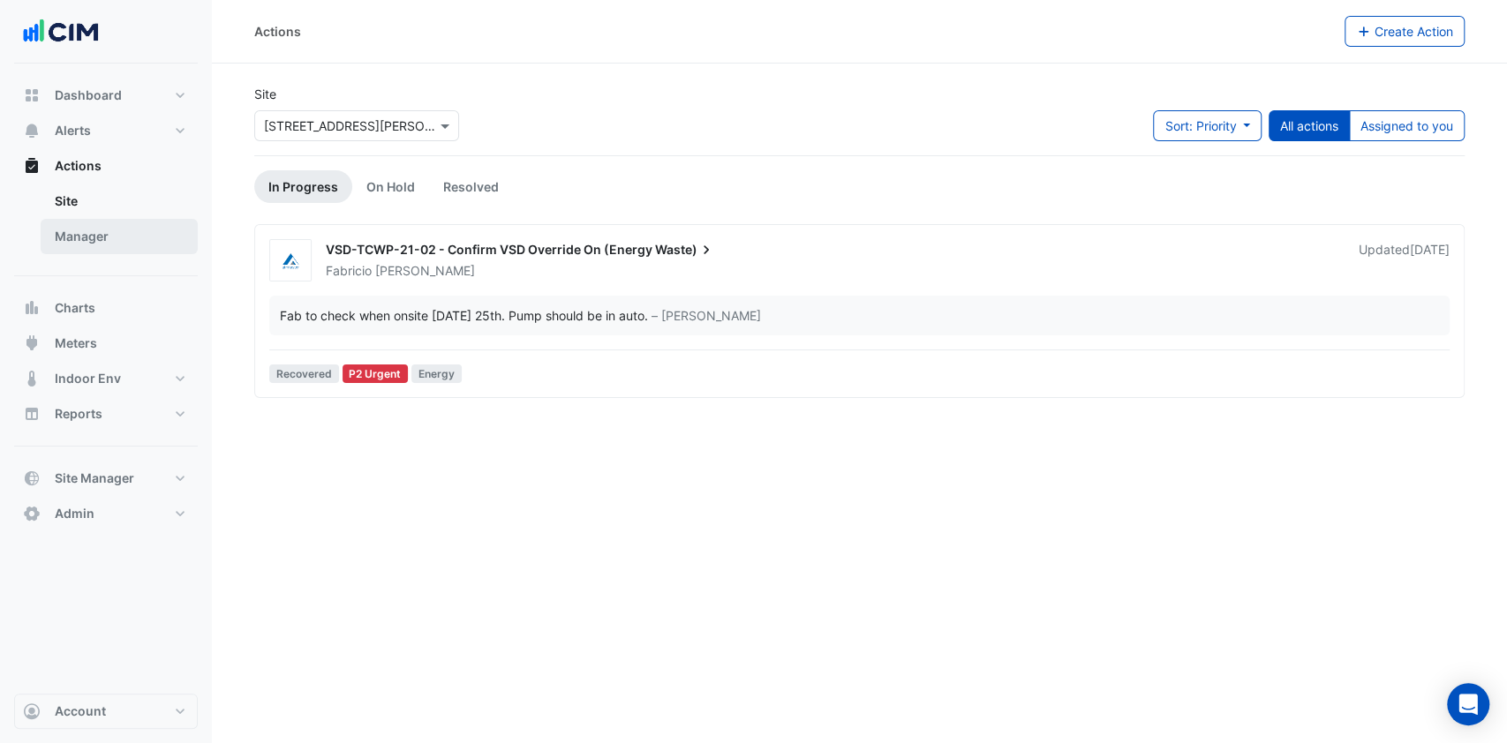
click at [92, 232] on link "Manager" at bounding box center [119, 236] width 157 height 35
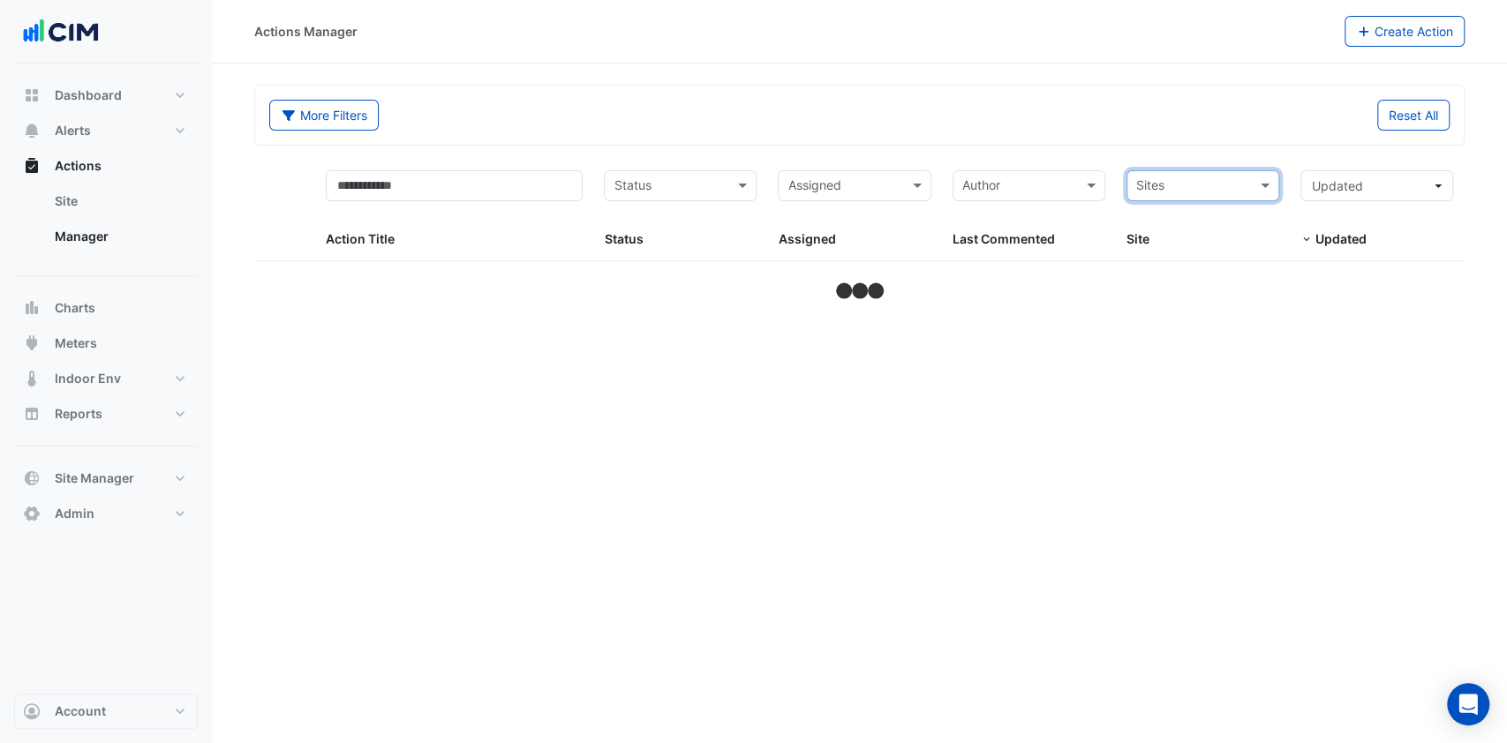
select select "***"
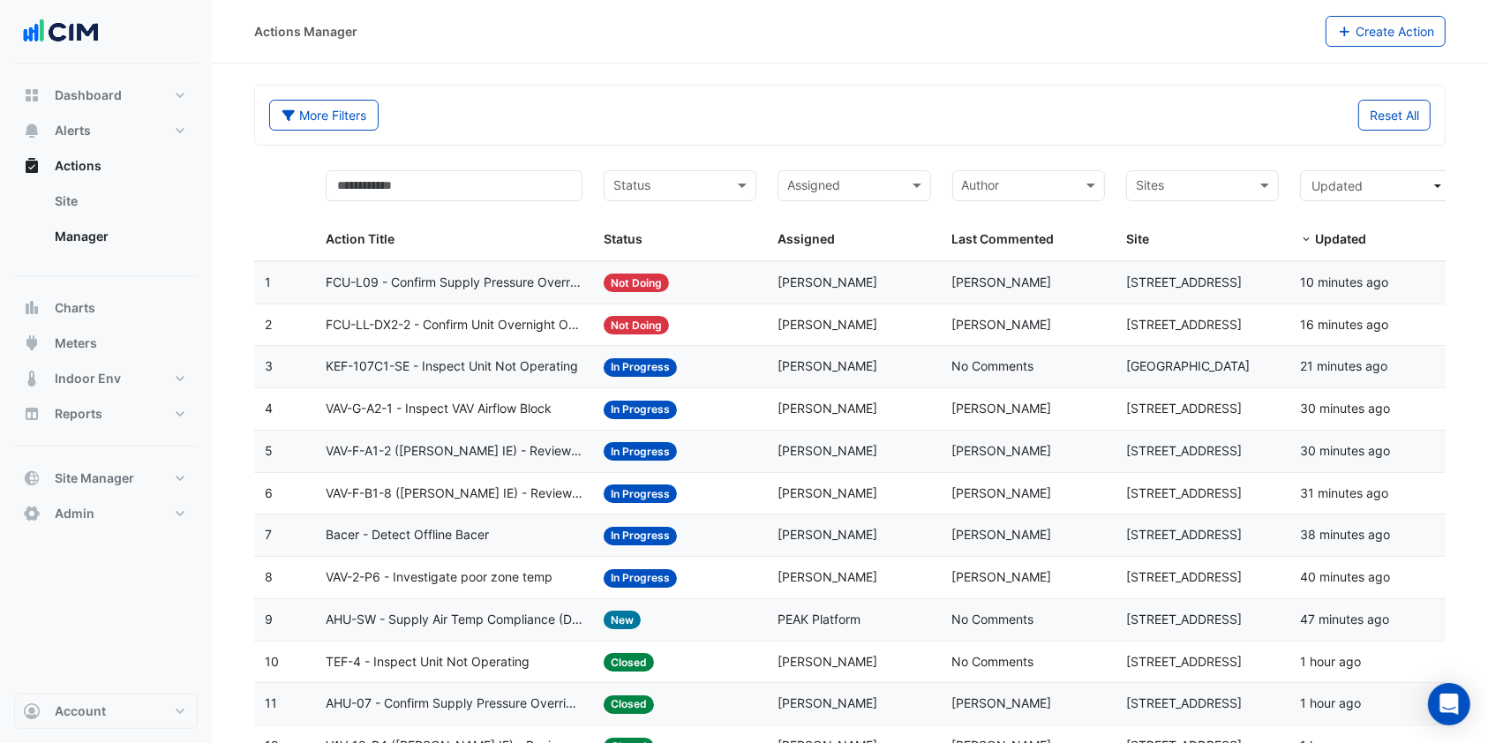
drag, startPoint x: 1146, startPoint y: 173, endPoint x: 1155, endPoint y: 177, distance: 9.5
click at [1146, 173] on div "Sites" at bounding box center [1188, 186] width 122 height 28
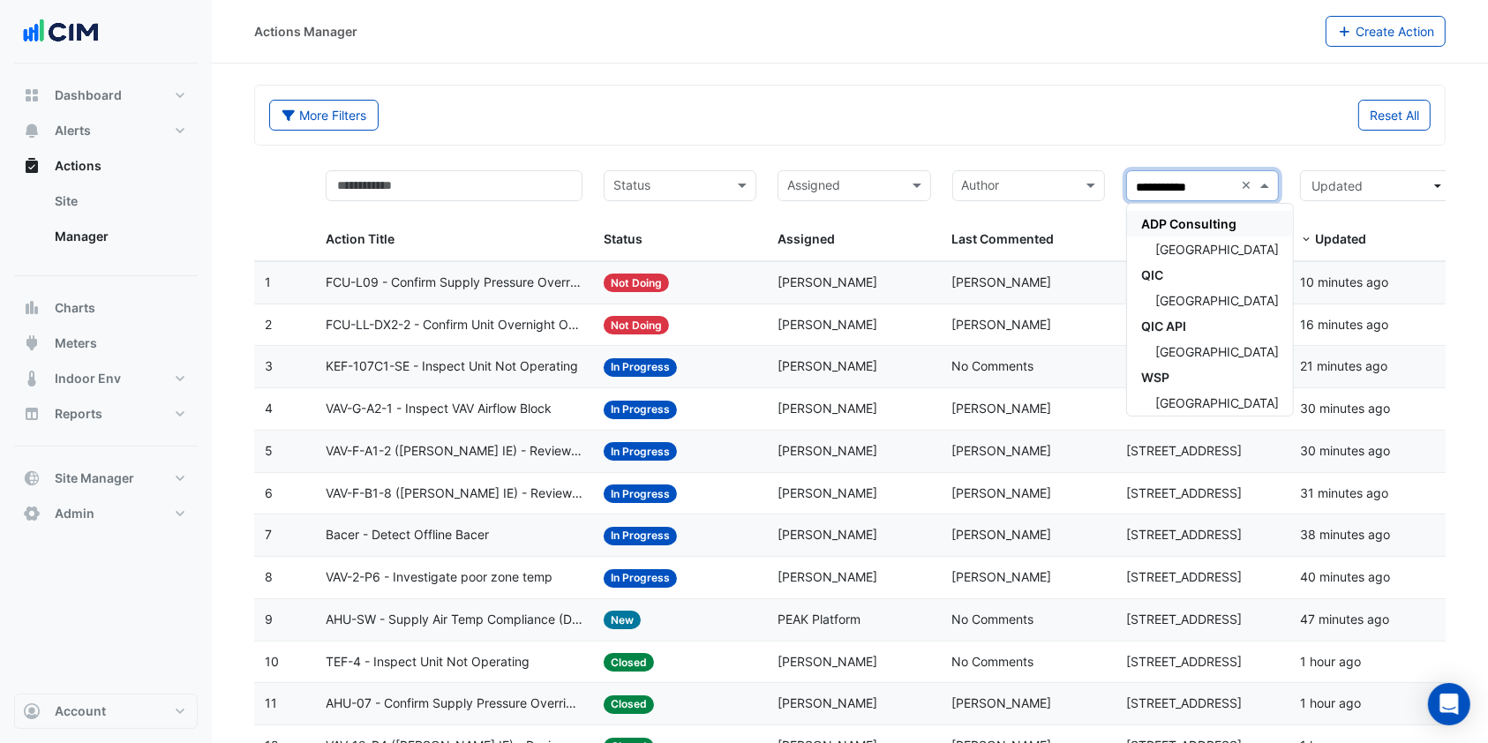
type input "**********"
click at [1172, 245] on span "[GEOGRAPHIC_DATA]" at bounding box center [1218, 249] width 124 height 15
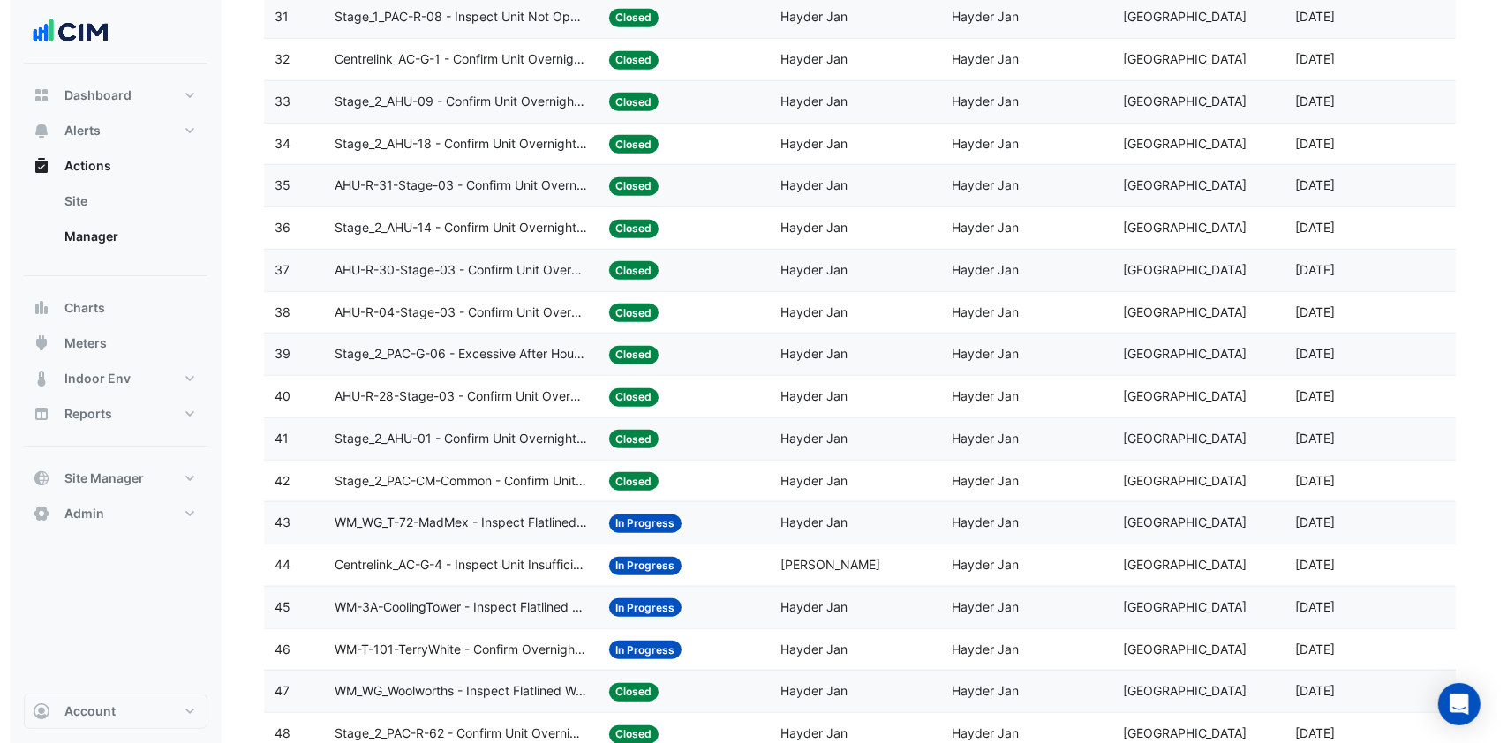
scroll to position [1647, 0]
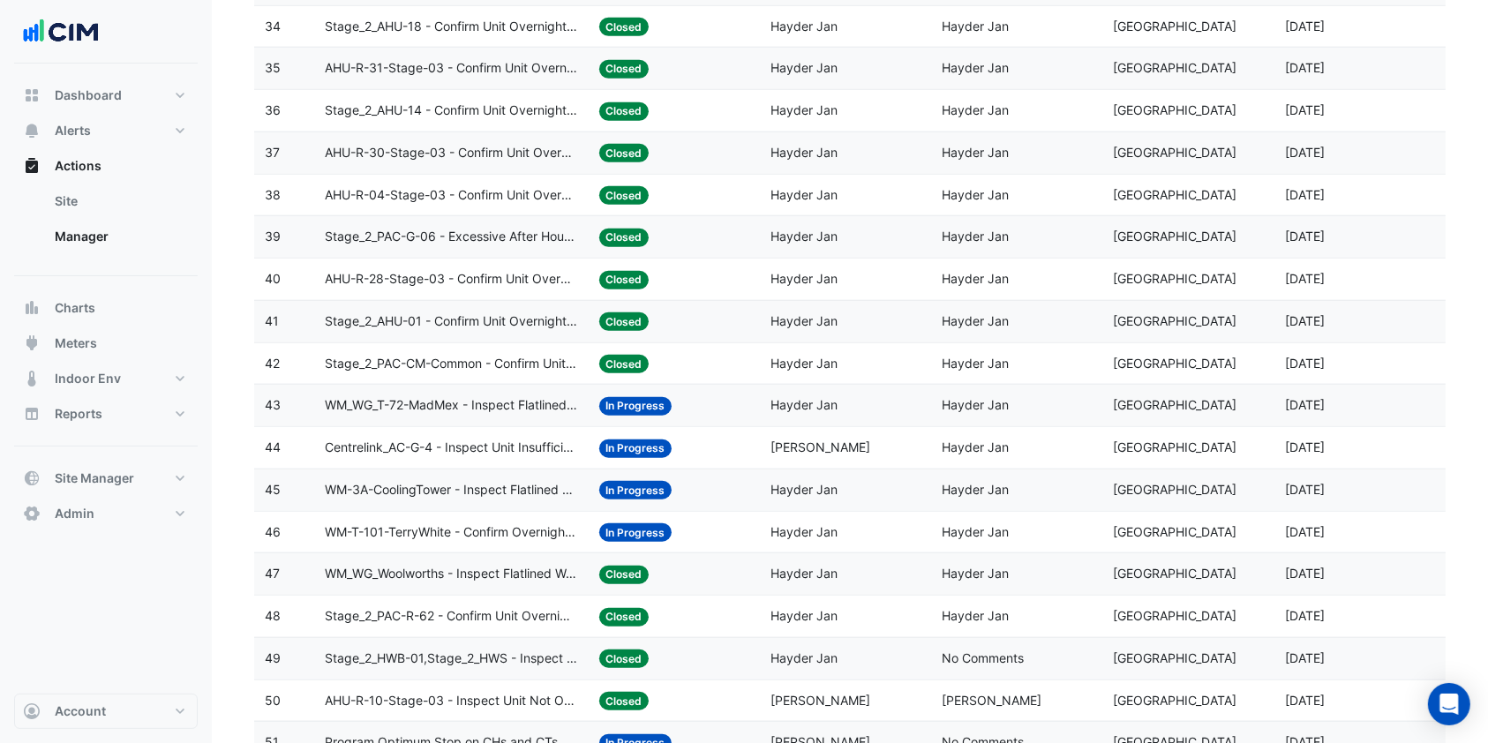
click at [471, 227] on span "Stage_2_PAC-G-06 - Excessive After Hours Operation regardless of AHAC request a…" at bounding box center [451, 237] width 253 height 20
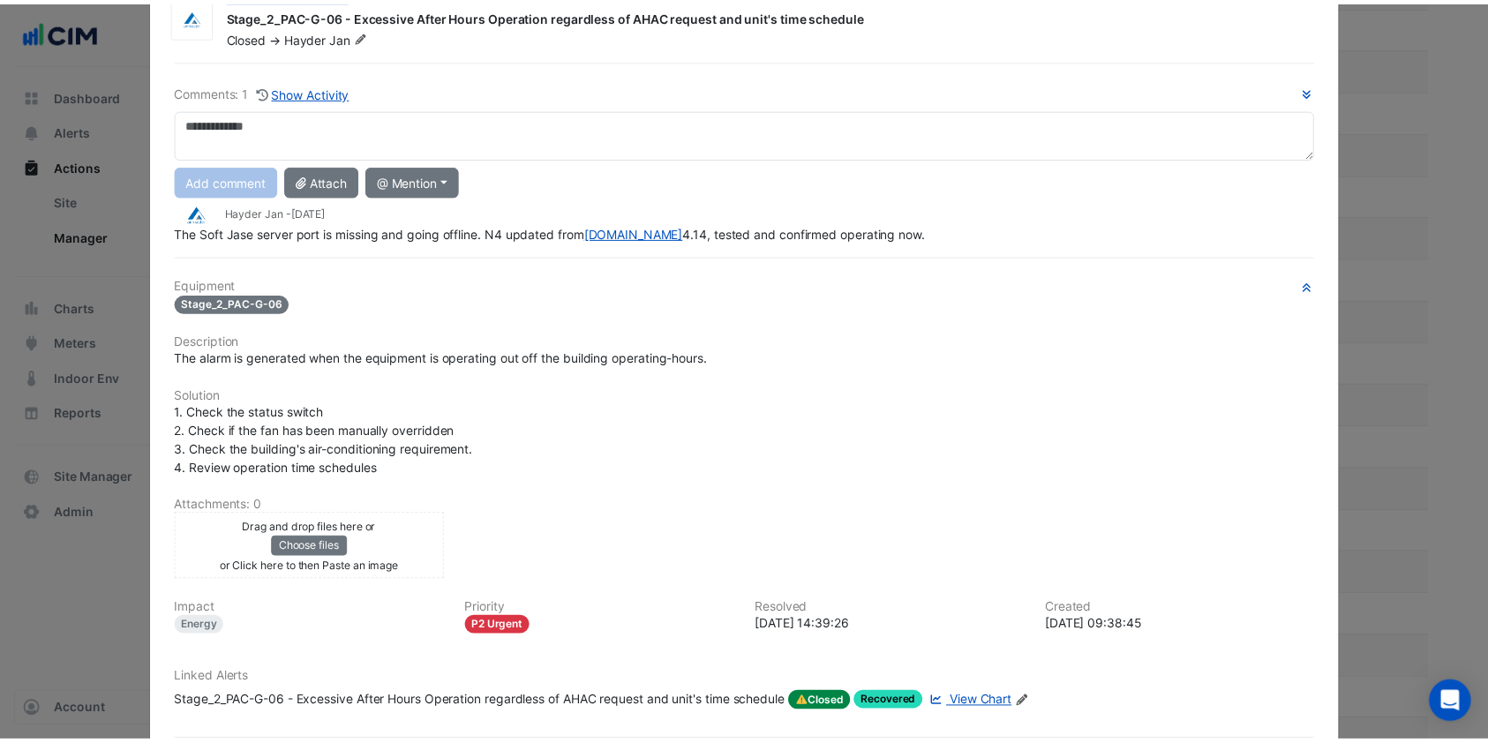
scroll to position [0, 0]
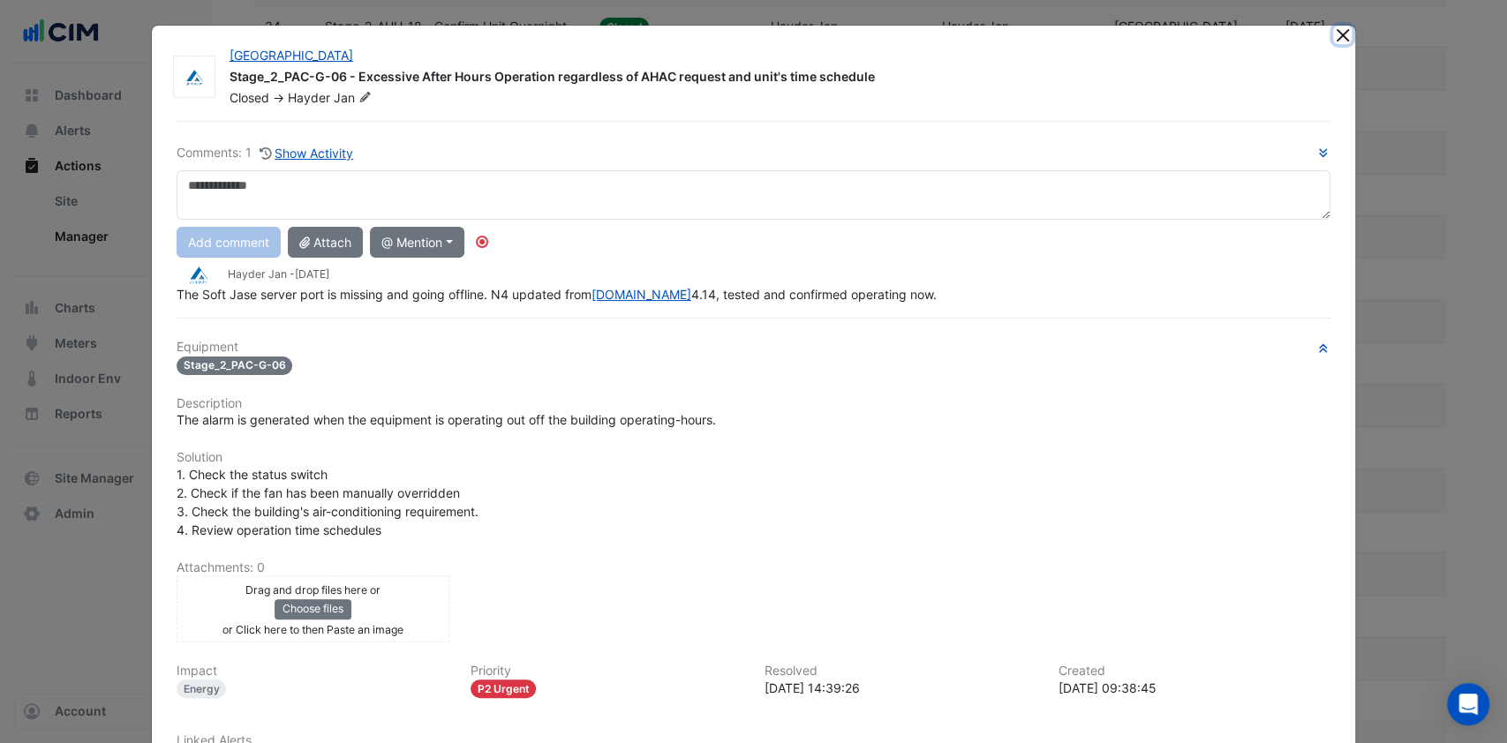
click at [1333, 26] on button "Close" at bounding box center [1342, 35] width 19 height 19
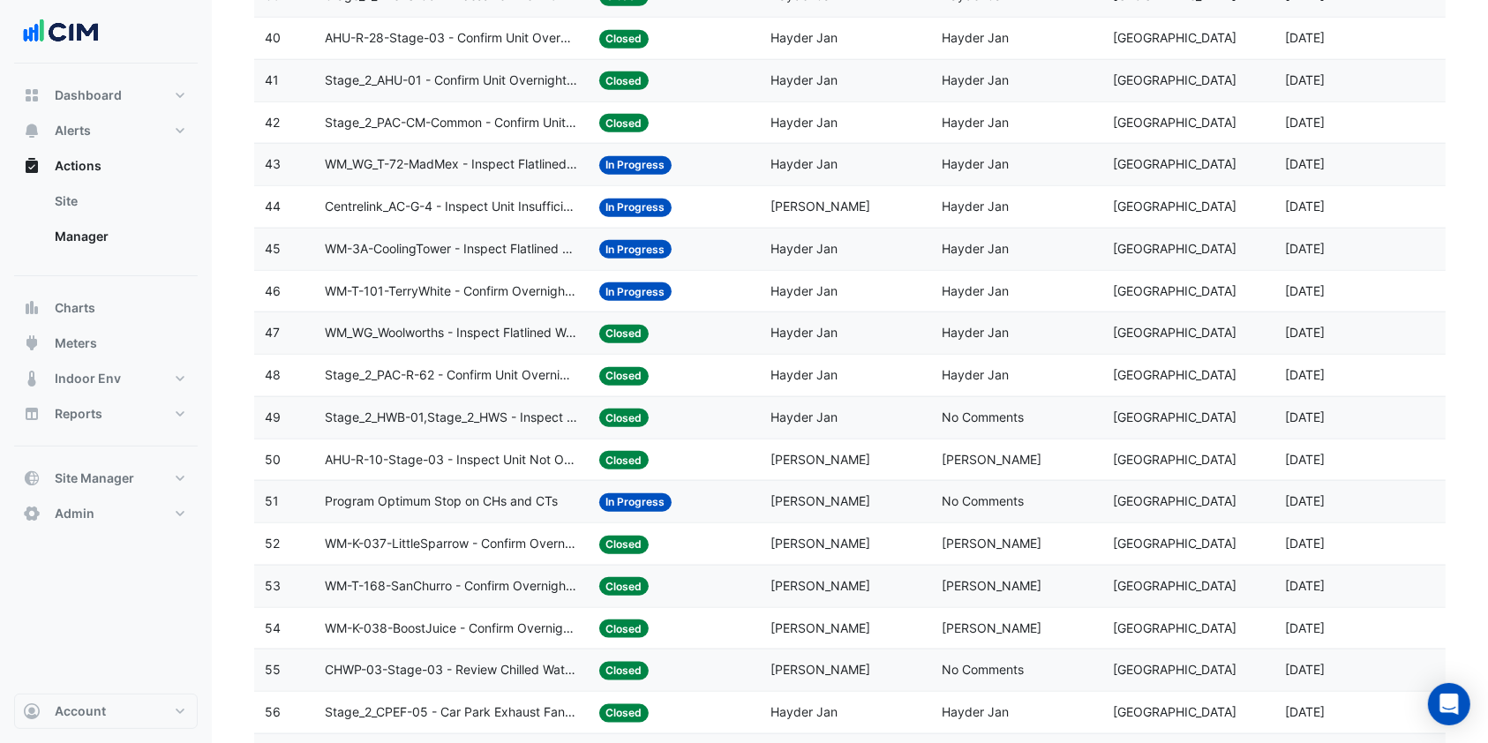
scroll to position [1883, 0]
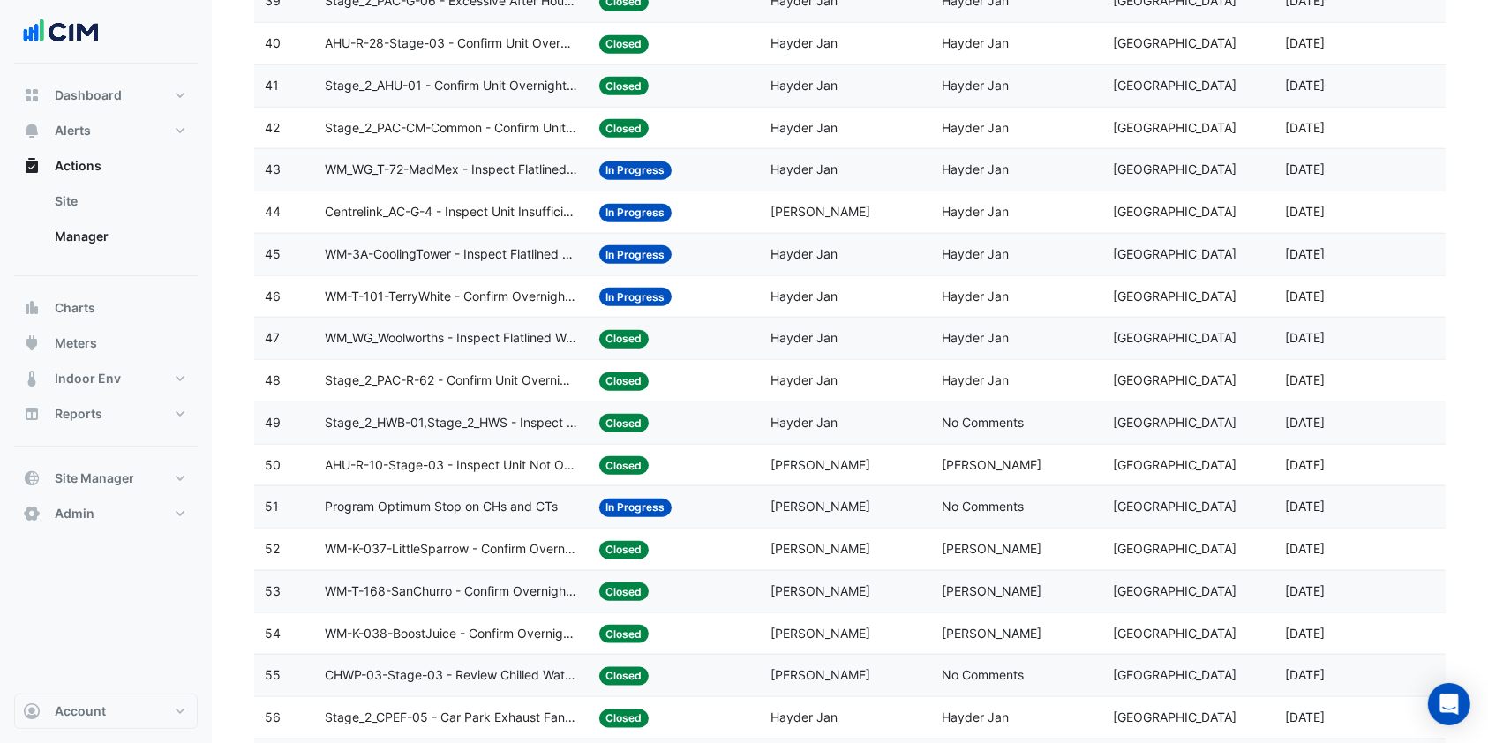
click at [478, 173] on span "WM_WG_T-72-MadMex - Inspect Flatlined Water Sub-Meter" at bounding box center [451, 170] width 253 height 20
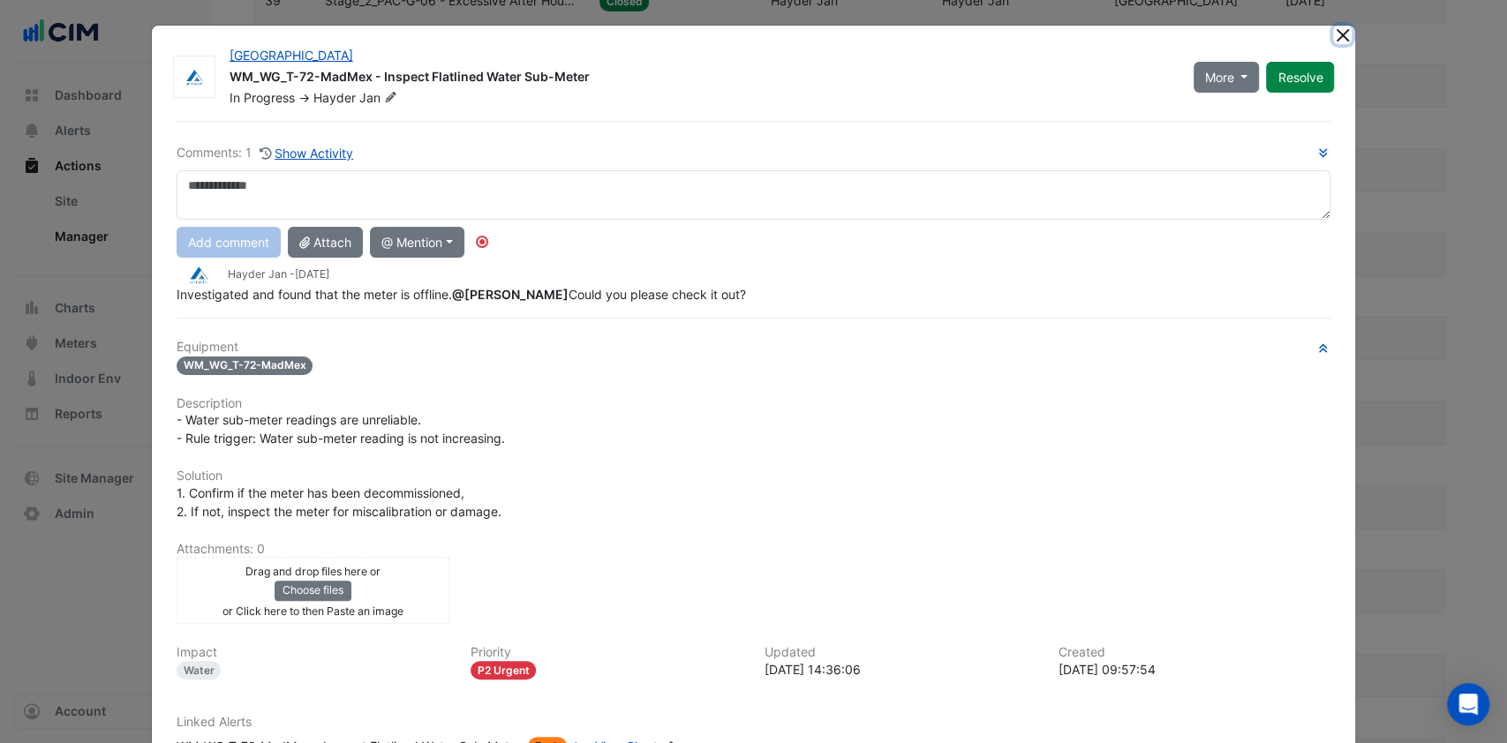
click at [1339, 41] on button "Close" at bounding box center [1342, 35] width 19 height 19
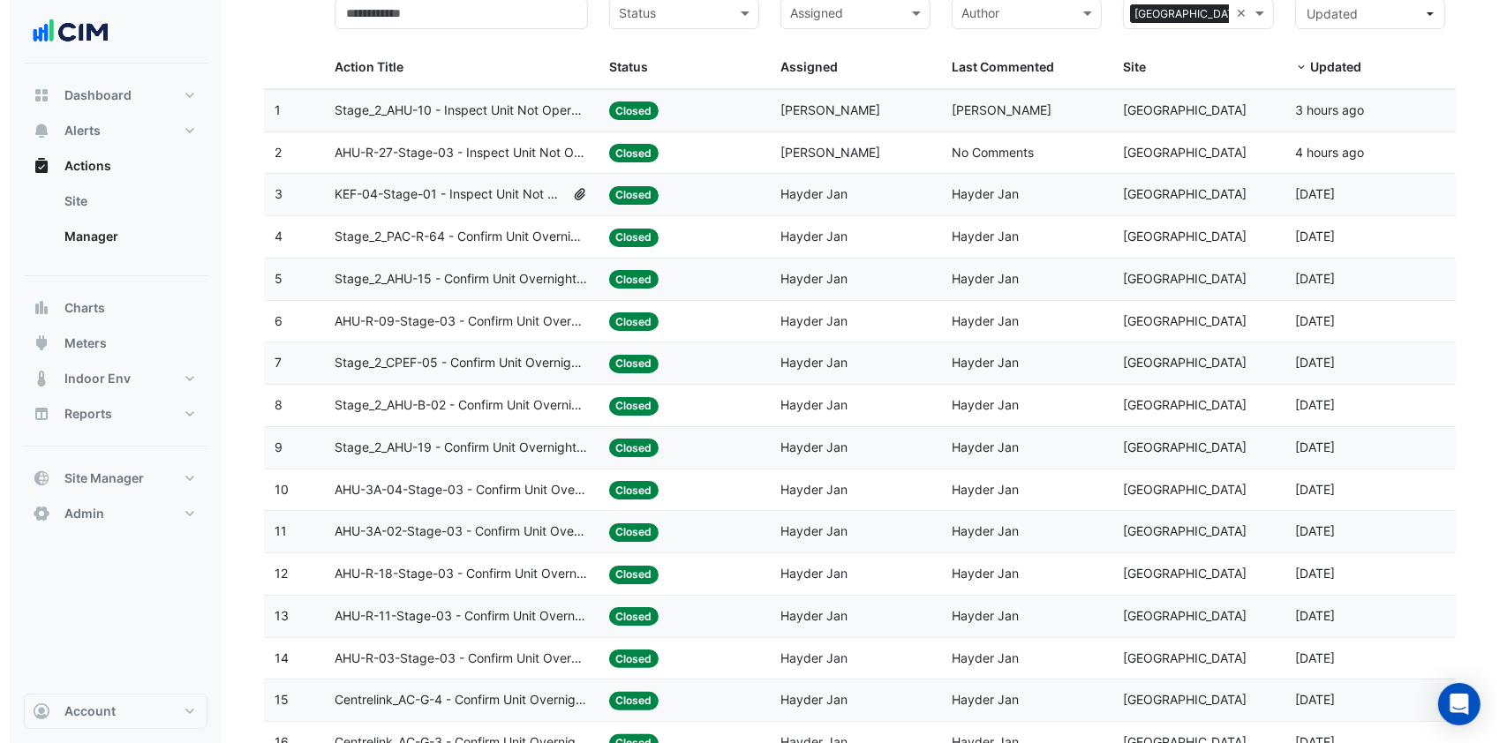
scroll to position [0, 0]
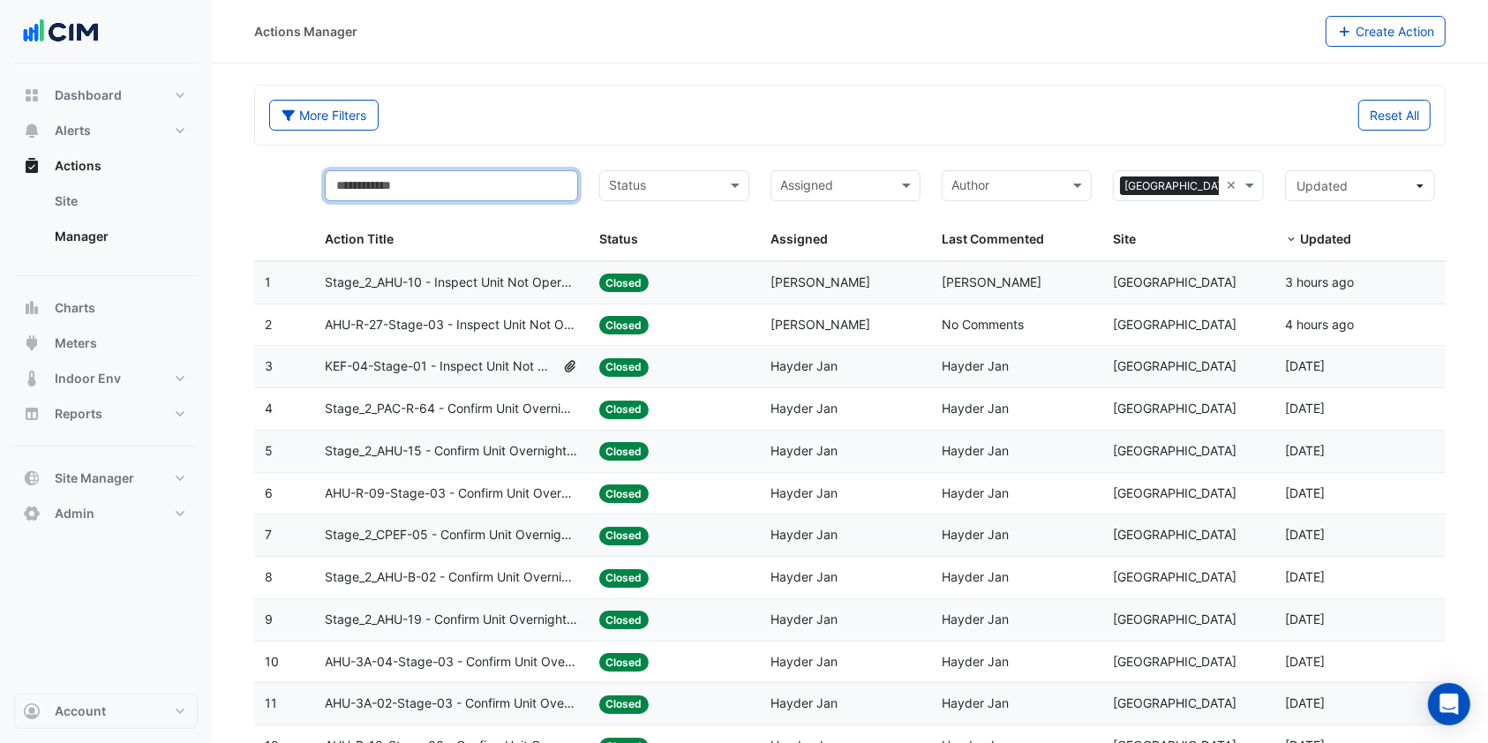
click at [436, 185] on input "text" at bounding box center [451, 185] width 253 height 31
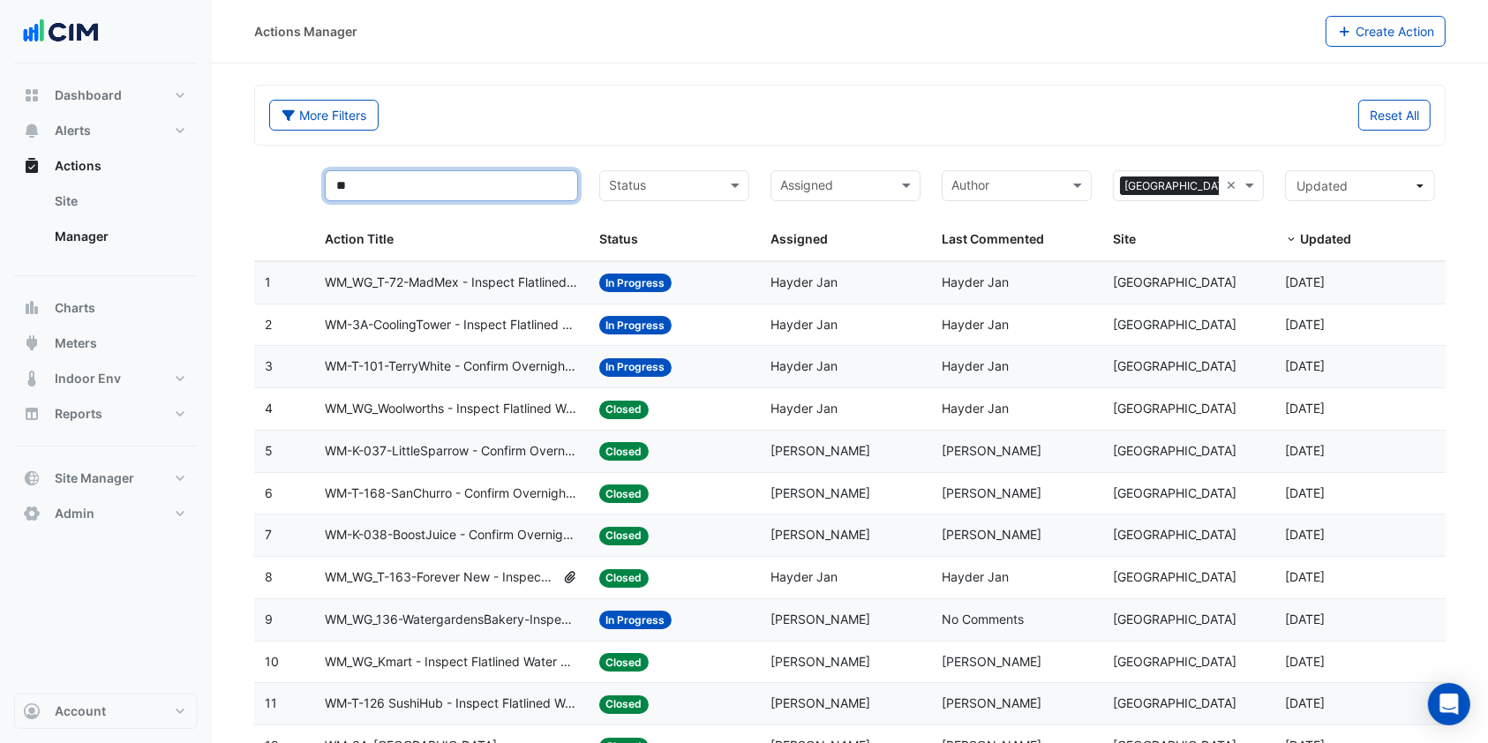
type input "**"
click at [463, 448] on span "WM-K-037-LittleSparrow - Confirm Overnight Water Consumption" at bounding box center [451, 451] width 253 height 20
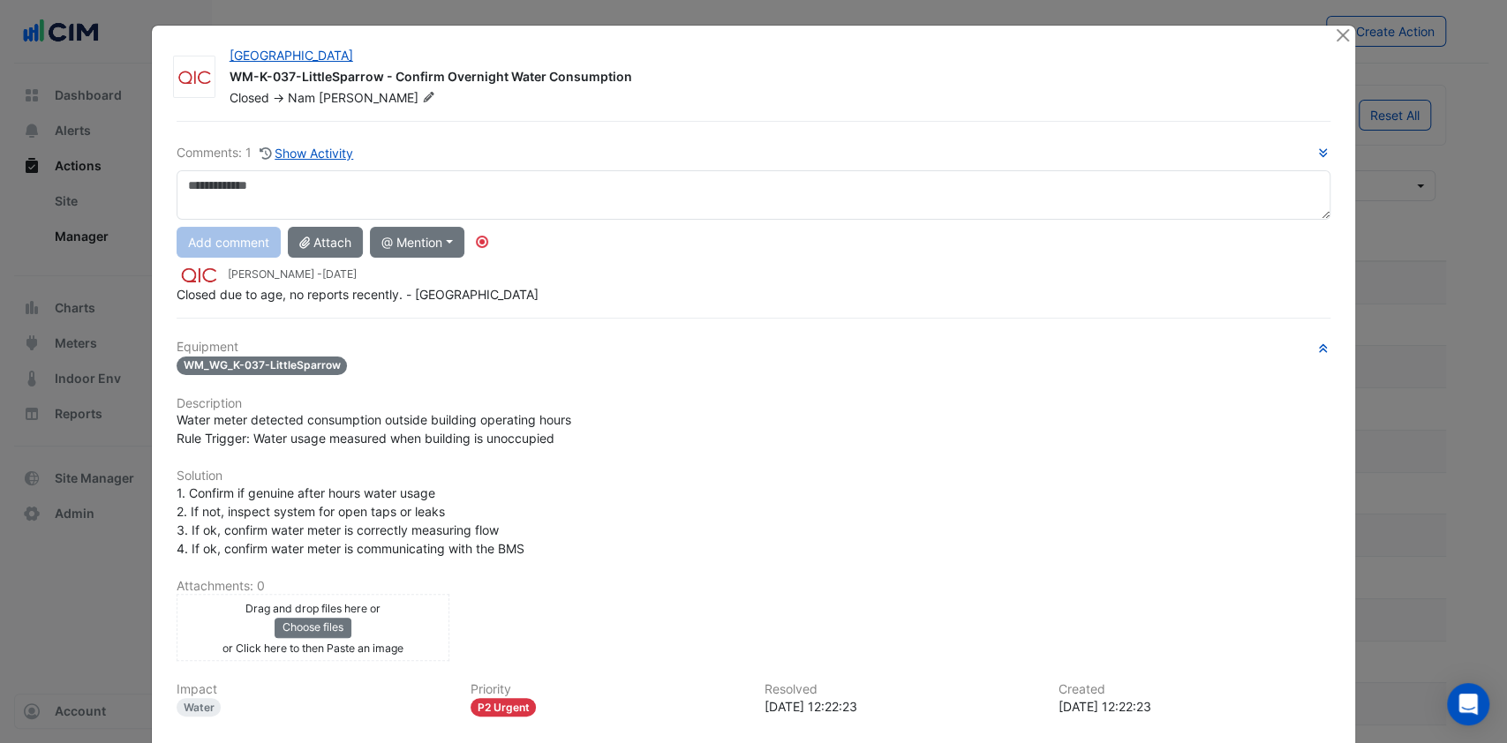
click at [1340, 46] on div "[GEOGRAPHIC_DATA] WM-K-037-LittleSparrow - Confirm Overnight Water Consumption …" at bounding box center [754, 457] width 1204 height 863
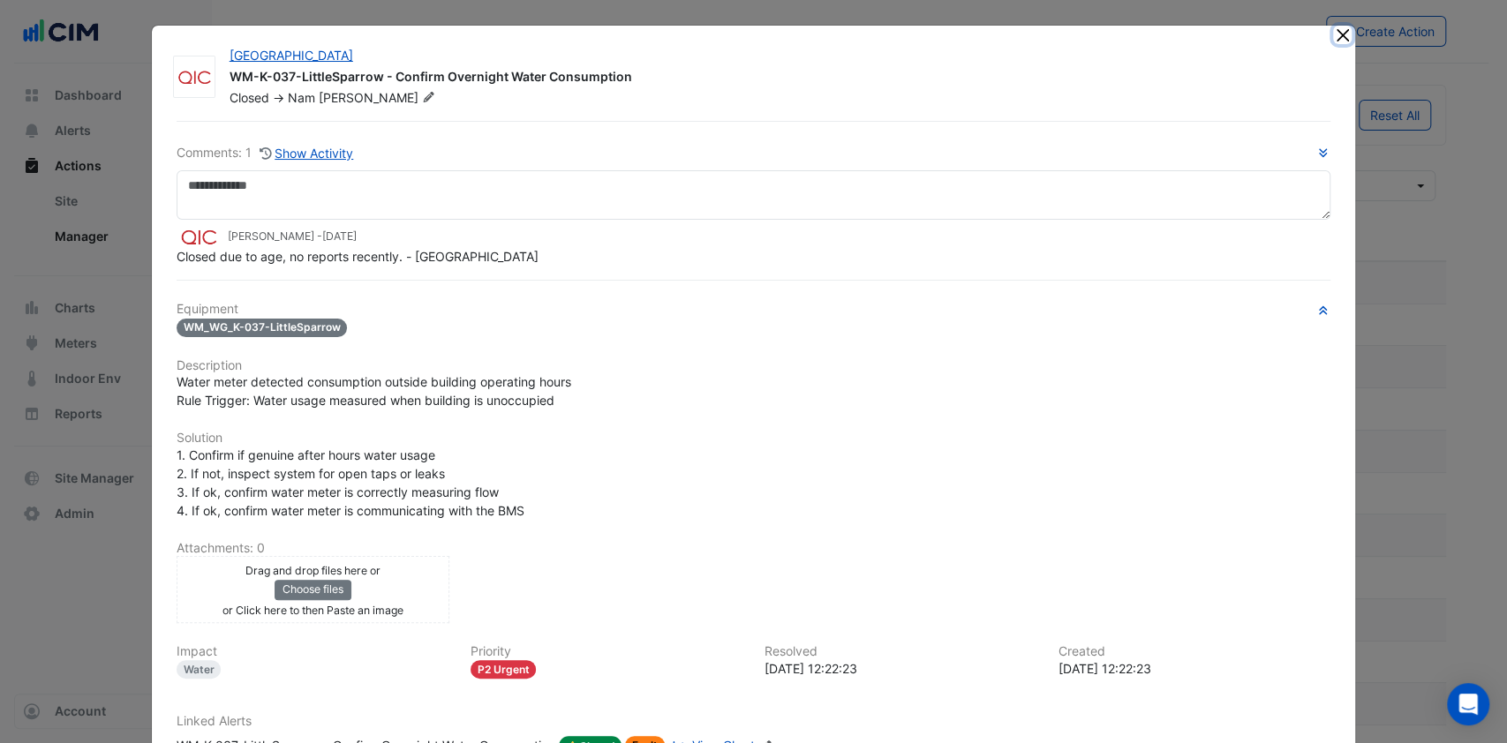
click at [1336, 41] on button "Close" at bounding box center [1342, 35] width 19 height 19
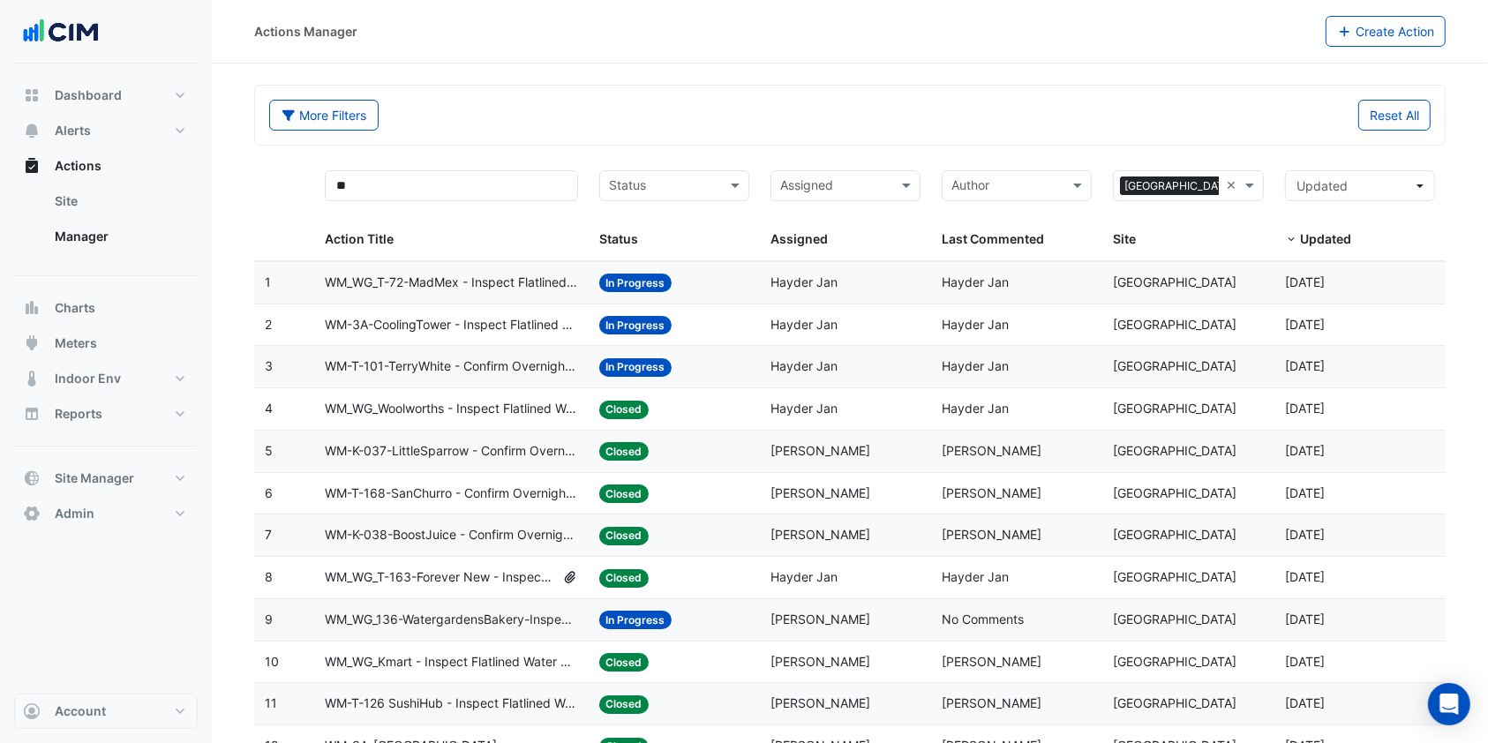
click at [1237, 173] on div "Sites × [GEOGRAPHIC_DATA] ×" at bounding box center [1188, 185] width 150 height 31
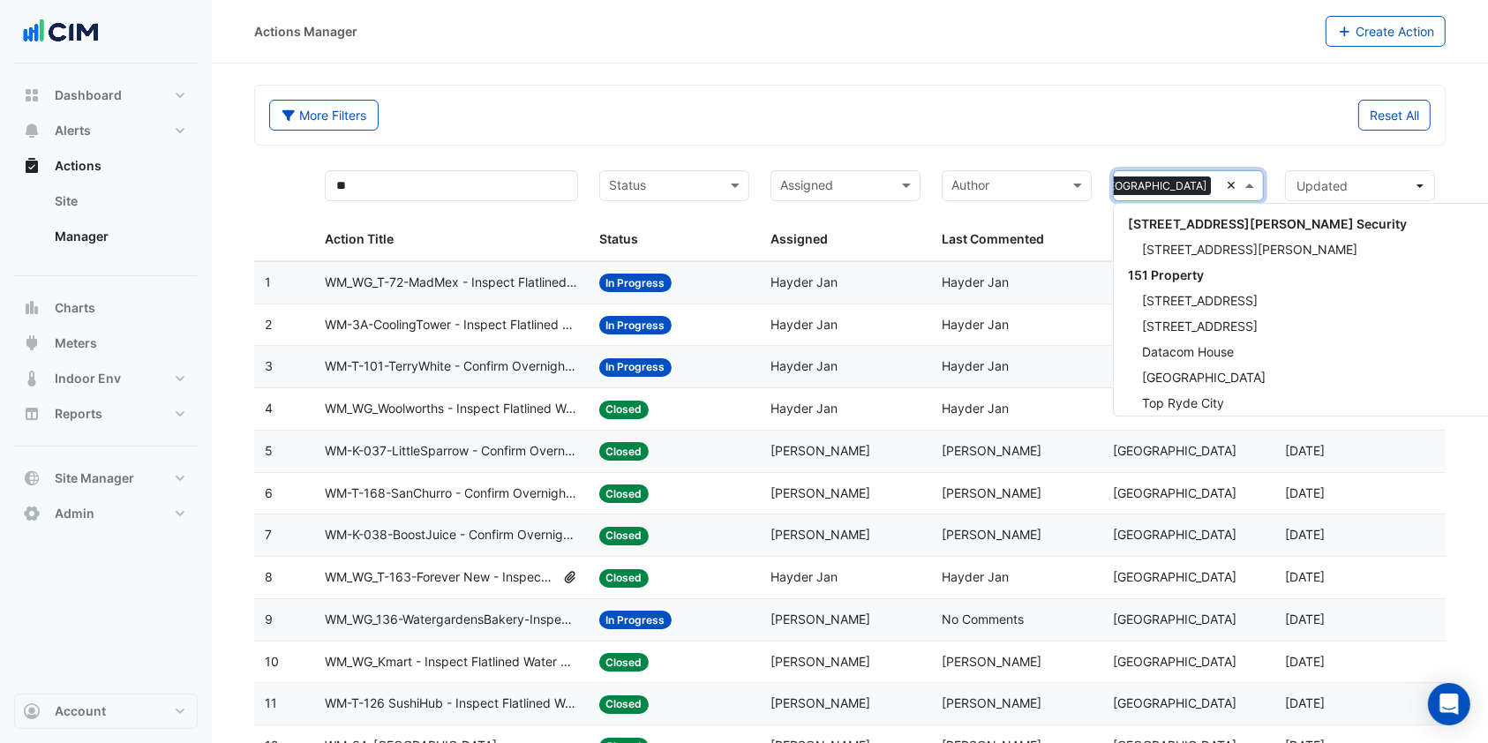
scroll to position [980, 0]
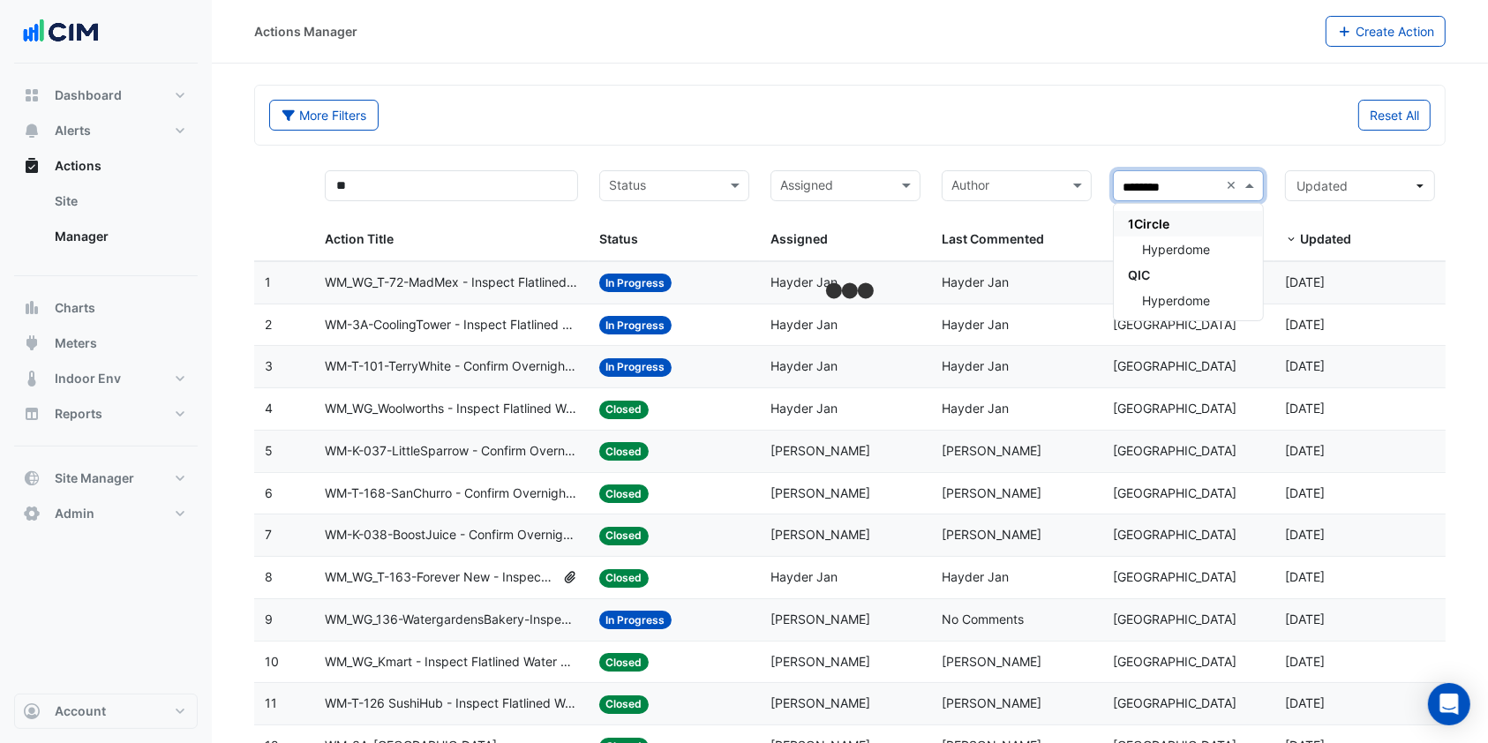
type input "*********"
click at [1186, 254] on span "Hyperdome" at bounding box center [1176, 249] width 68 height 15
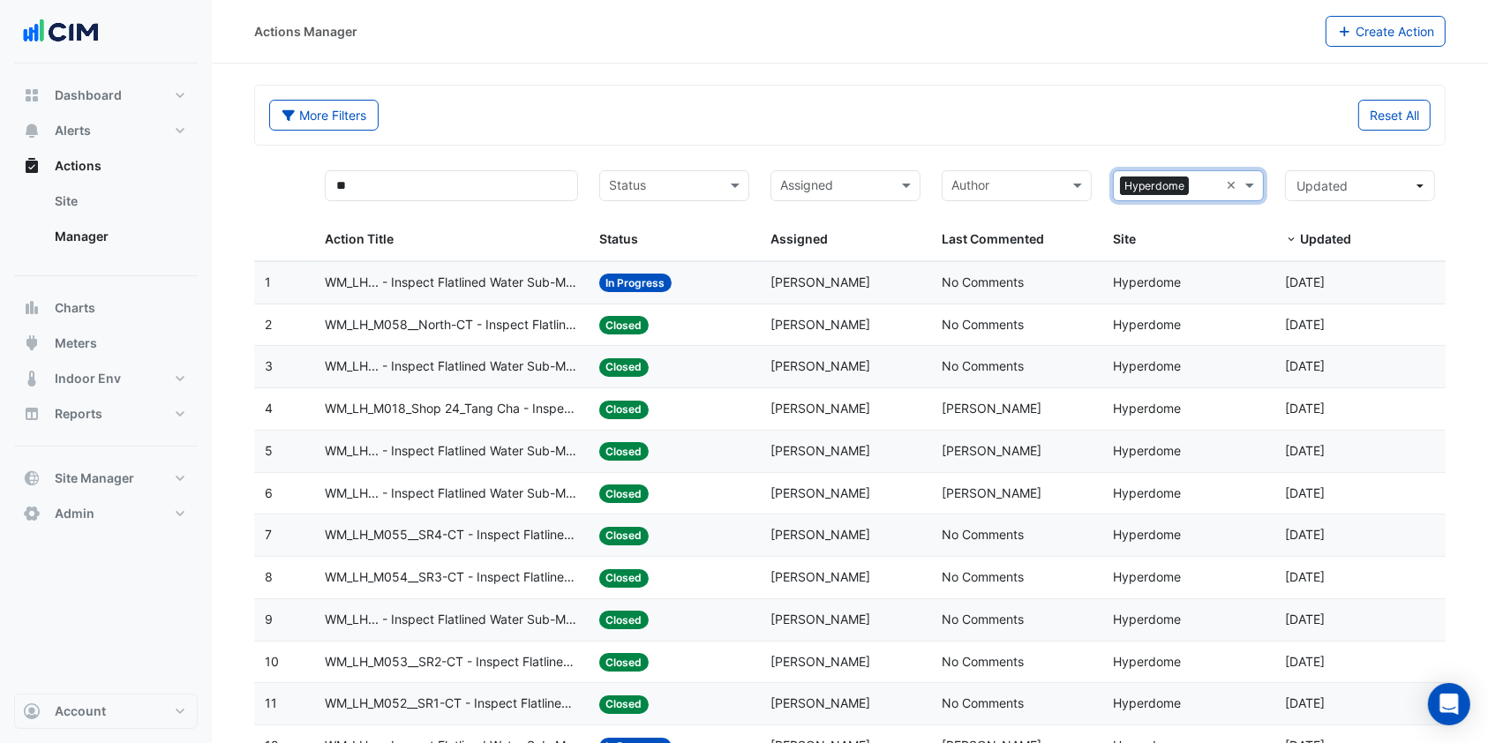
click at [467, 201] on div "** Action Title" at bounding box center [451, 209] width 253 height 79
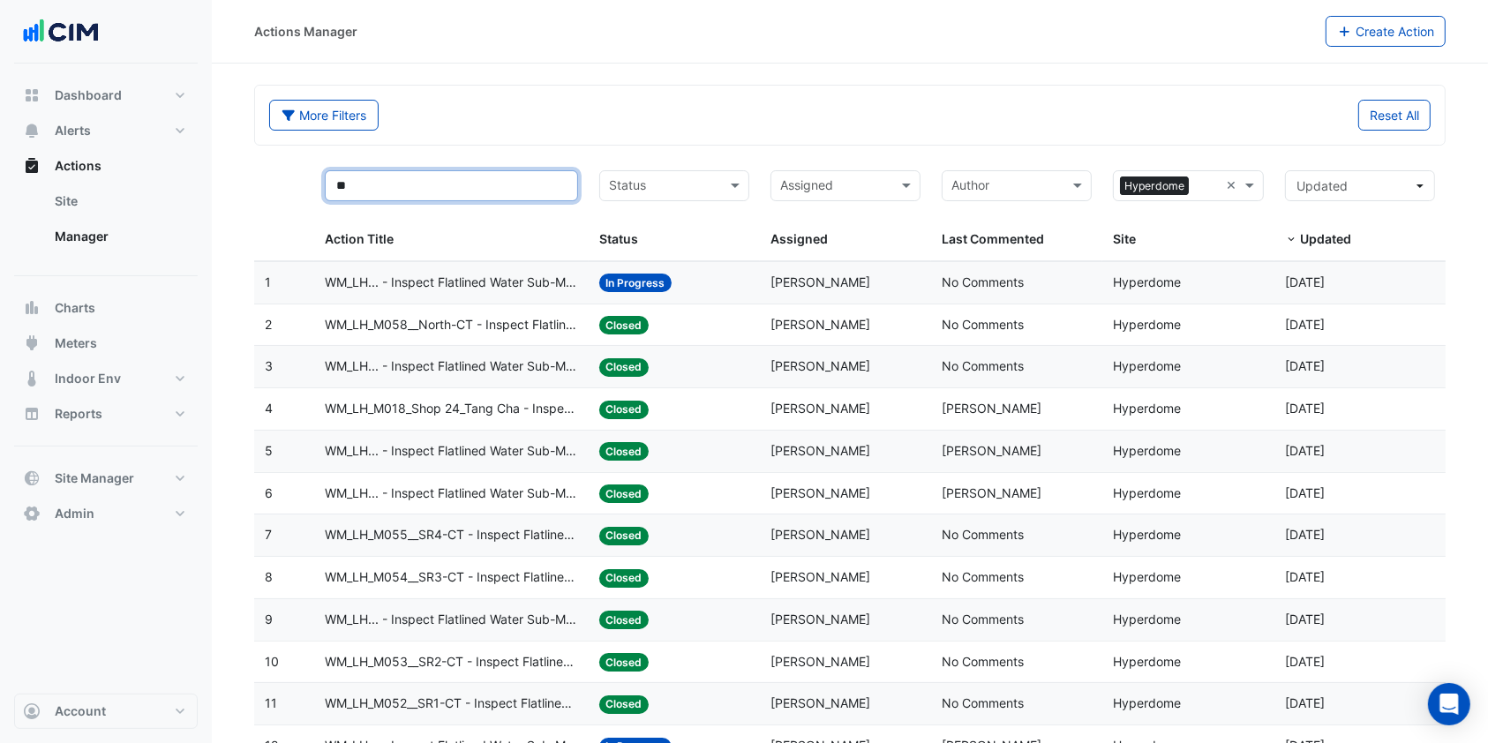
click at [467, 186] on input "**" at bounding box center [451, 185] width 253 height 31
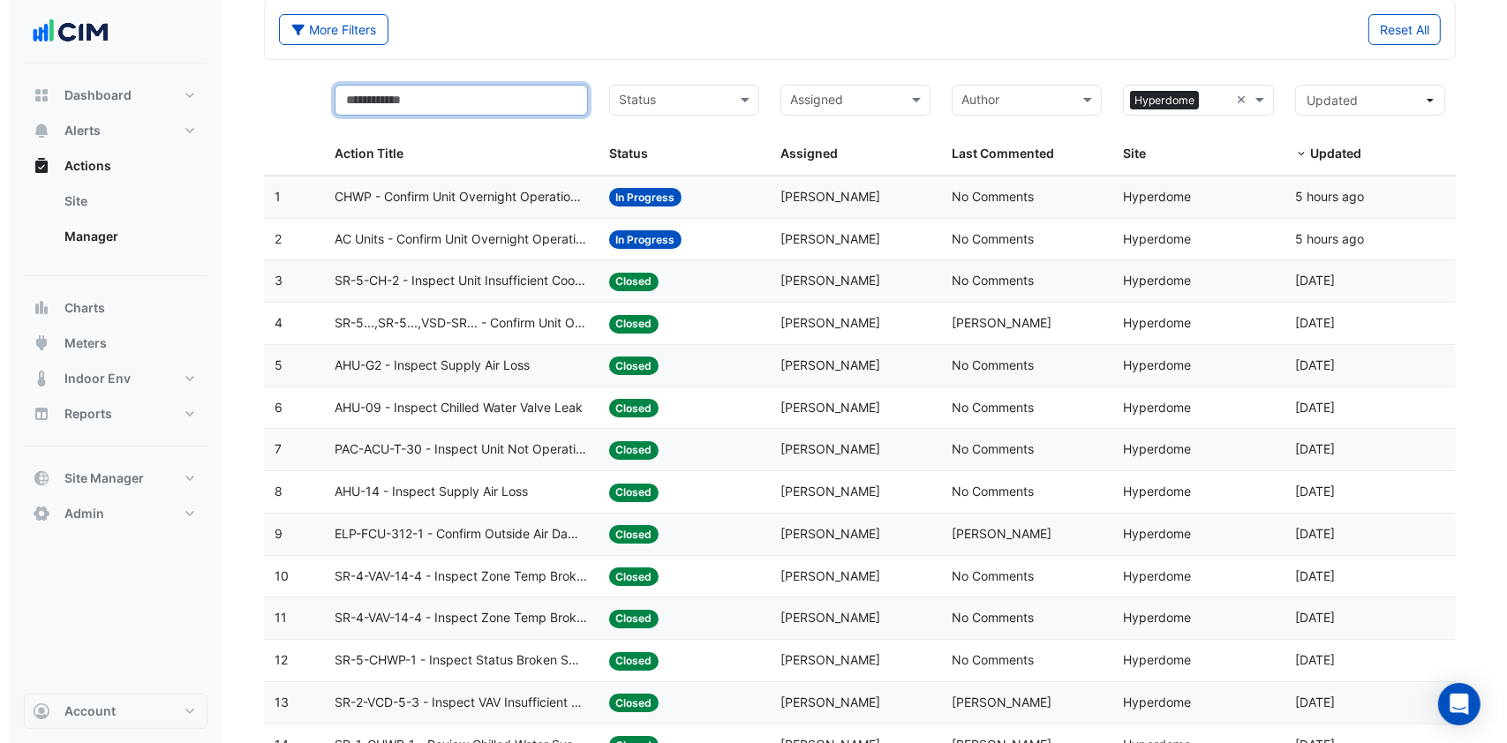
scroll to position [117, 0]
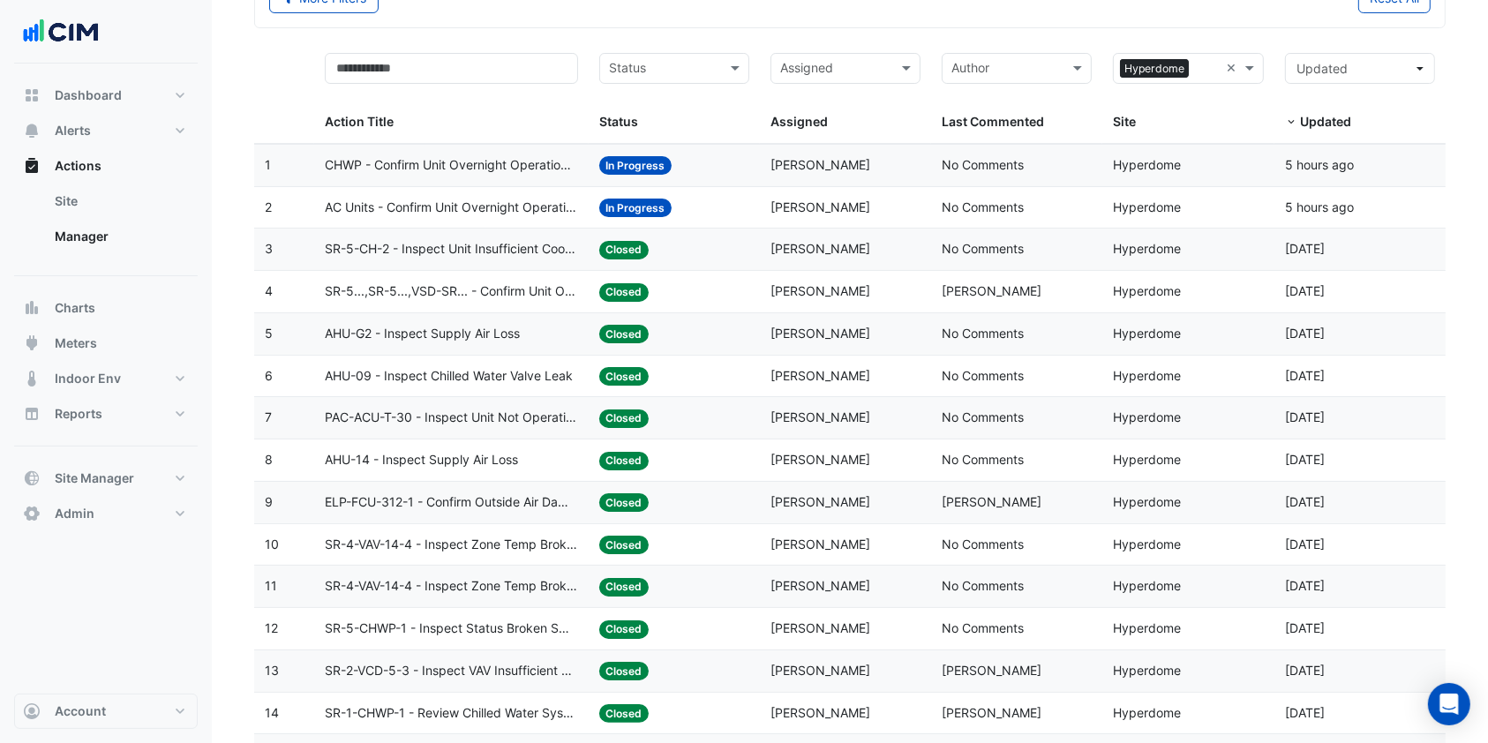
click at [455, 335] on span "AHU-G2 - Inspect Supply Air Loss" at bounding box center [422, 334] width 195 height 20
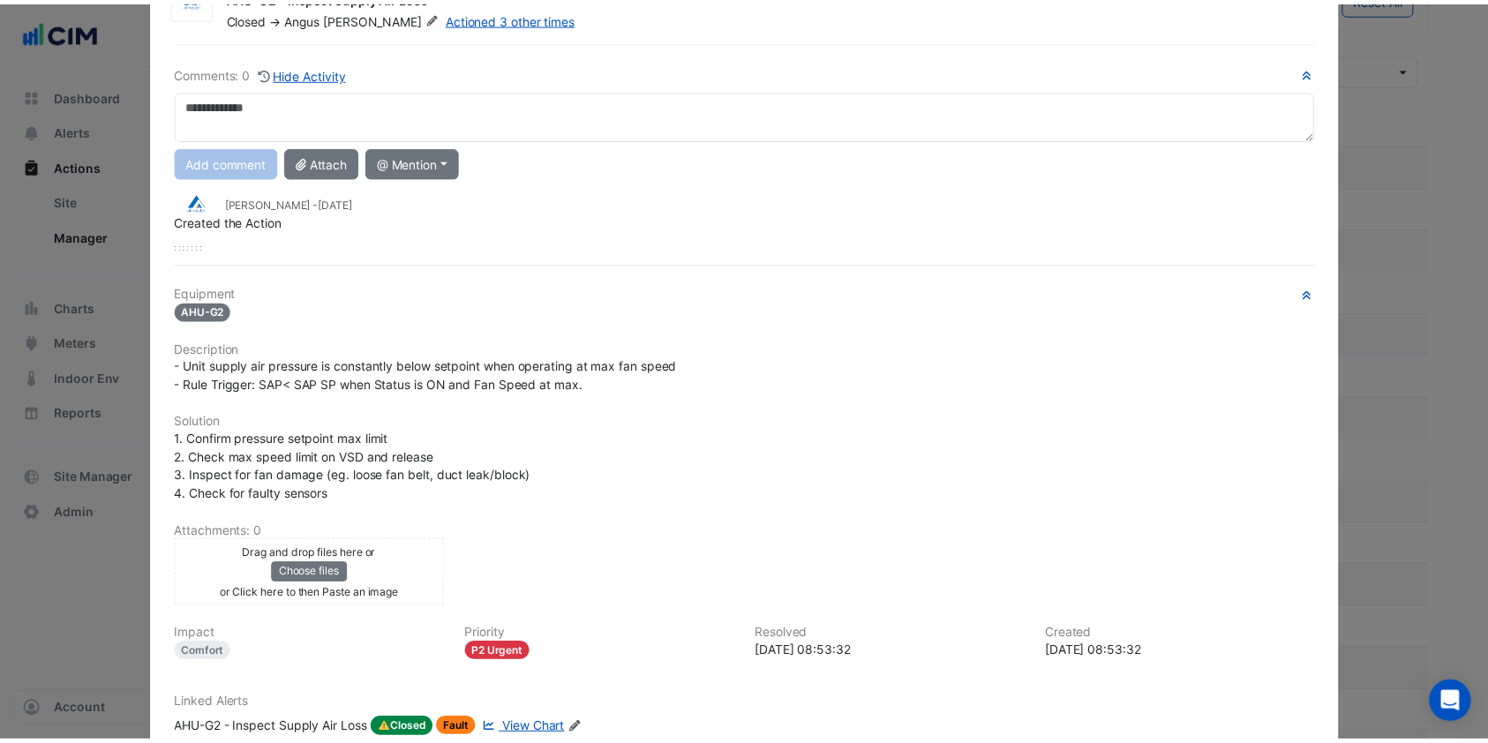
scroll to position [0, 0]
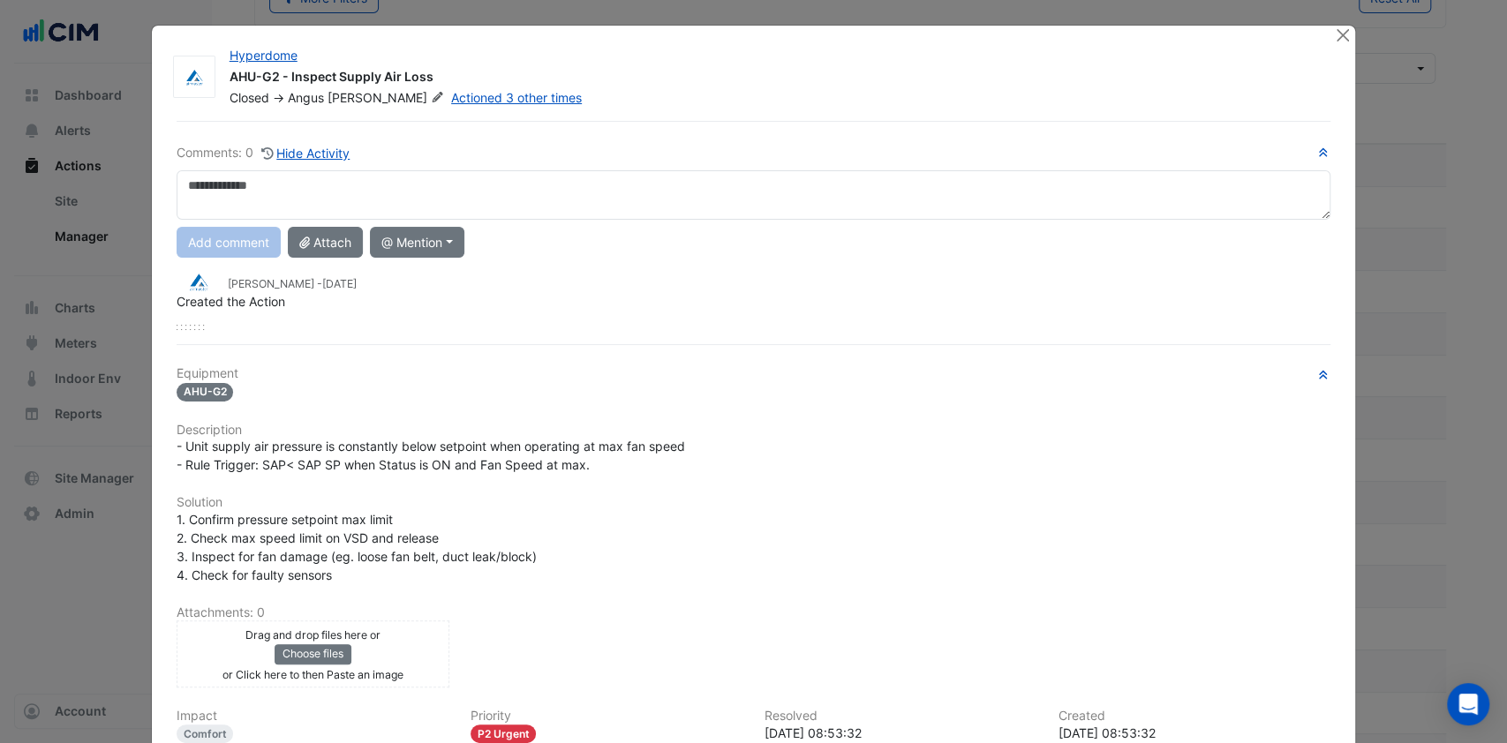
click at [1342, 34] on div at bounding box center [1344, 36] width 22 height 20
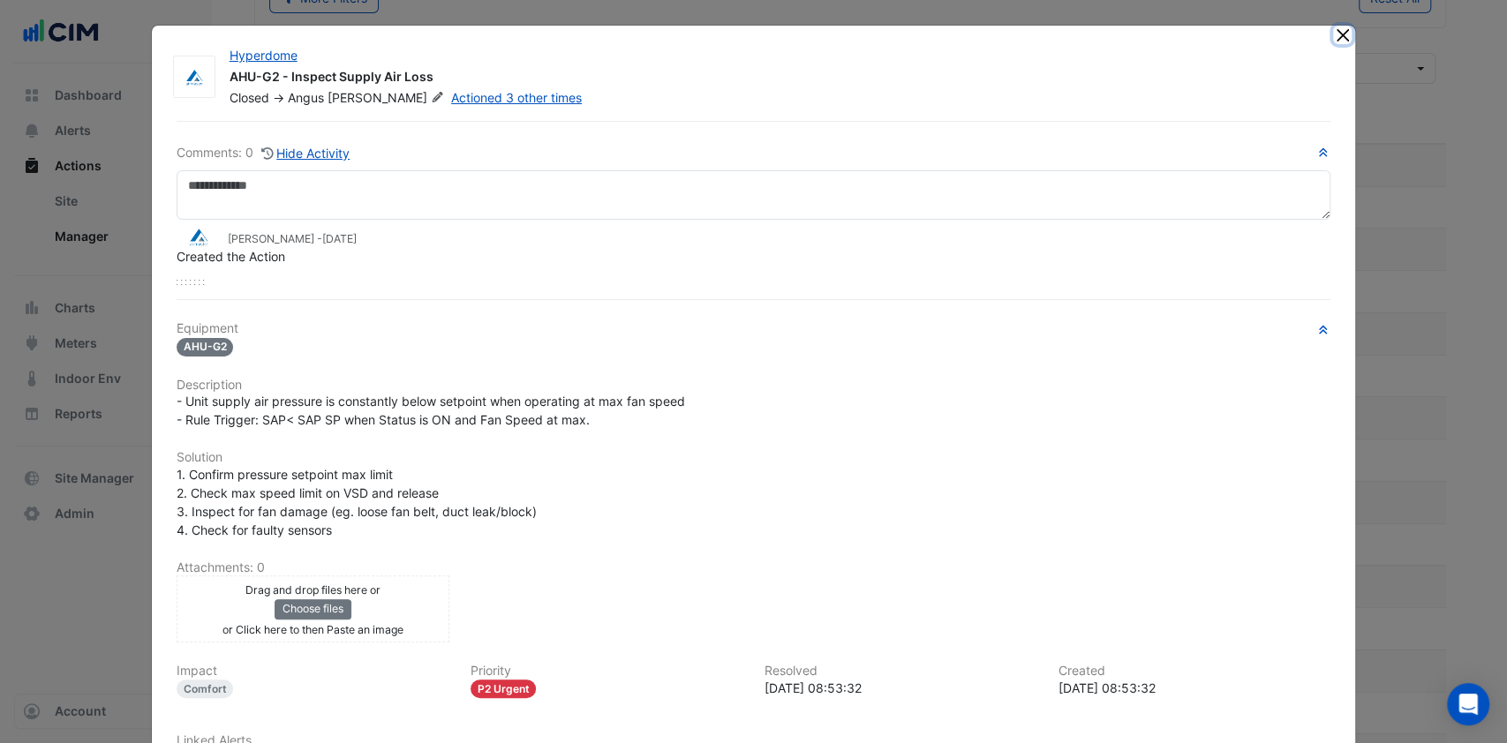
click at [1337, 34] on button "Close" at bounding box center [1342, 35] width 19 height 19
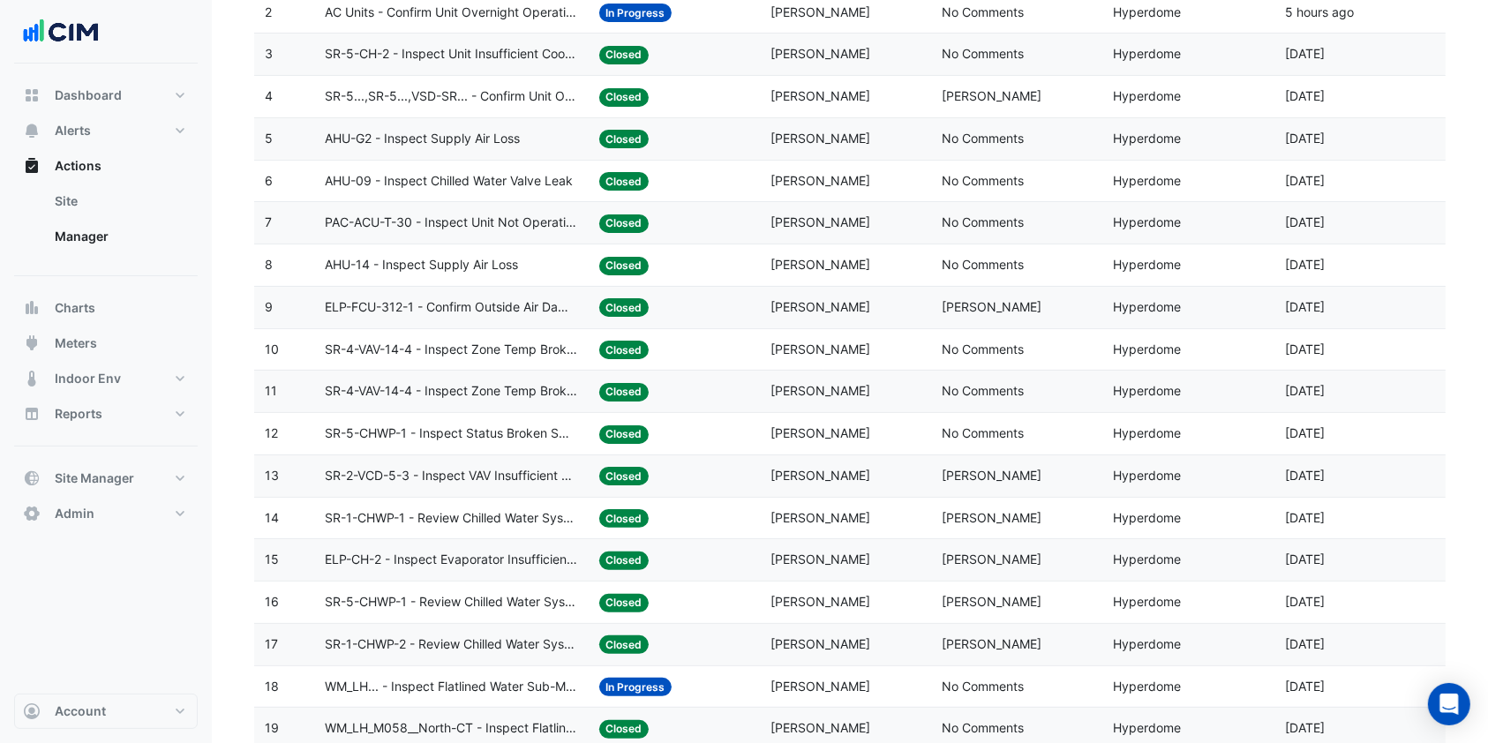
scroll to position [353, 0]
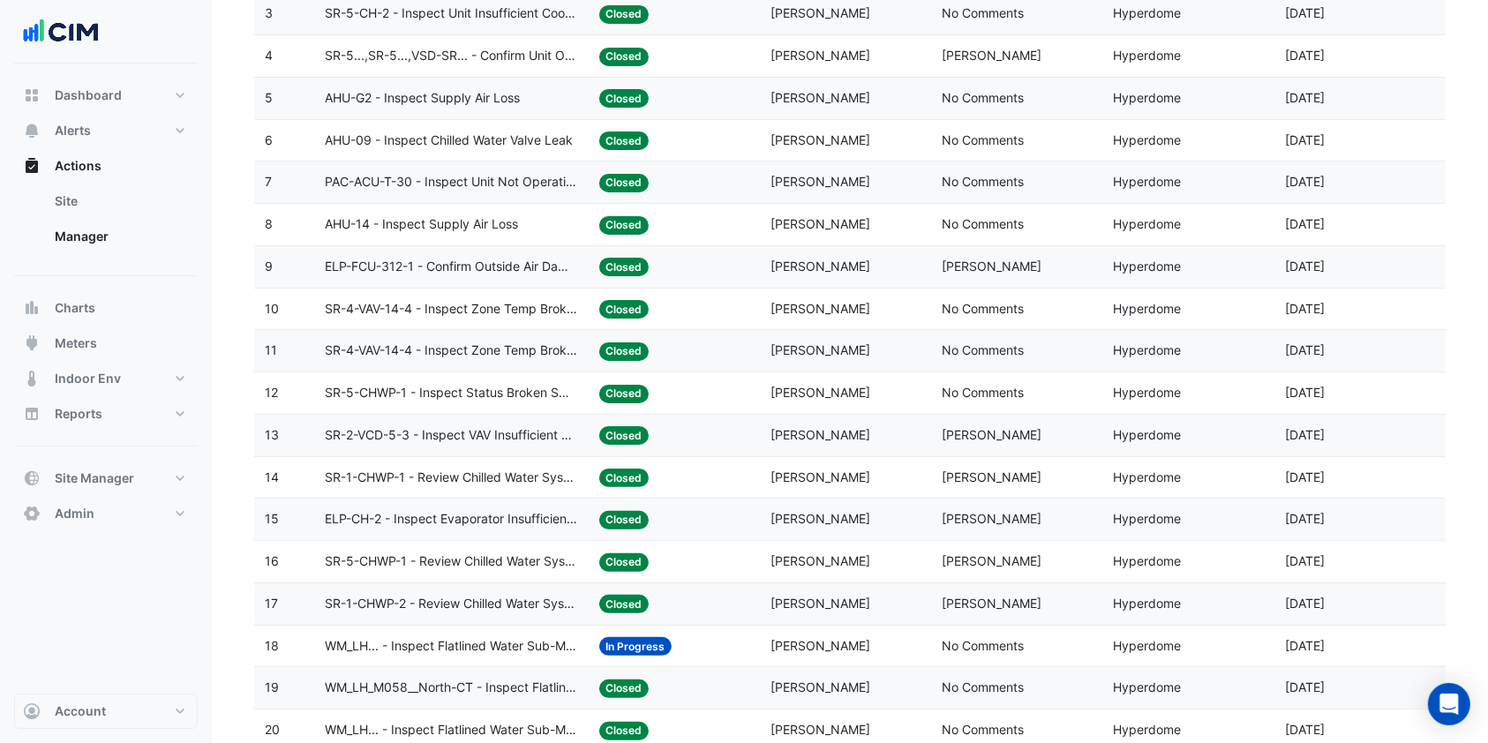
click at [446, 554] on span "SR-5-CHWP-1 - Review Chilled Water System Pressure Oversupply (Energy Waste)" at bounding box center [451, 562] width 253 height 20
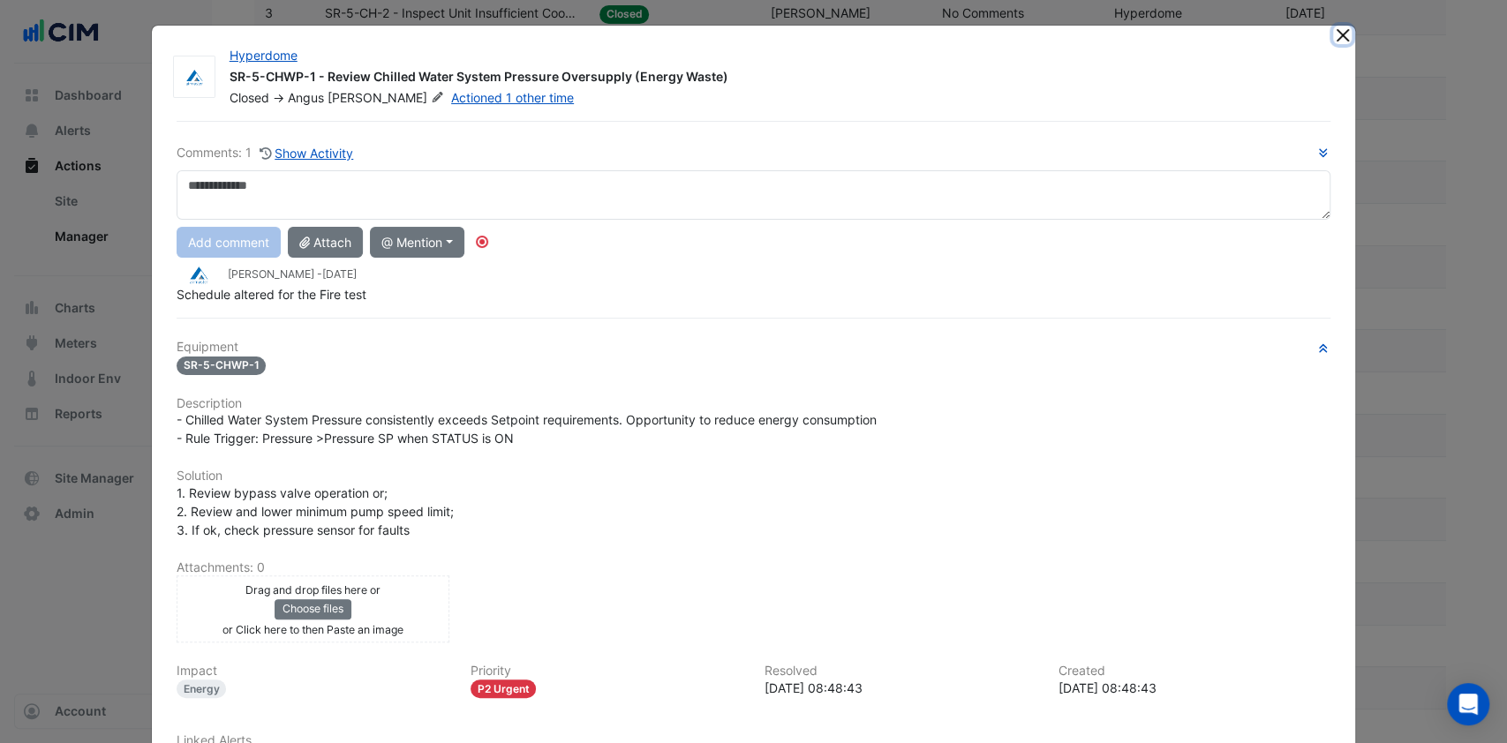
click at [1335, 27] on button "Close" at bounding box center [1342, 35] width 19 height 19
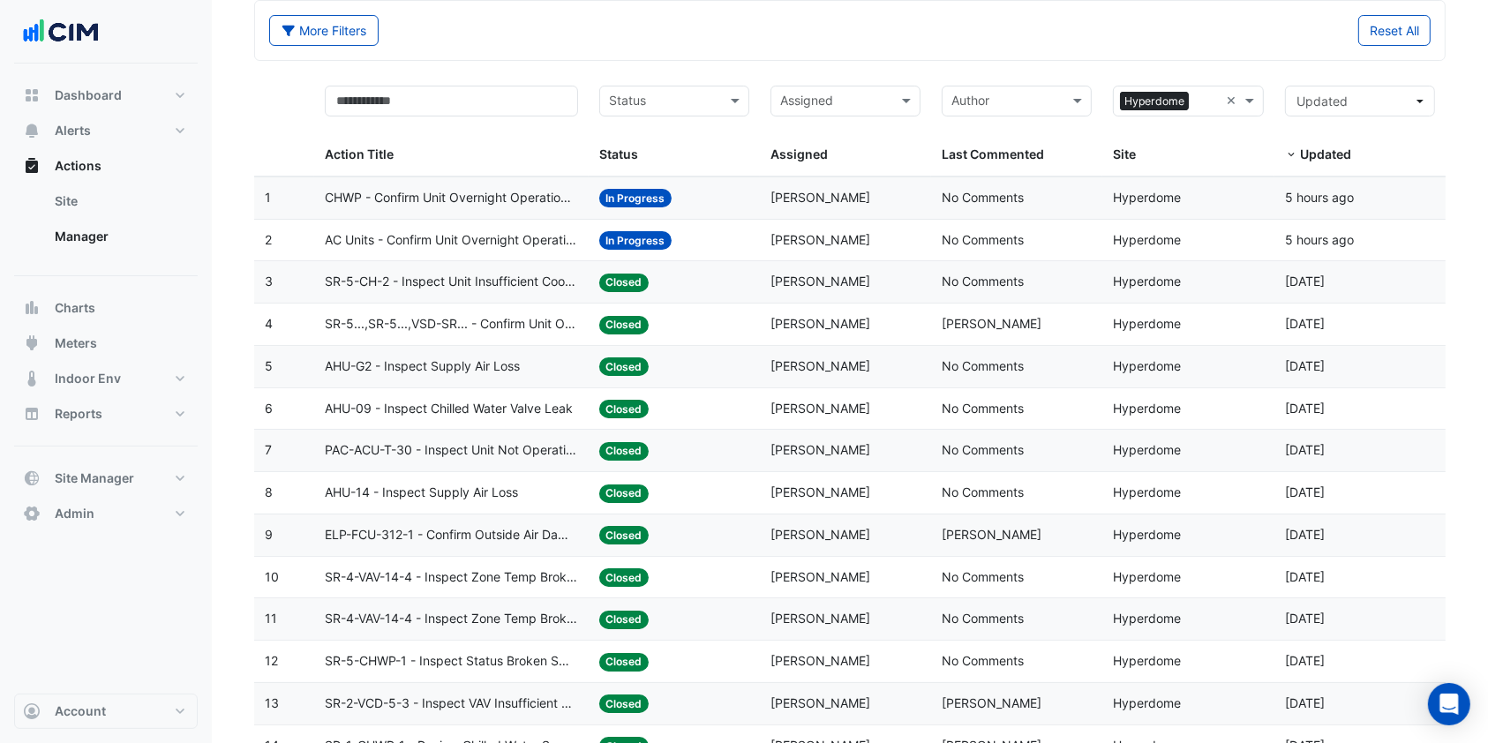
scroll to position [0, 0]
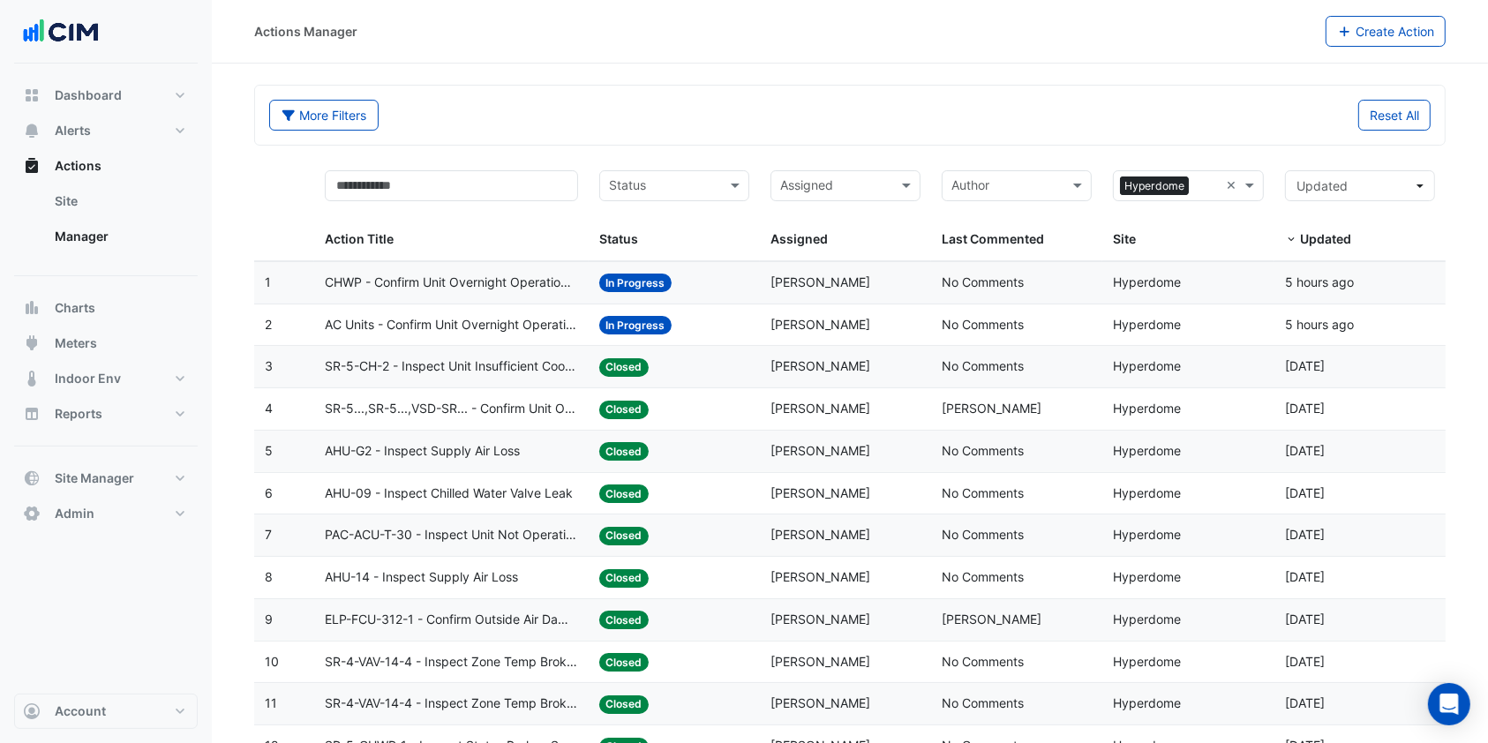
click at [428, 367] on span "SR-5-CH-2 - Inspect Unit Insufficient Cooling" at bounding box center [451, 367] width 253 height 20
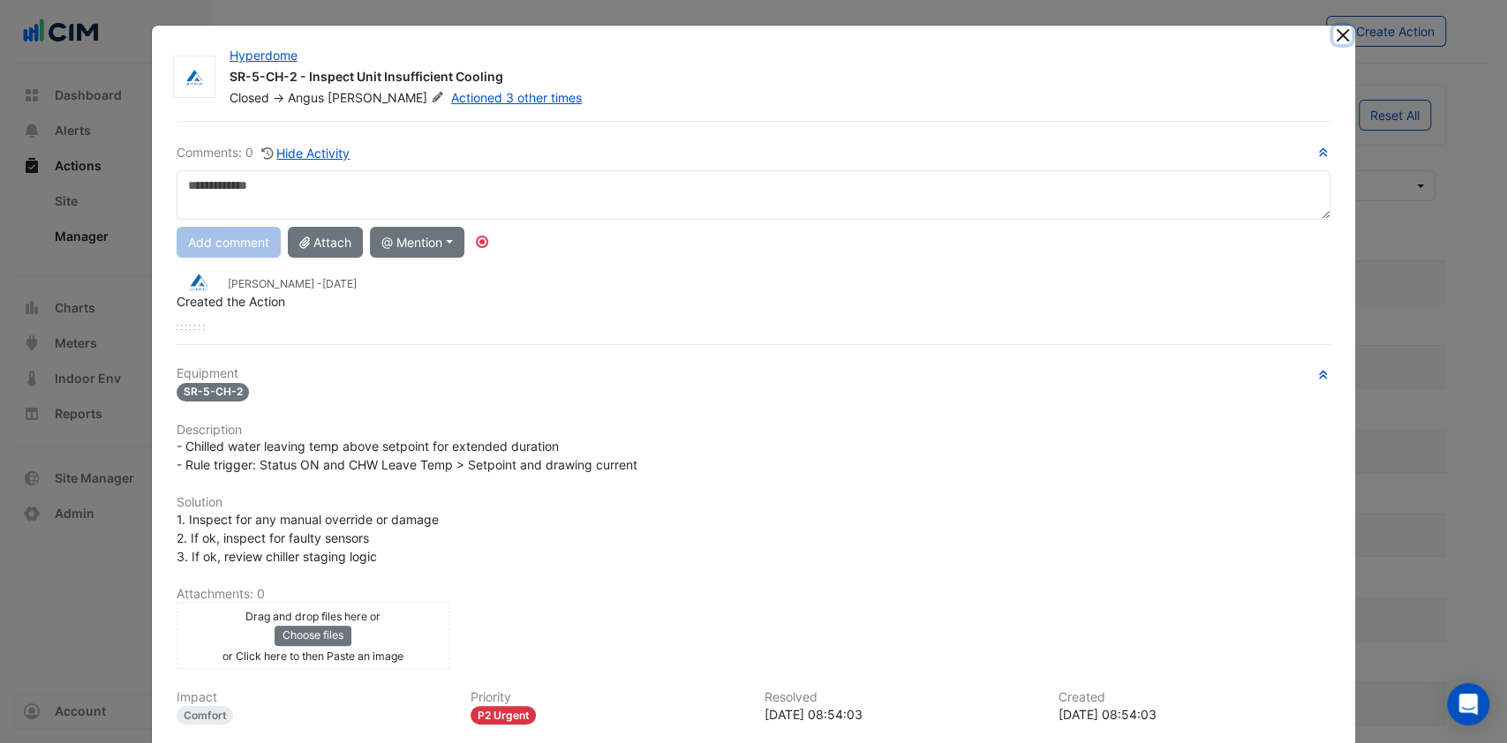
click at [1333, 34] on button "Close" at bounding box center [1342, 35] width 19 height 19
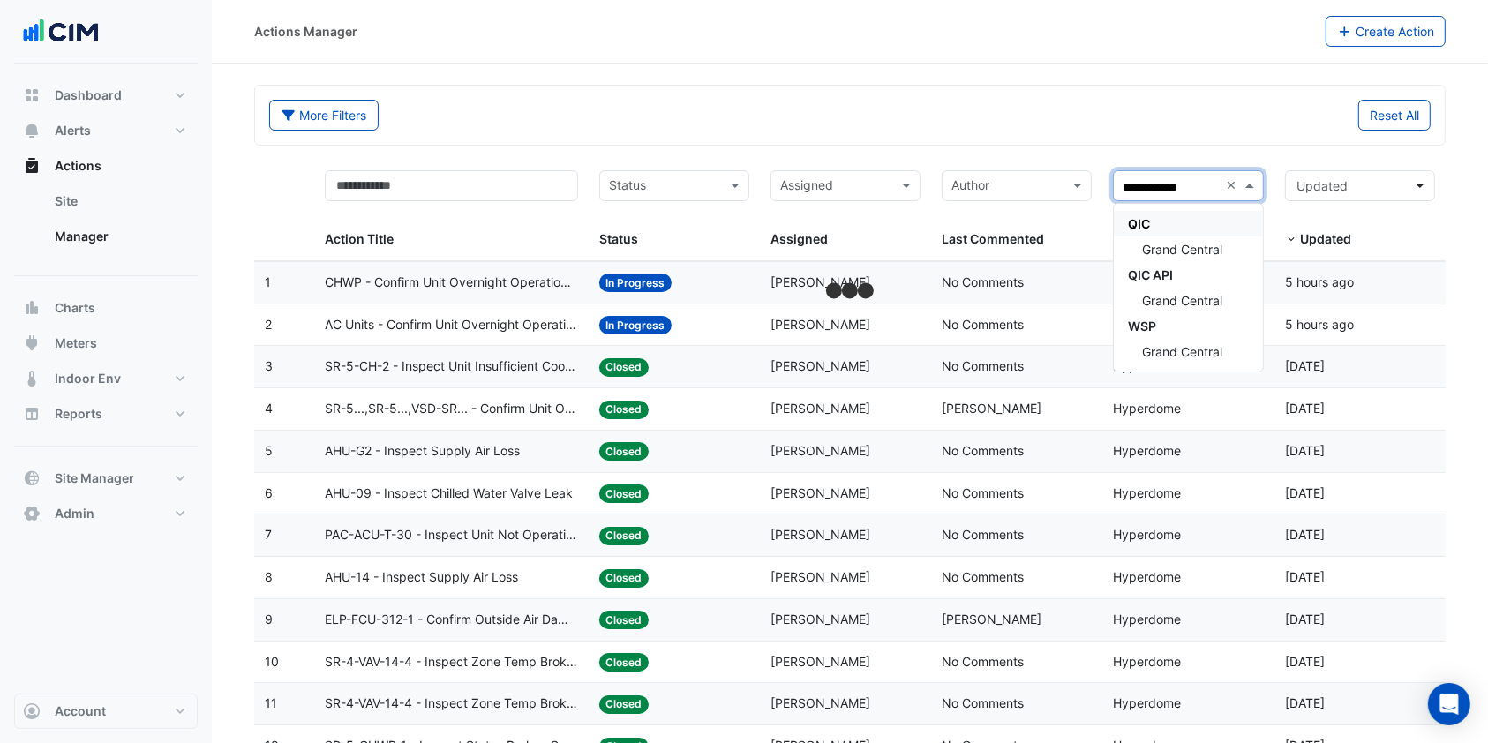
type input "**********"
click at [1172, 254] on span "Grand Central" at bounding box center [1182, 249] width 80 height 15
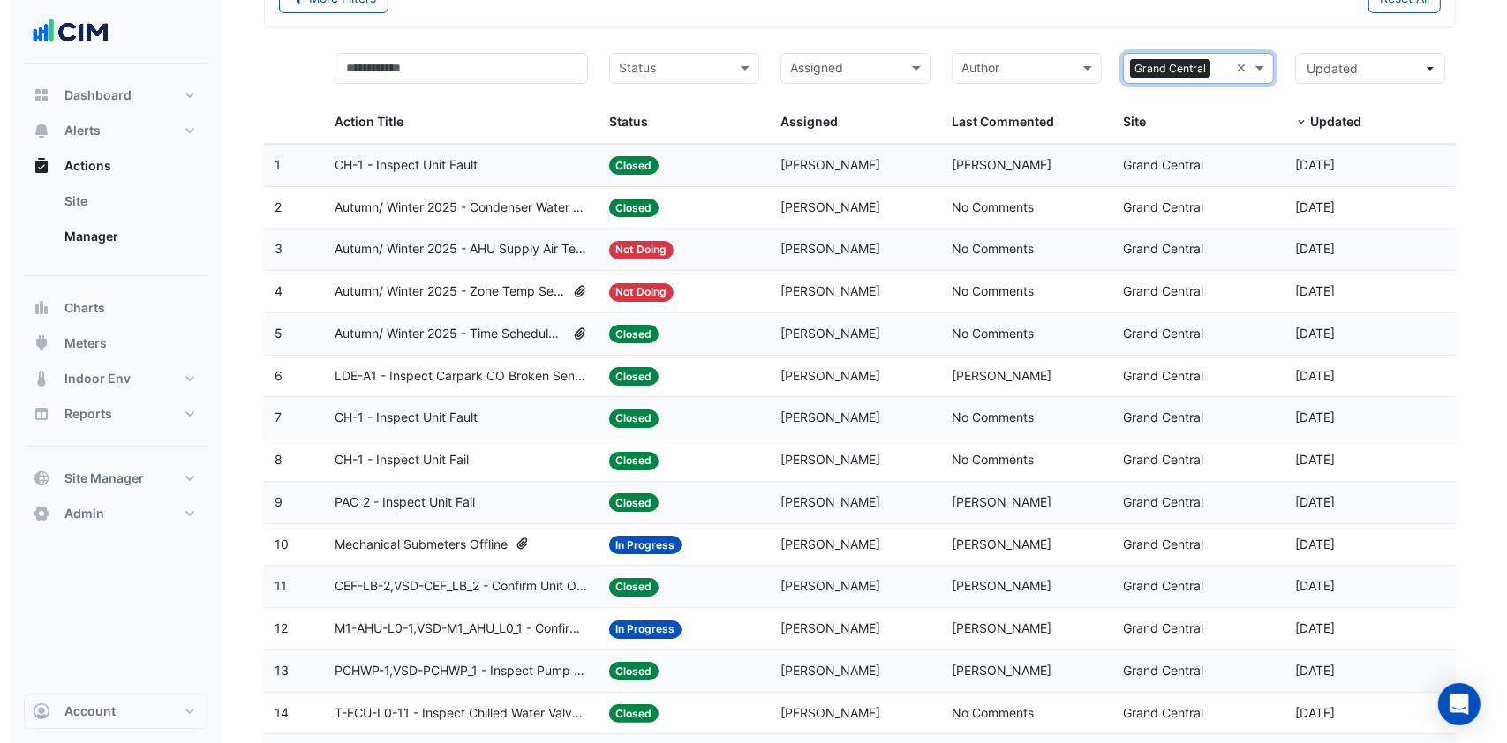
scroll to position [235, 0]
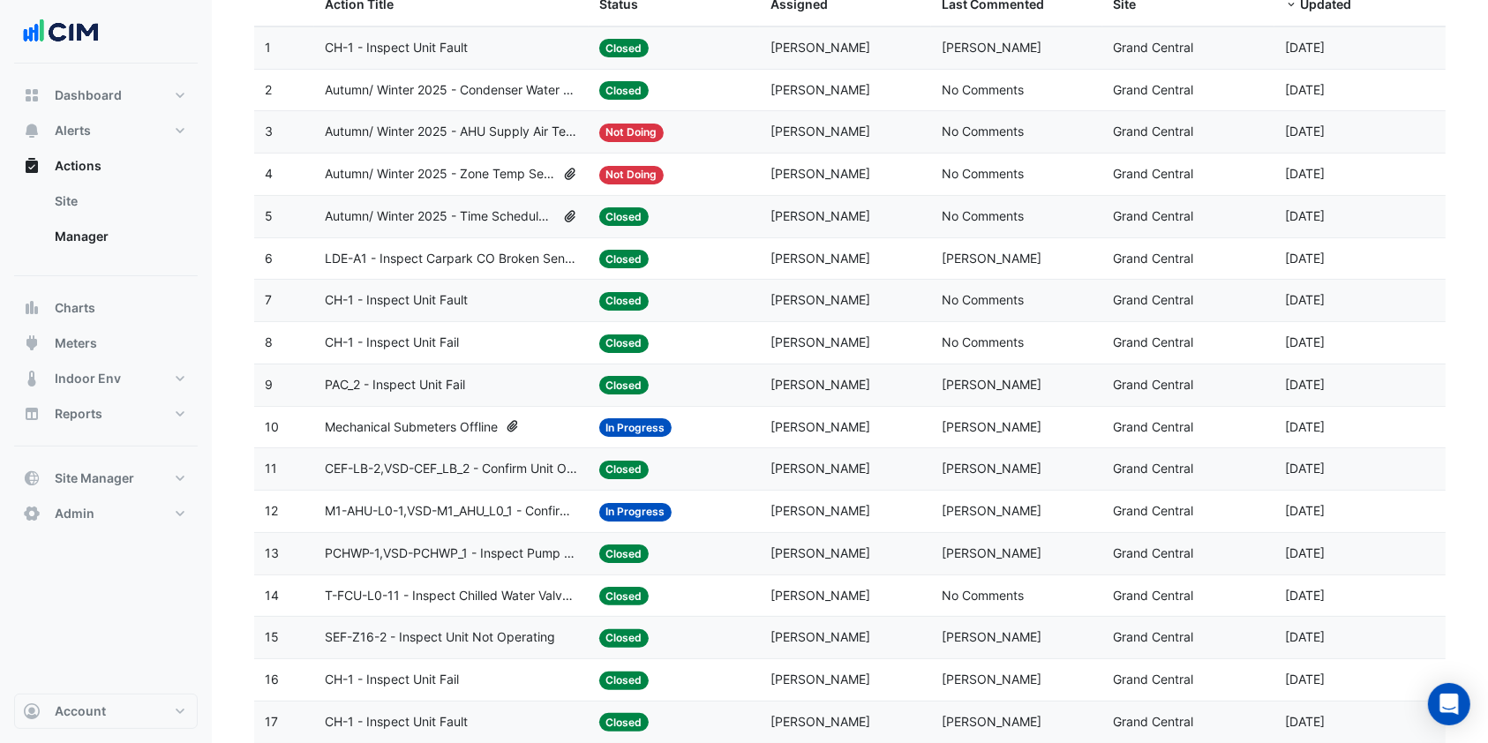
click at [465, 422] on span "Mechanical Submeters Offline" at bounding box center [411, 428] width 173 height 20
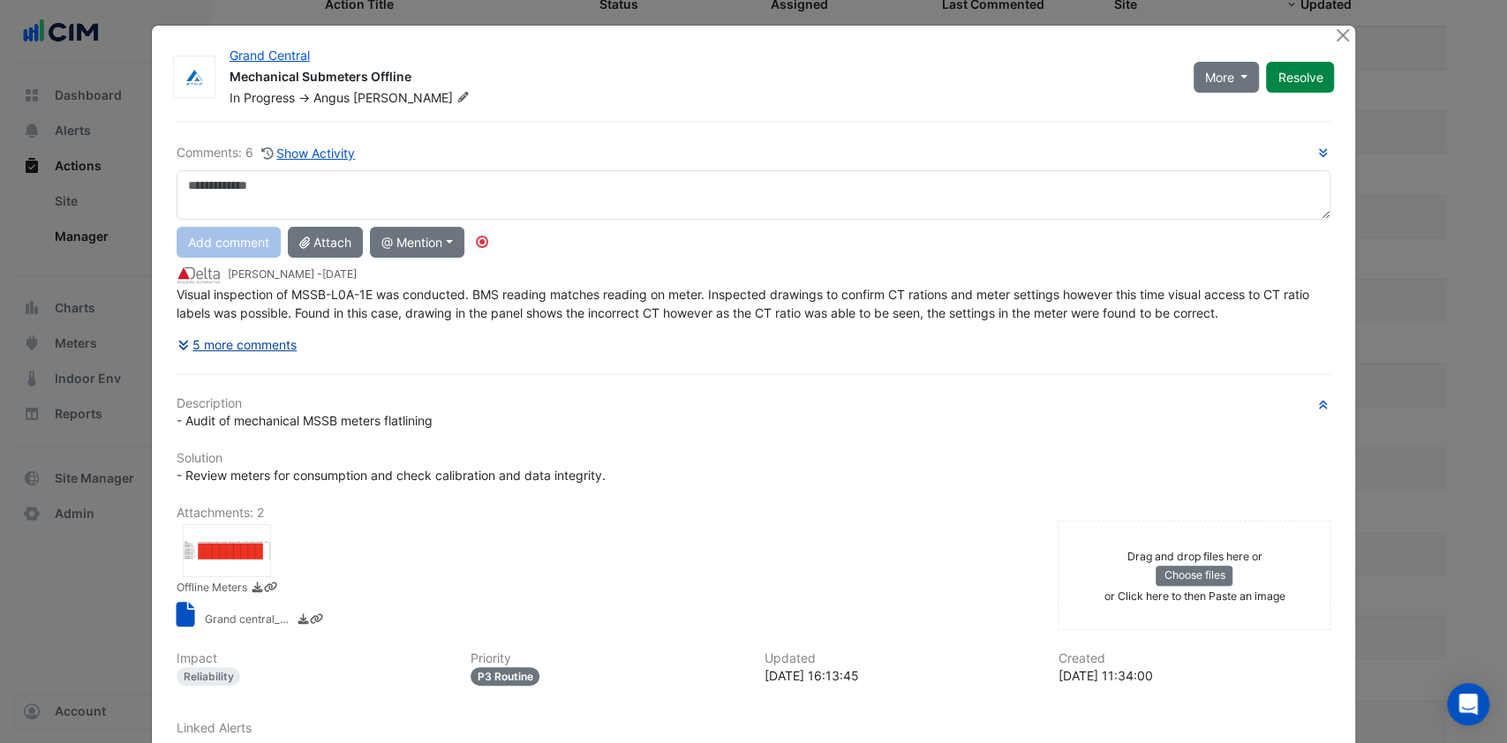
click at [260, 340] on button "5 more comments" at bounding box center [238, 344] width 122 height 31
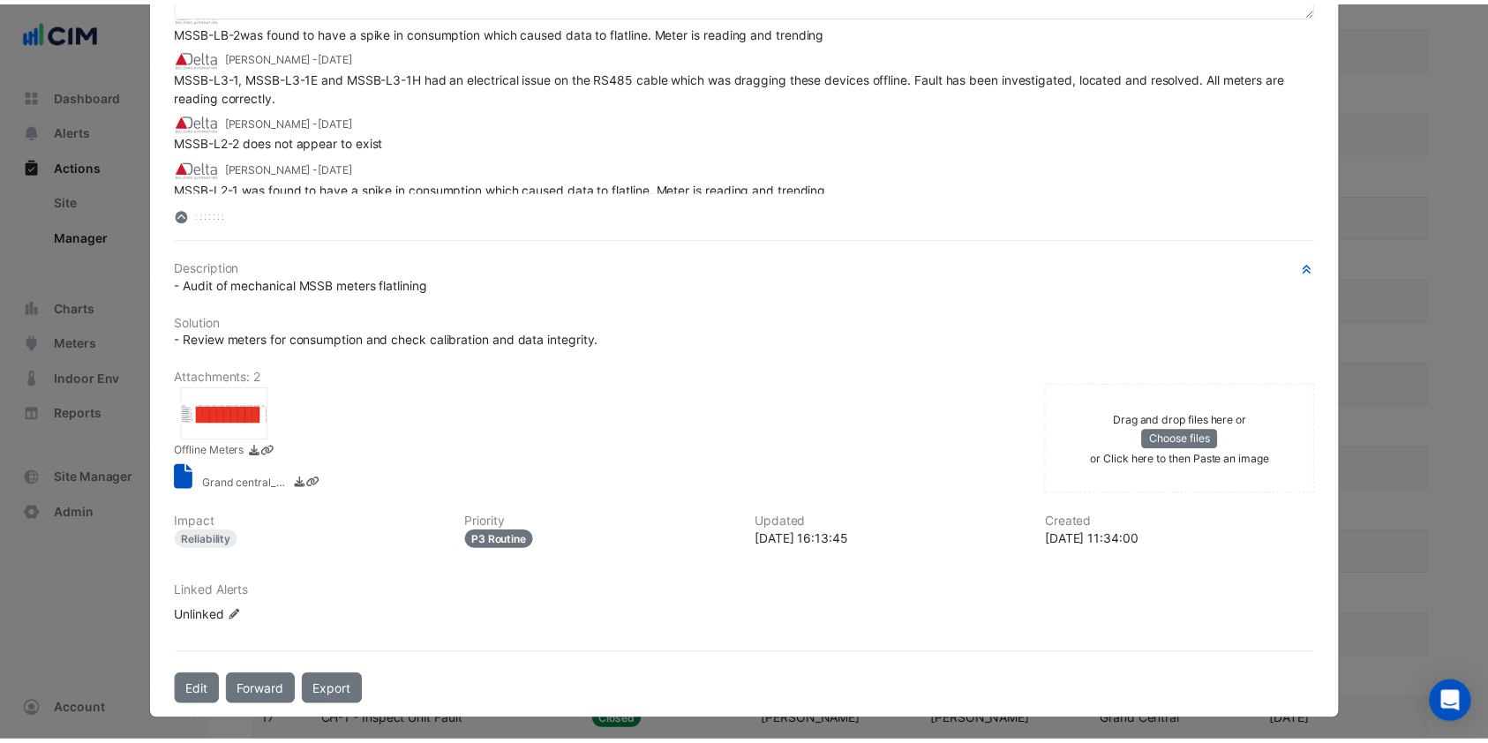
scroll to position [0, 0]
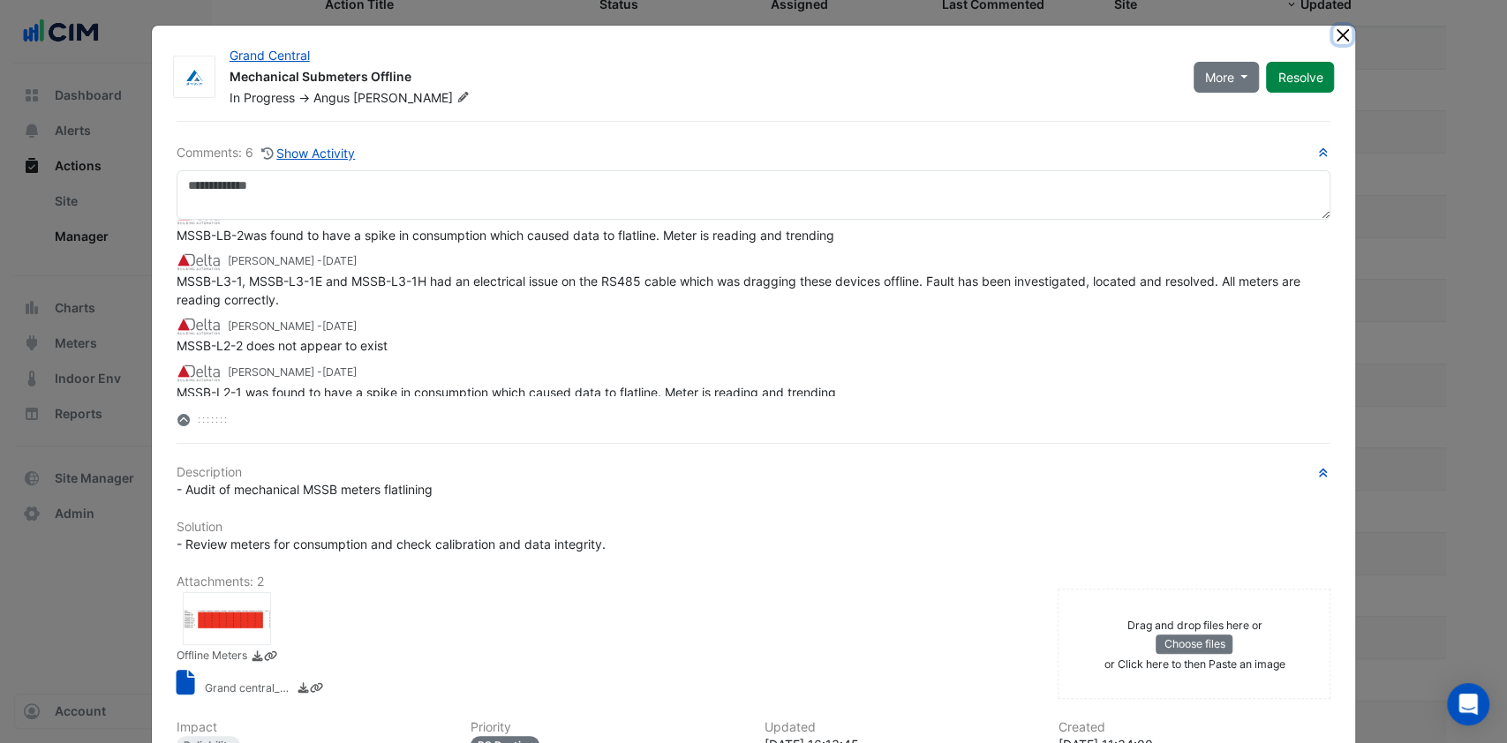
click at [1334, 34] on button "Close" at bounding box center [1342, 35] width 19 height 19
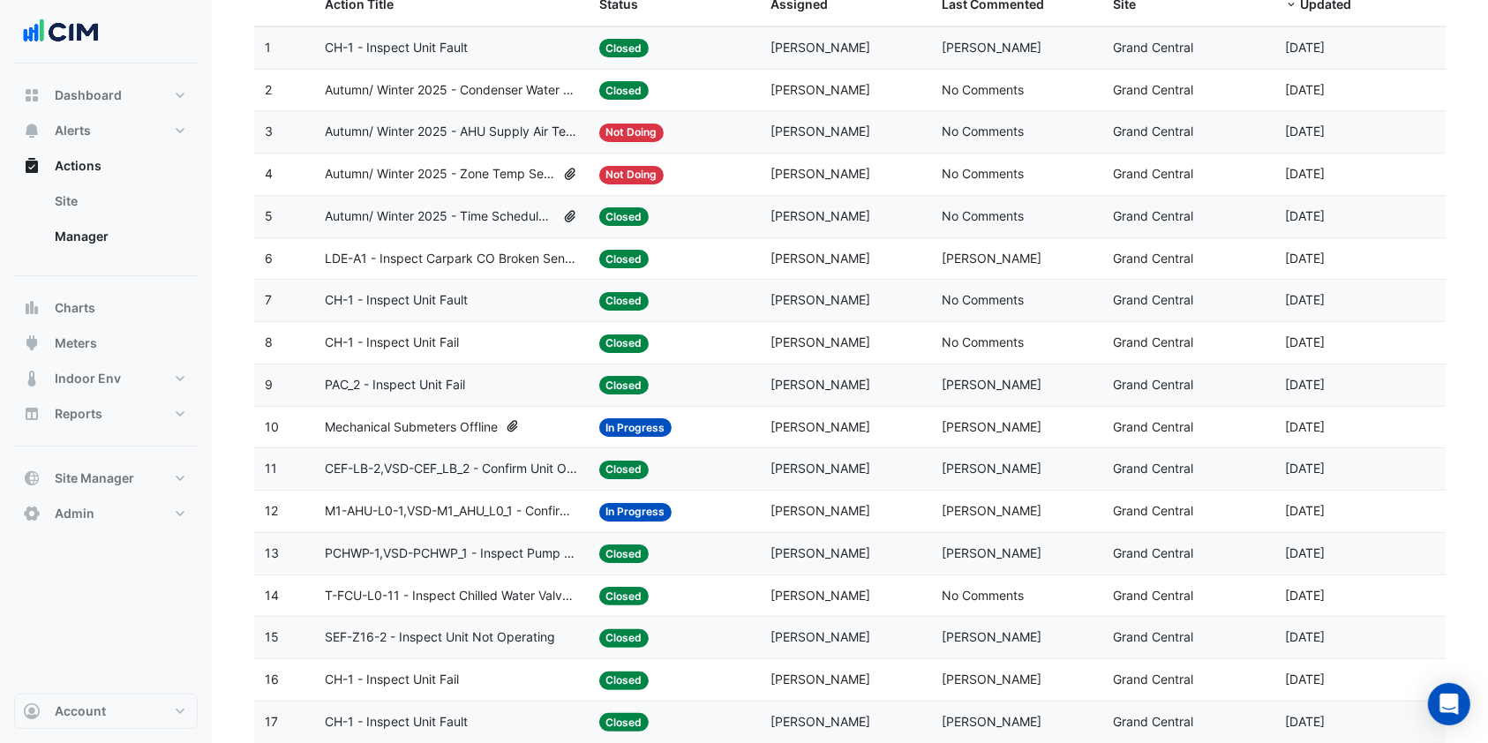
click at [486, 34] on datatable-body-cell "Action Title: CH-1 - Inspect Unit Fault" at bounding box center [451, 47] width 275 height 41
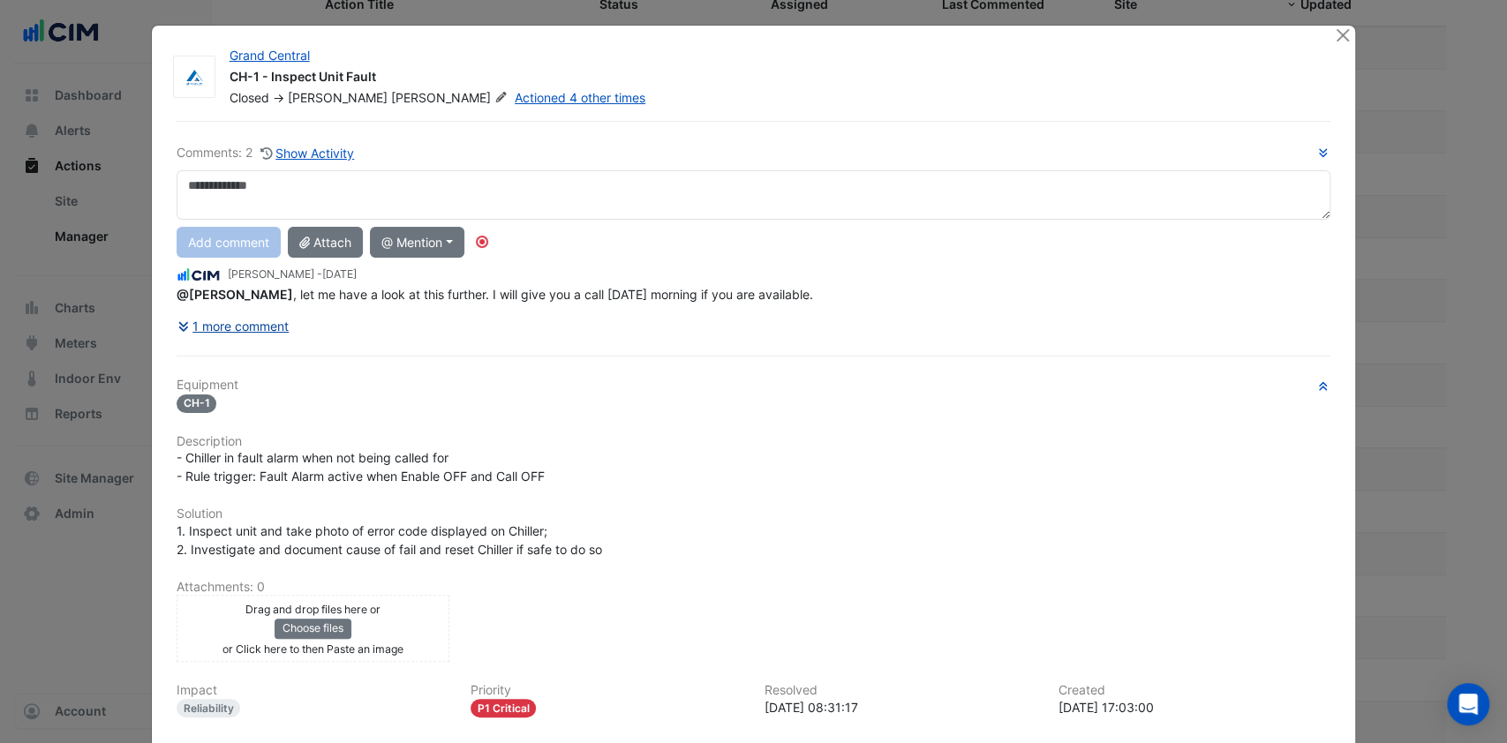
click at [258, 322] on button "1 more comment" at bounding box center [234, 326] width 114 height 31
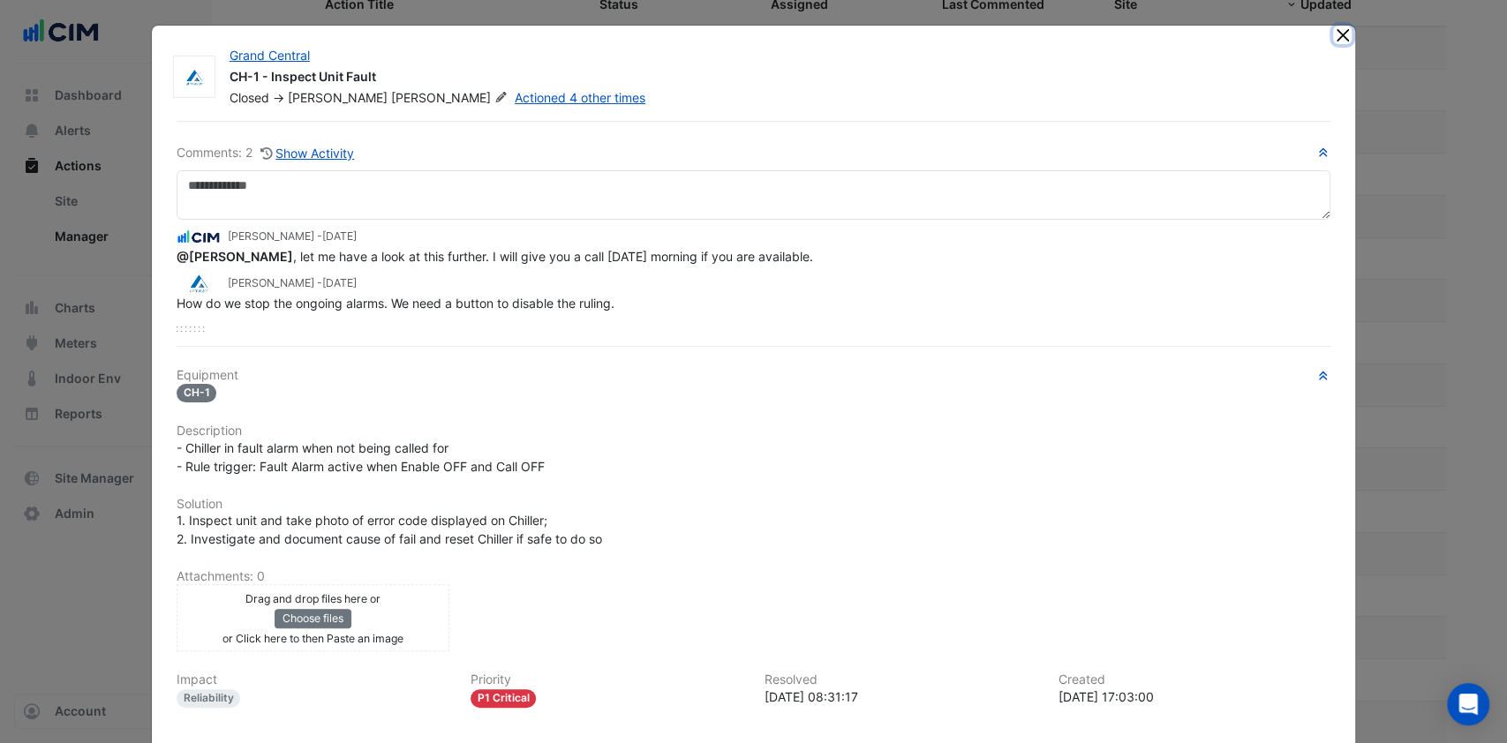
click at [1333, 31] on button "Close" at bounding box center [1342, 35] width 19 height 19
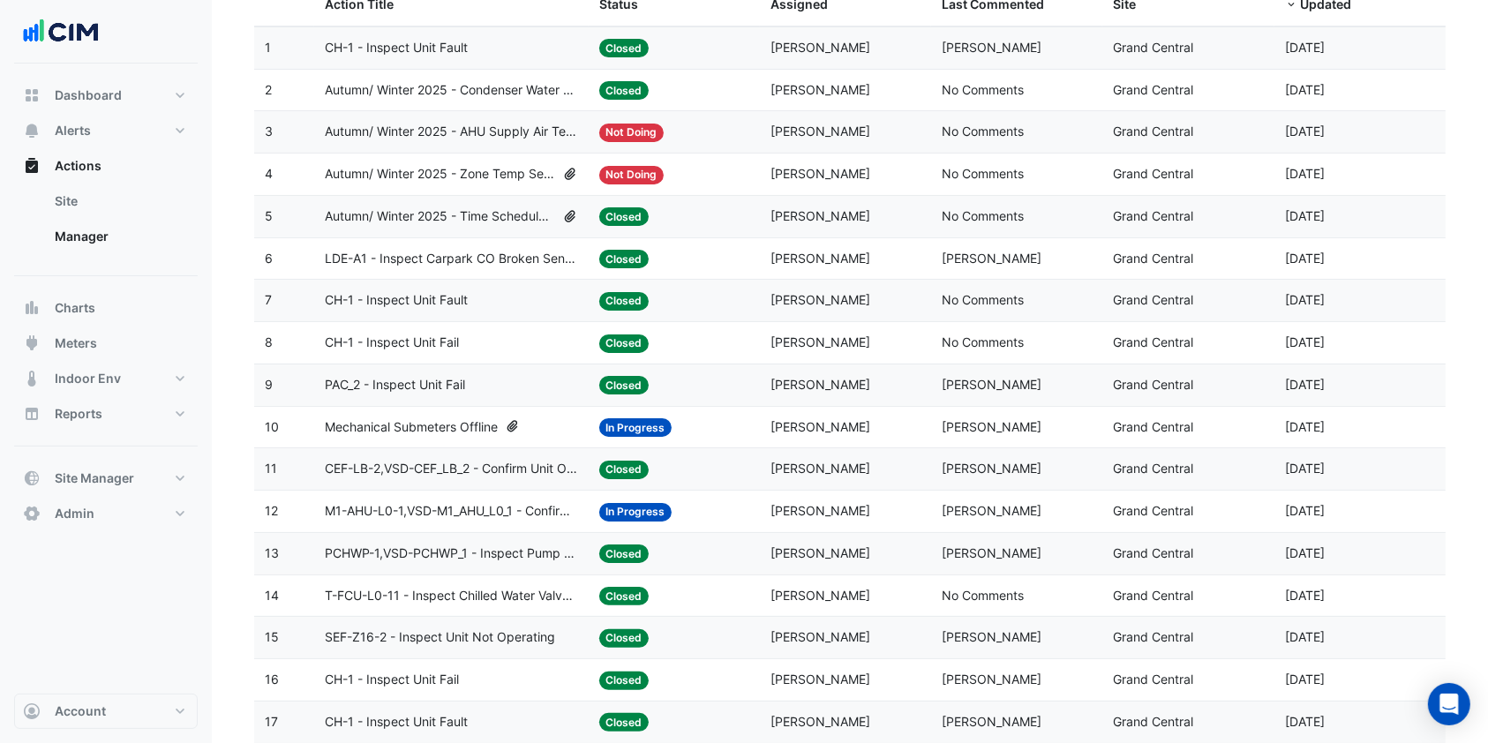
click at [399, 394] on datatable-body-cell "Action Title: PAC_2 - Inspect Unit Fail" at bounding box center [451, 385] width 275 height 41
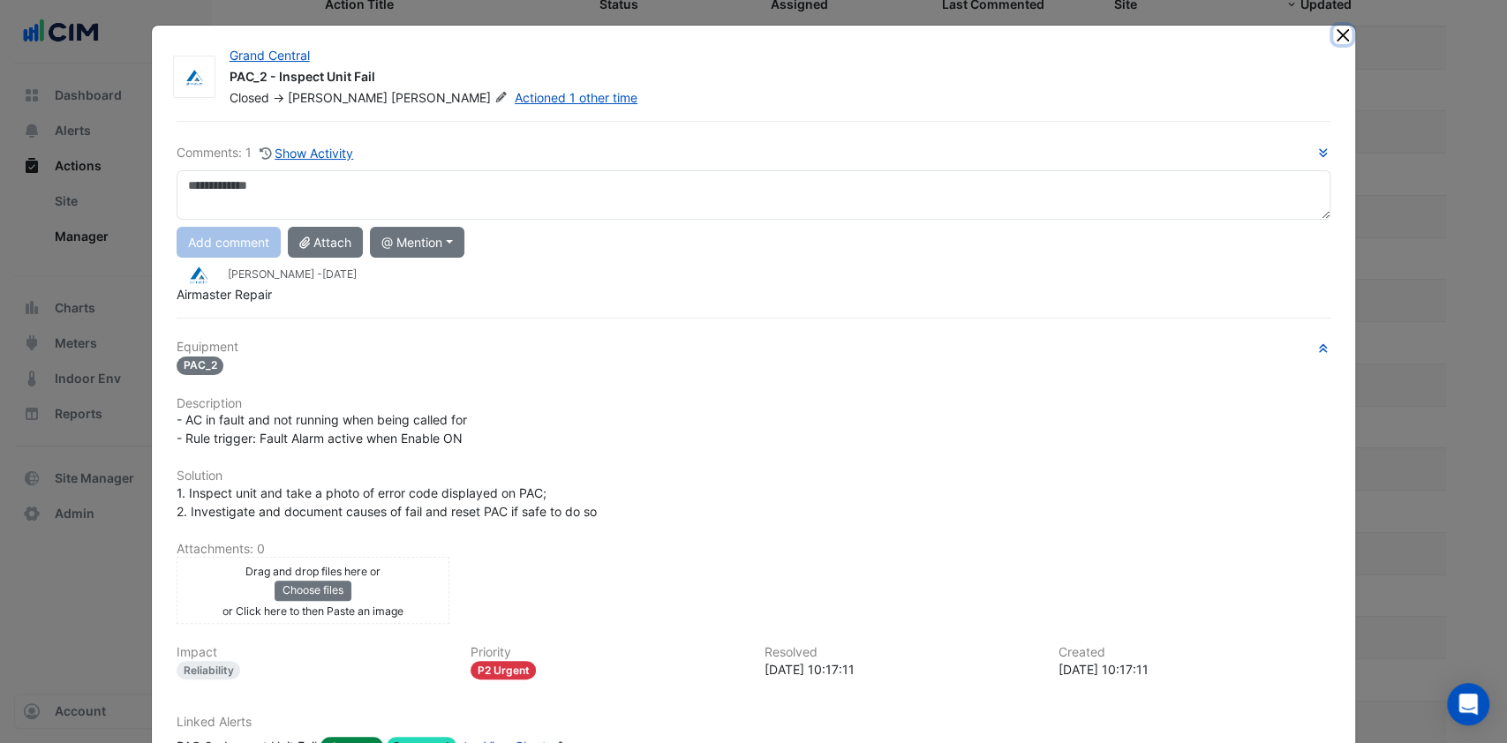
click at [1333, 33] on button "Close" at bounding box center [1342, 35] width 19 height 19
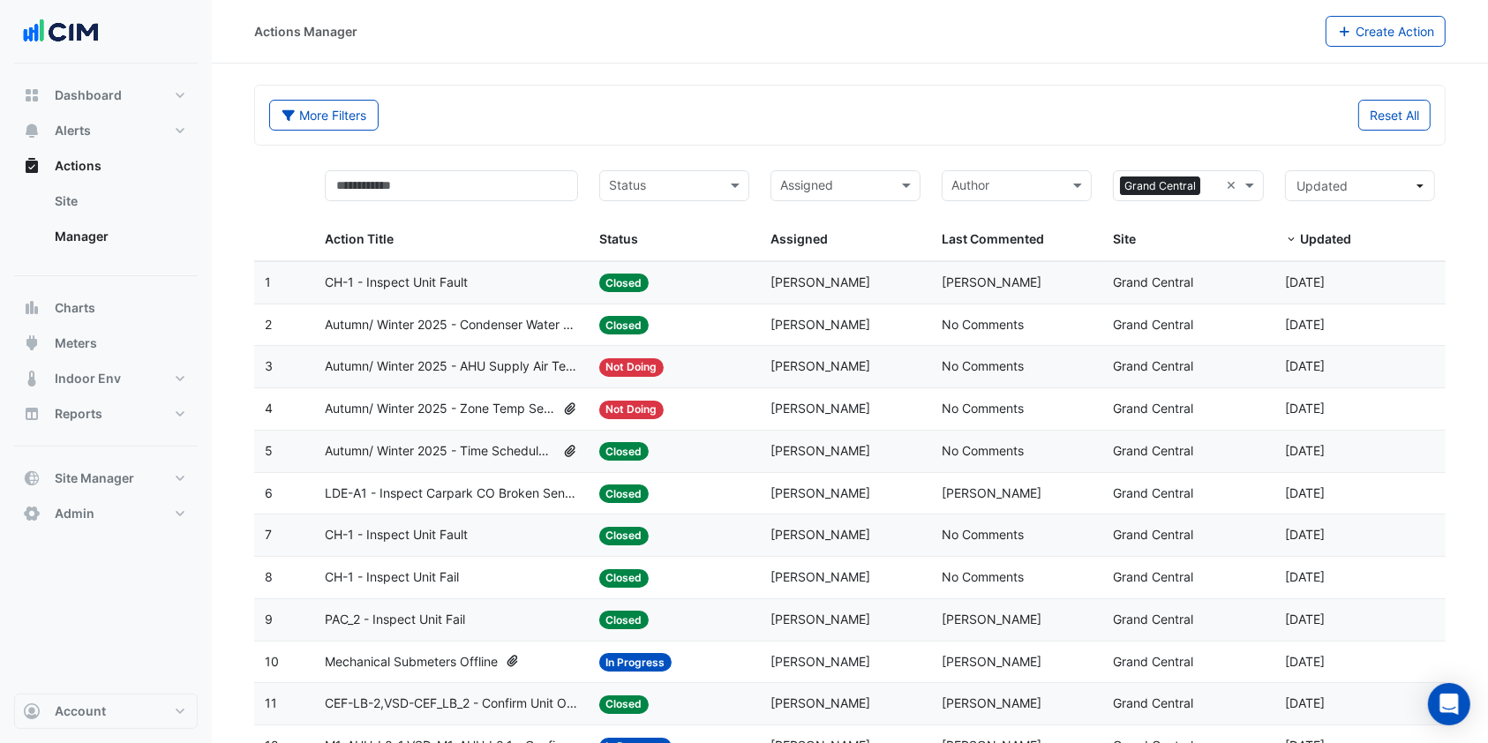
click at [410, 449] on span "Autumn/ Winter 2025 - Time Schedule Alignment [BEEP]" at bounding box center [440, 451] width 230 height 20
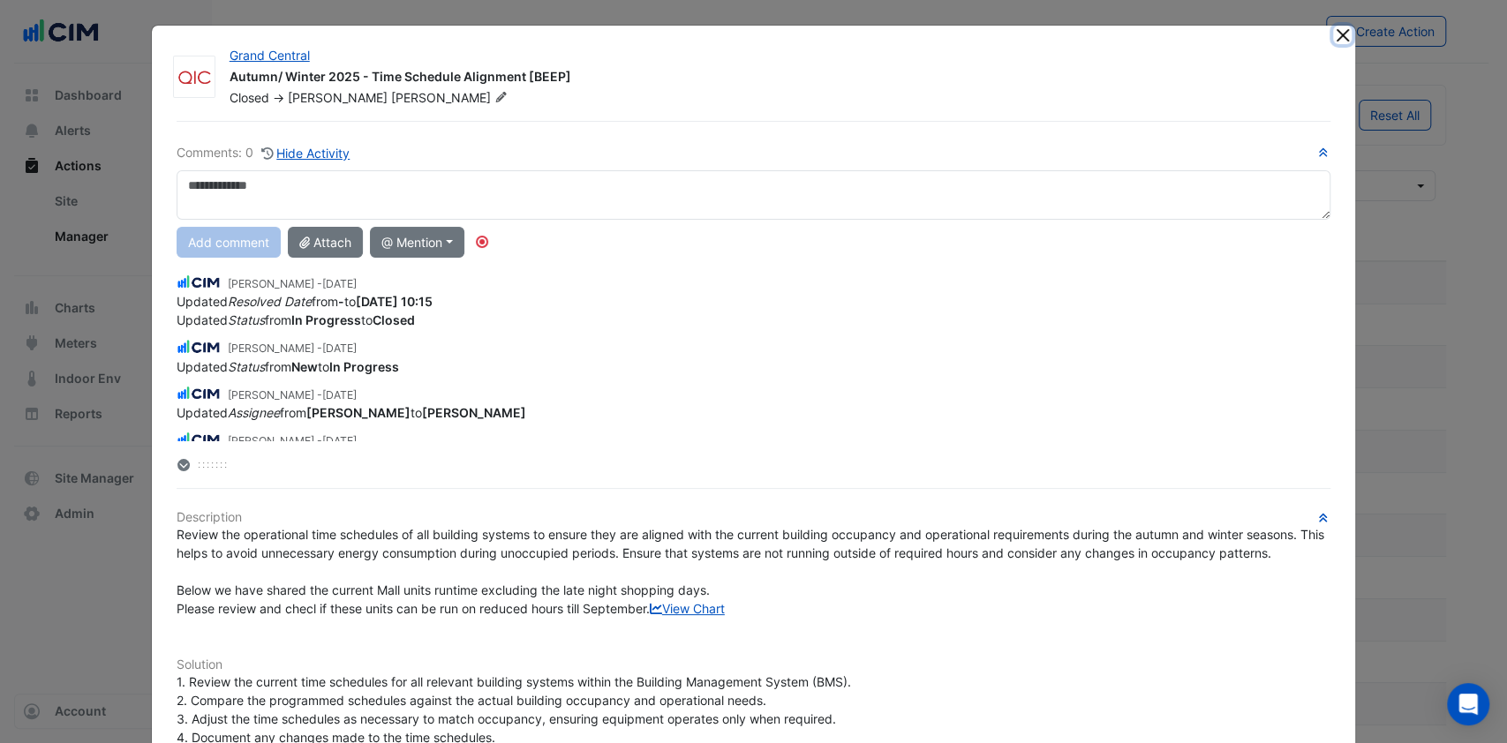
click at [1335, 28] on button "Close" at bounding box center [1342, 35] width 19 height 19
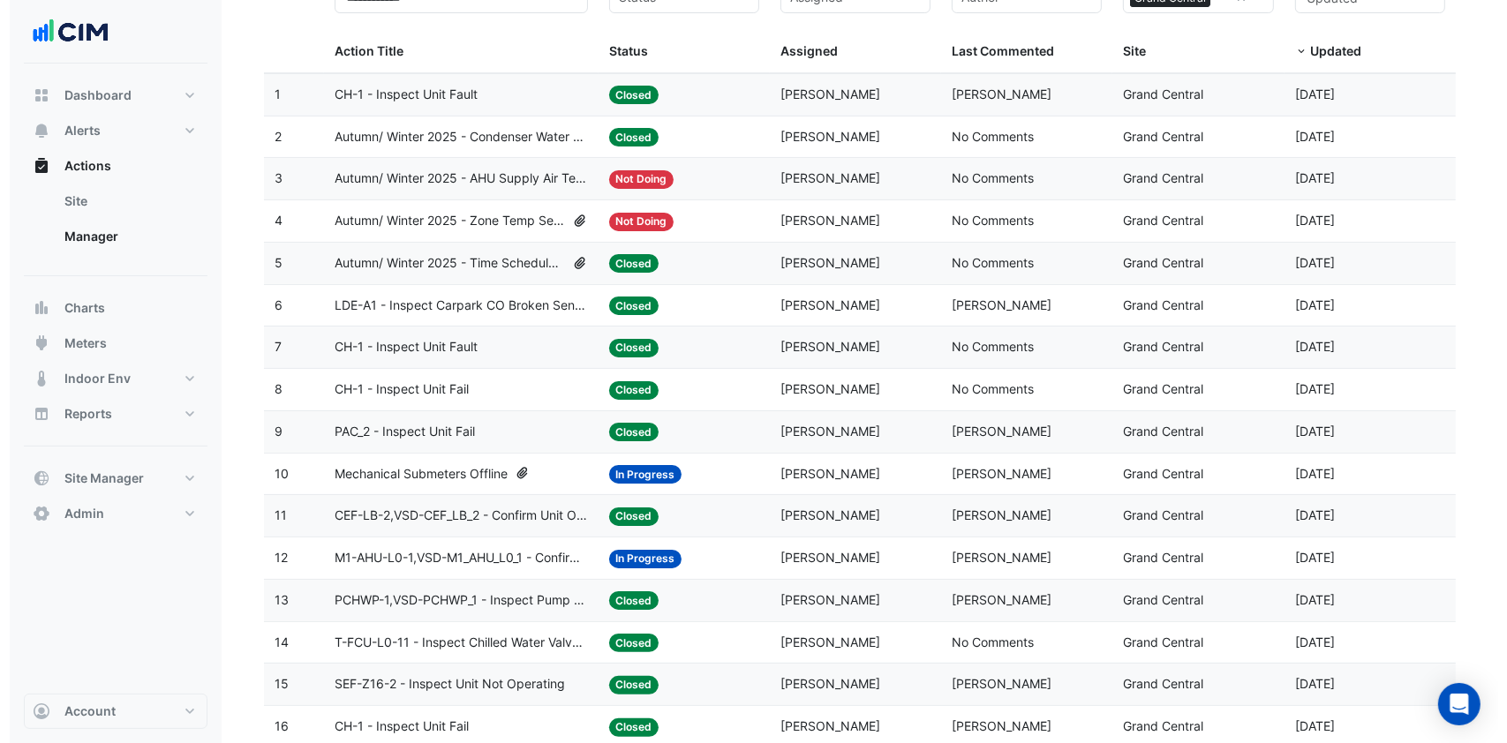
scroll to position [235, 0]
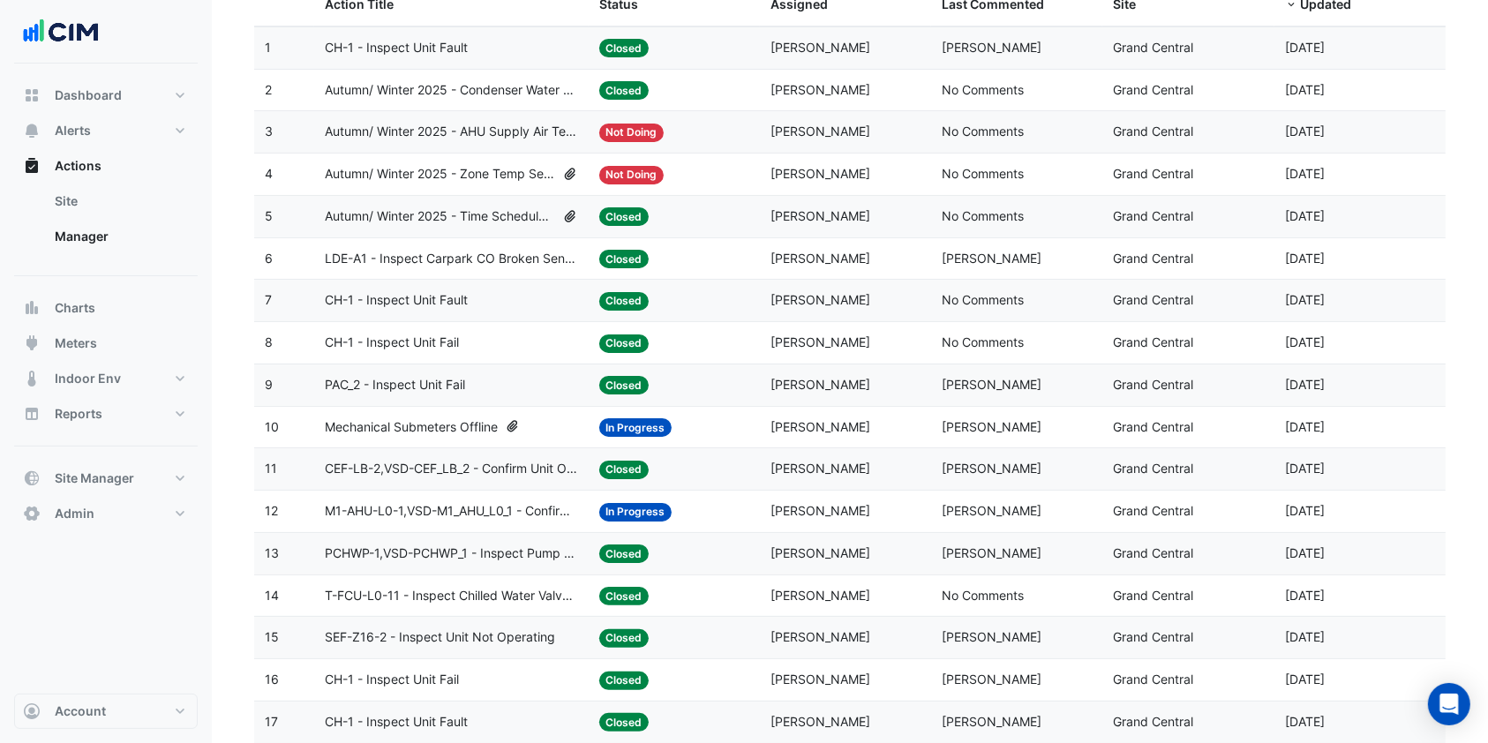
click at [396, 456] on datatable-body-cell "Action Title: CEF-LB-2,VSD-CEF_LB_2 - Confirm Unit Overnight Operation (Energy …" at bounding box center [451, 468] width 275 height 41
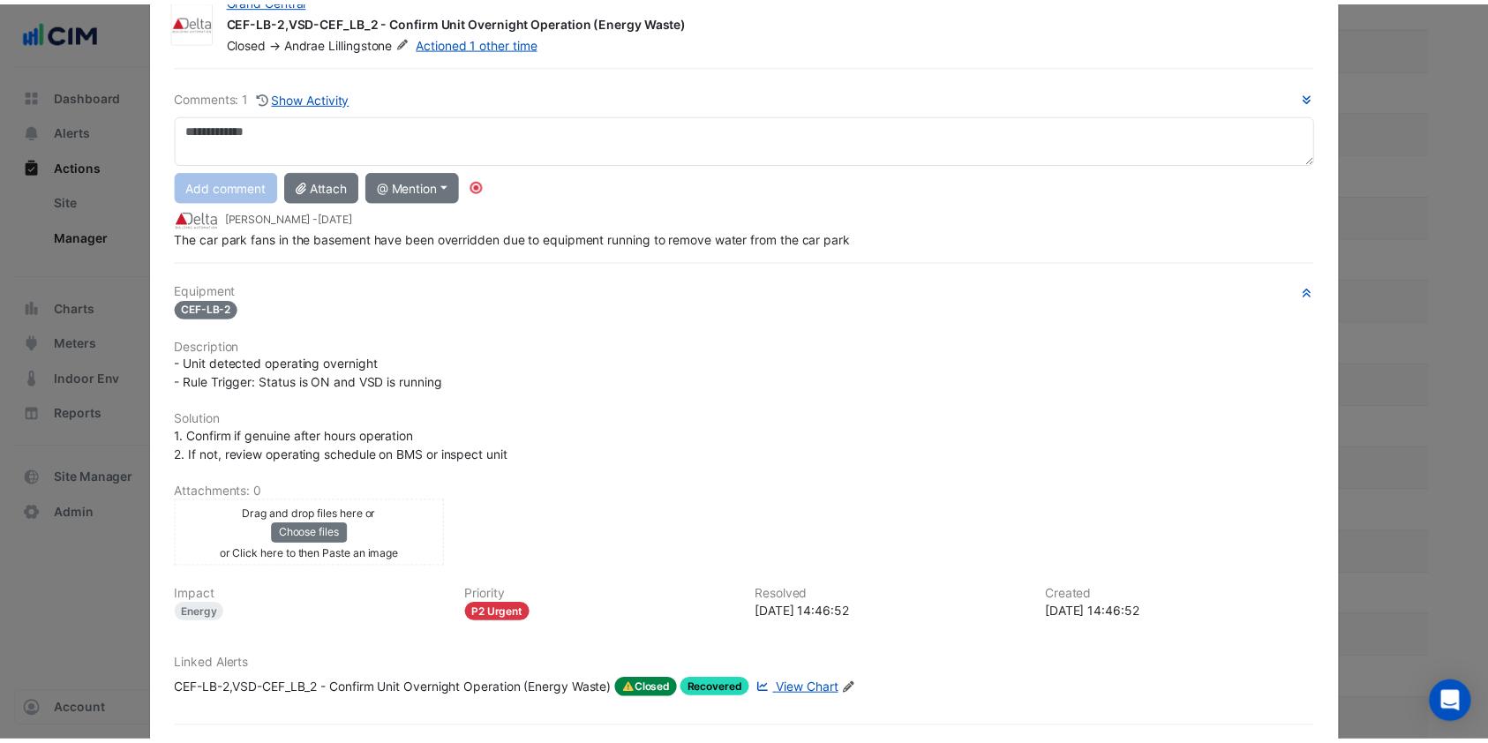
scroll to position [0, 0]
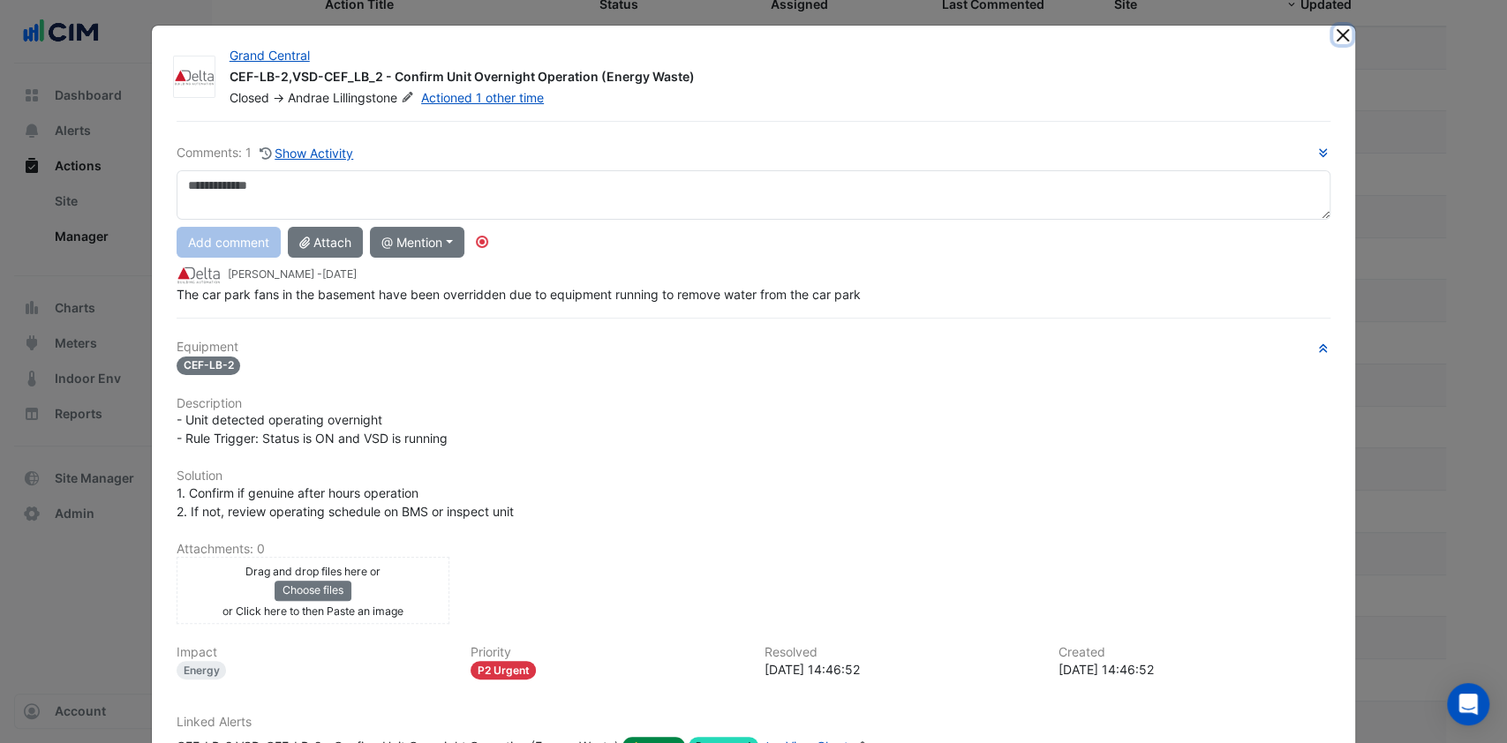
click at [1340, 33] on button "Close" at bounding box center [1342, 35] width 19 height 19
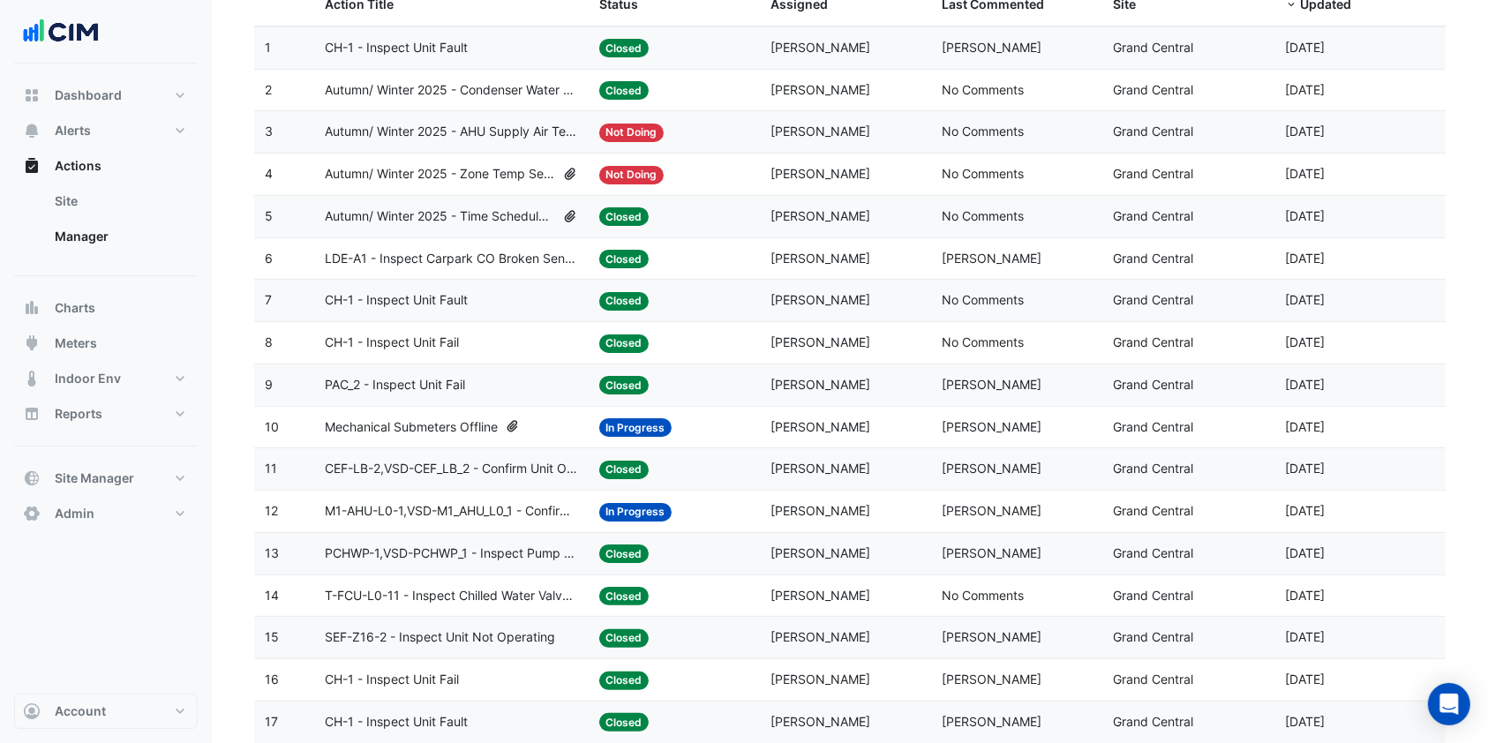
scroll to position [117, 0]
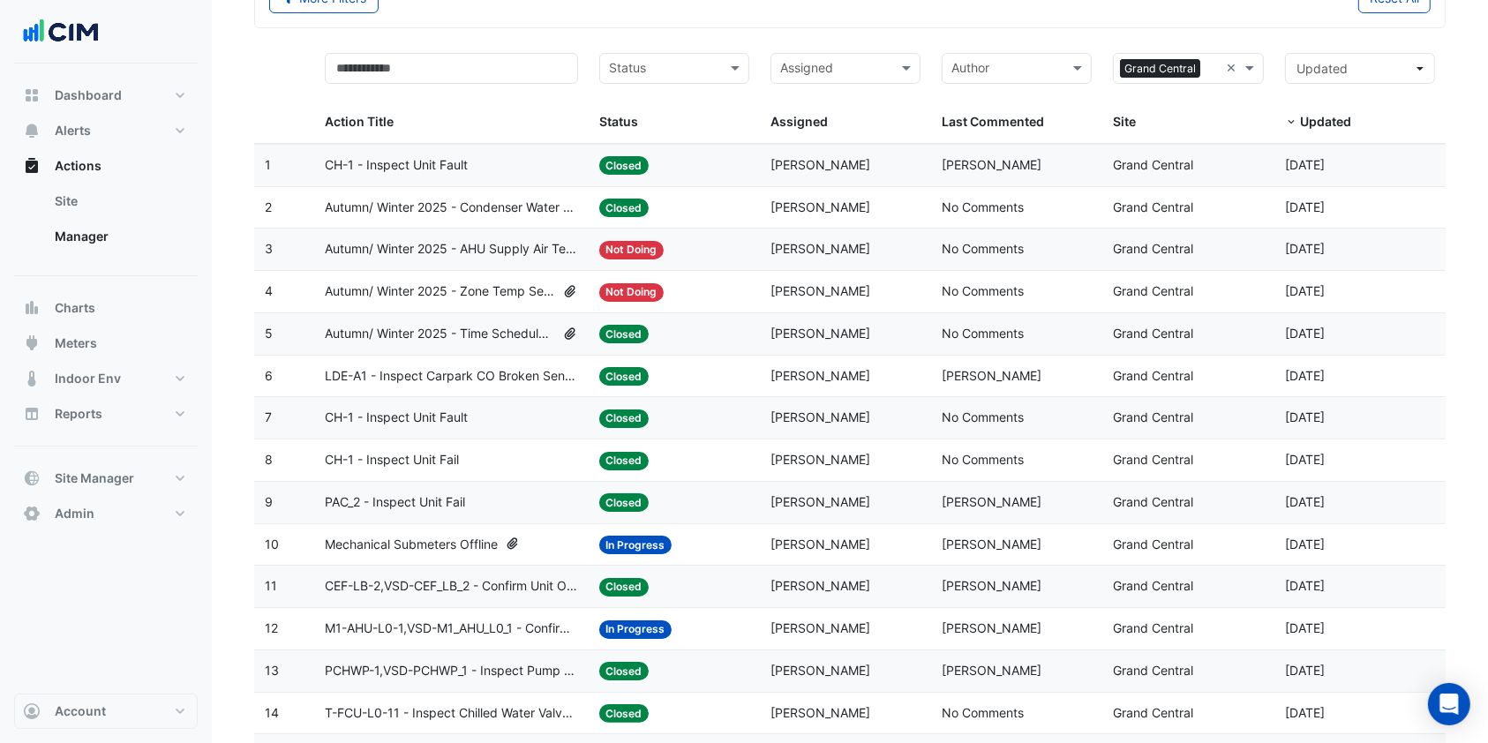
click at [1222, 83] on div "Sites × Grand Central × Site" at bounding box center [1188, 92] width 150 height 79
click at [1167, 75] on input "text" at bounding box center [1178, 70] width 110 height 20
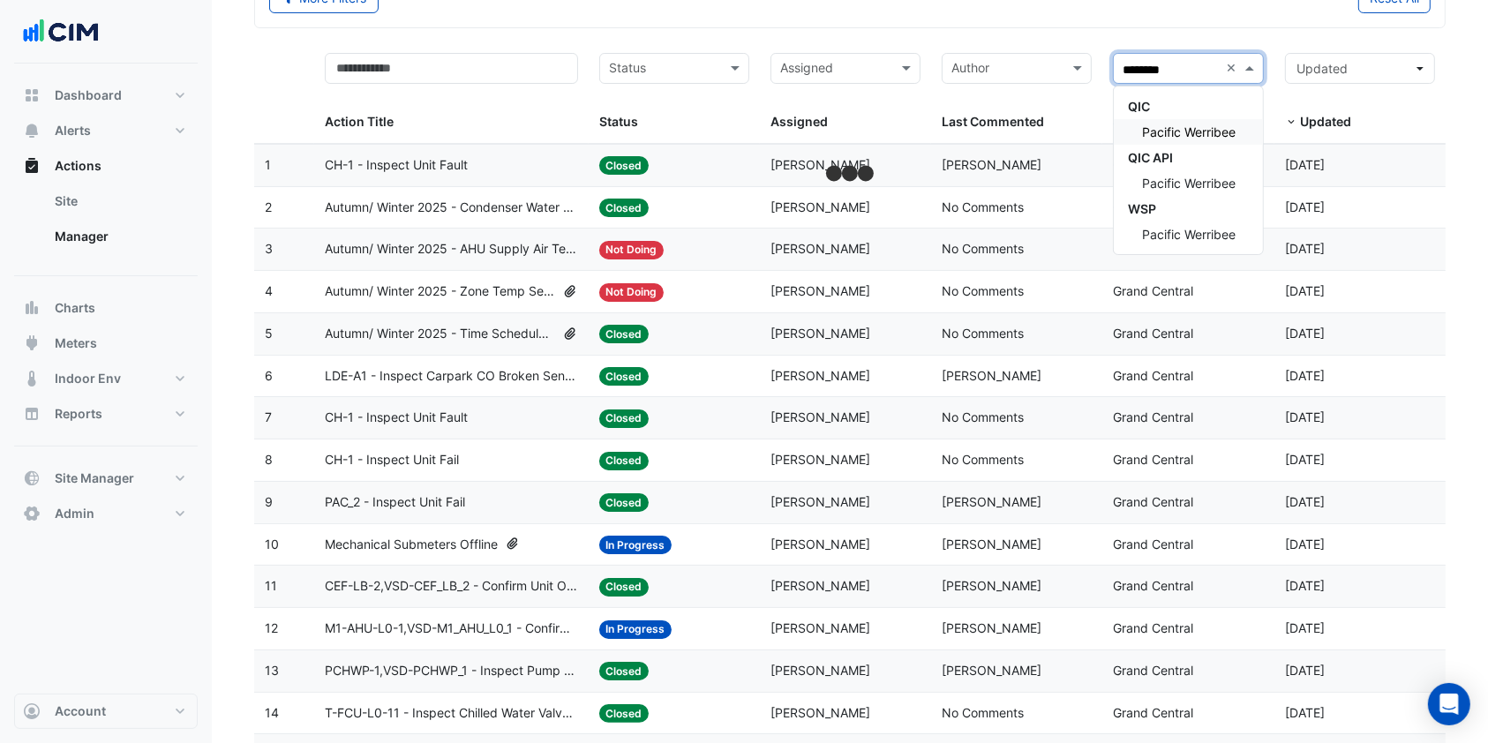
click at [1166, 124] on span "Pacific Werribee" at bounding box center [1189, 131] width 94 height 15
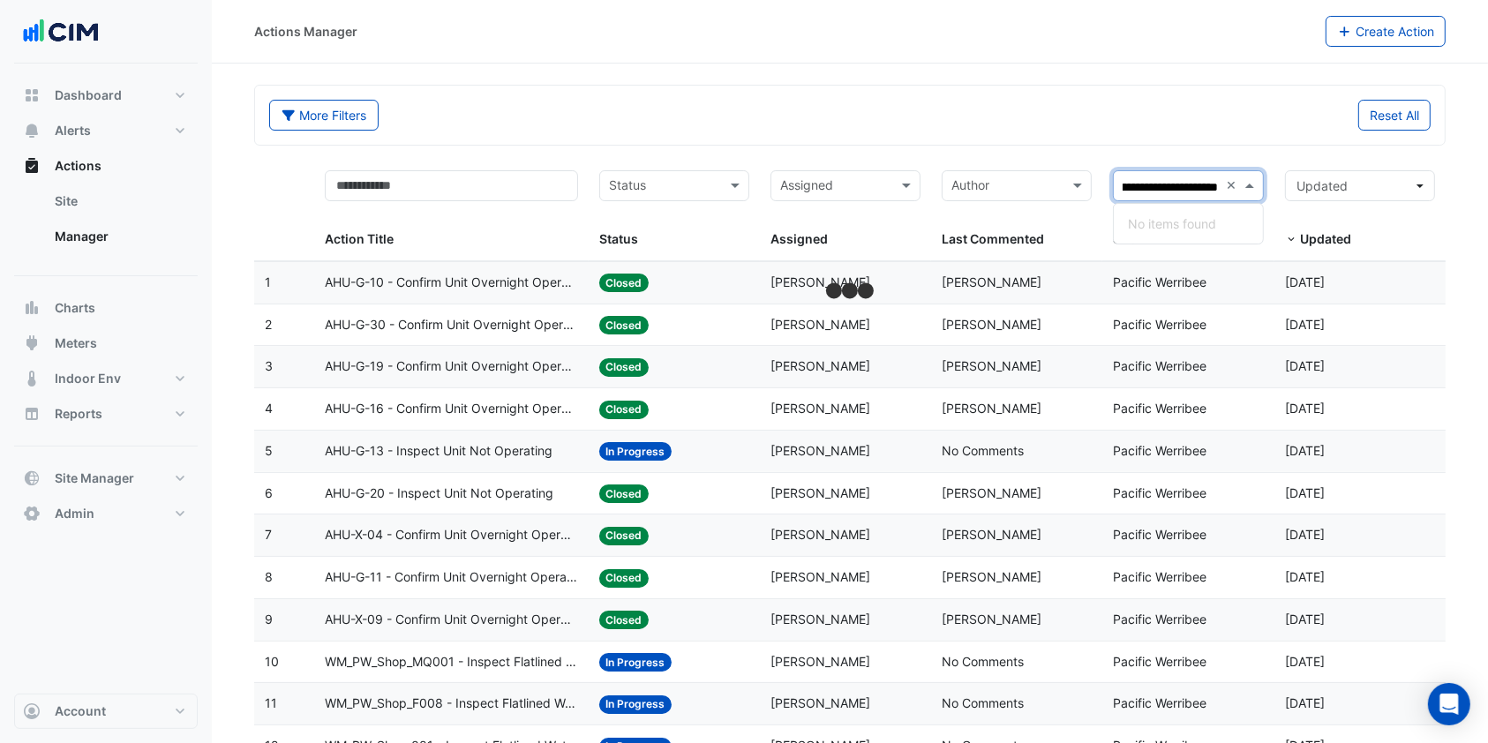
type input "**********"
type input "*********"
click at [1196, 260] on div "[GEOGRAPHIC_DATA]" at bounding box center [1197, 250] width 166 height 26
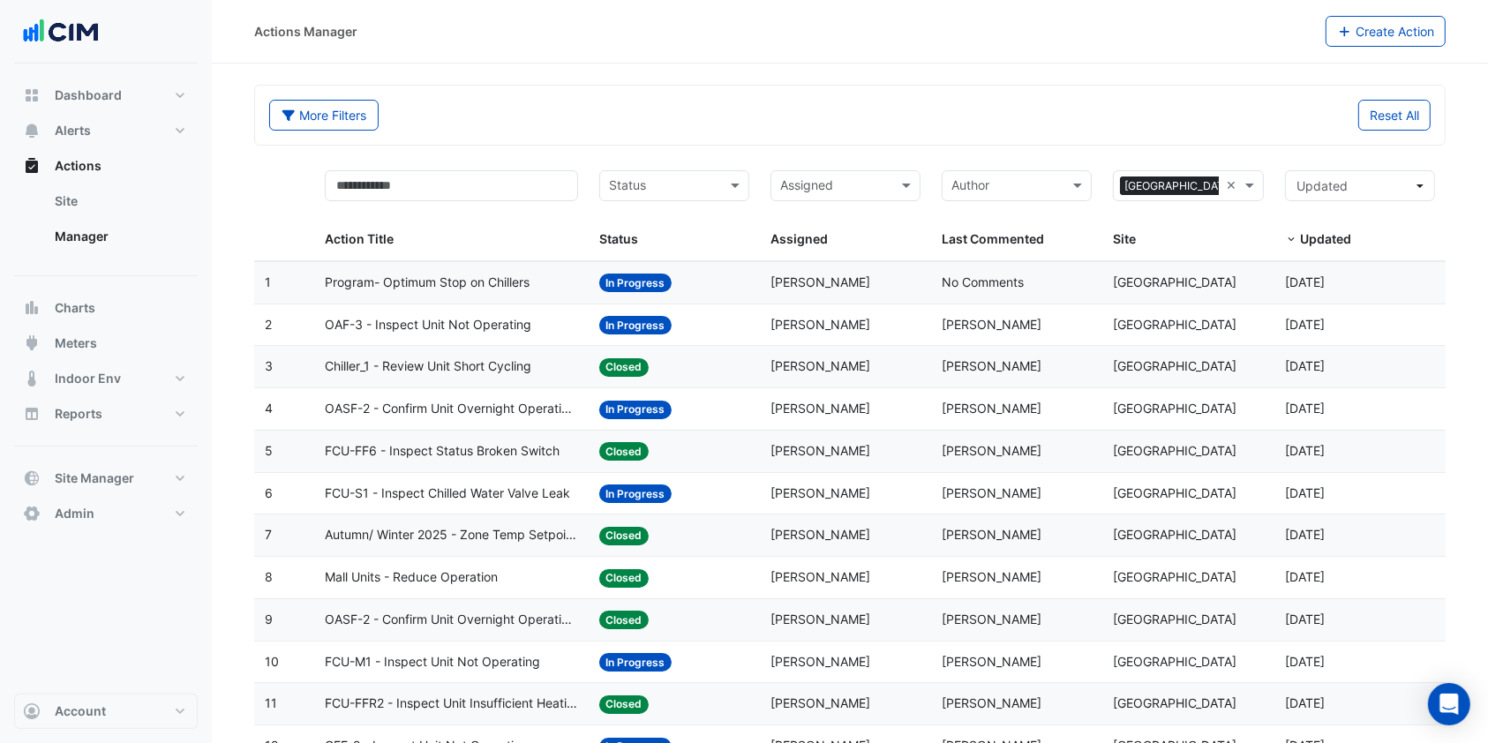
click at [431, 362] on span "Chiller_1 - Review Unit Short Cycling" at bounding box center [428, 367] width 207 height 20
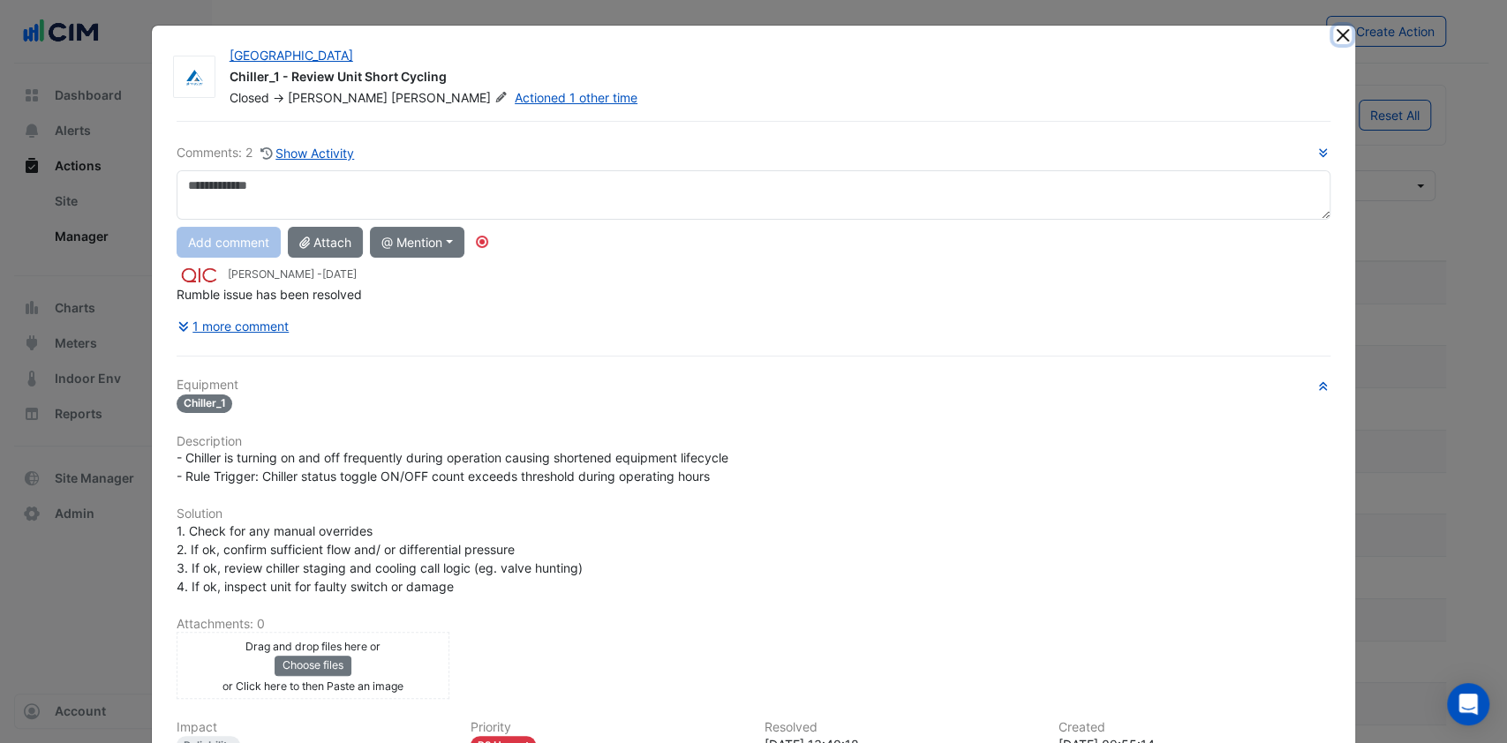
click at [1333, 27] on button "Close" at bounding box center [1342, 35] width 19 height 19
